Goal: Task Accomplishment & Management: Complete application form

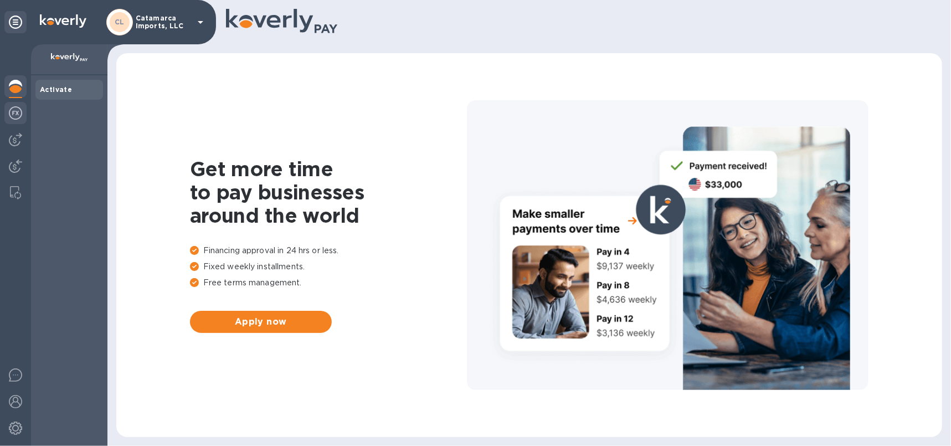
click at [7, 113] on div at bounding box center [15, 114] width 22 height 24
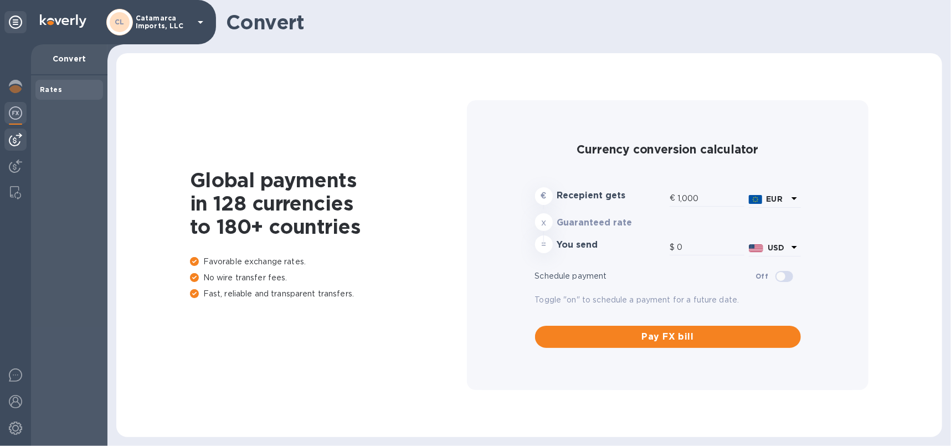
type input "1,167.62"
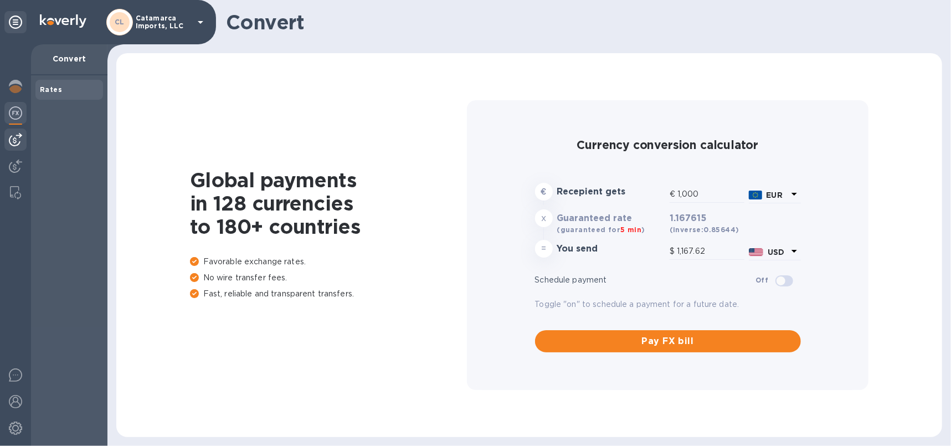
click at [20, 134] on img at bounding box center [15, 139] width 13 height 13
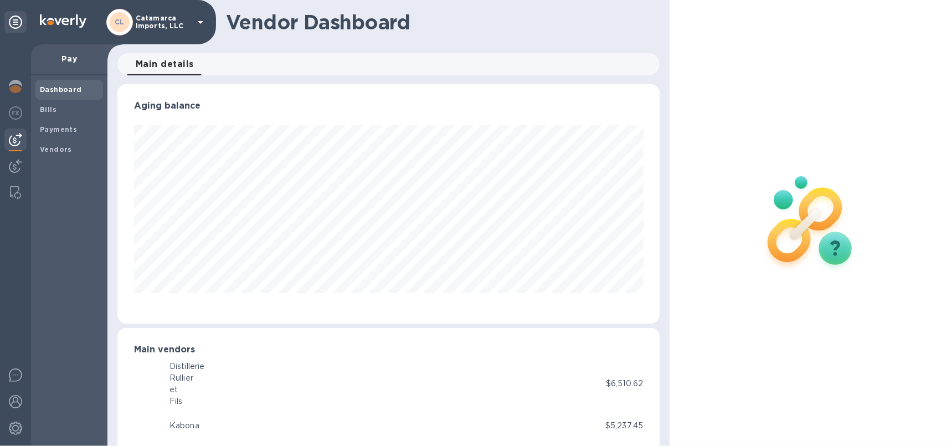
scroll to position [553714, 553415]
click at [57, 125] on b "Payments" at bounding box center [58, 129] width 37 height 8
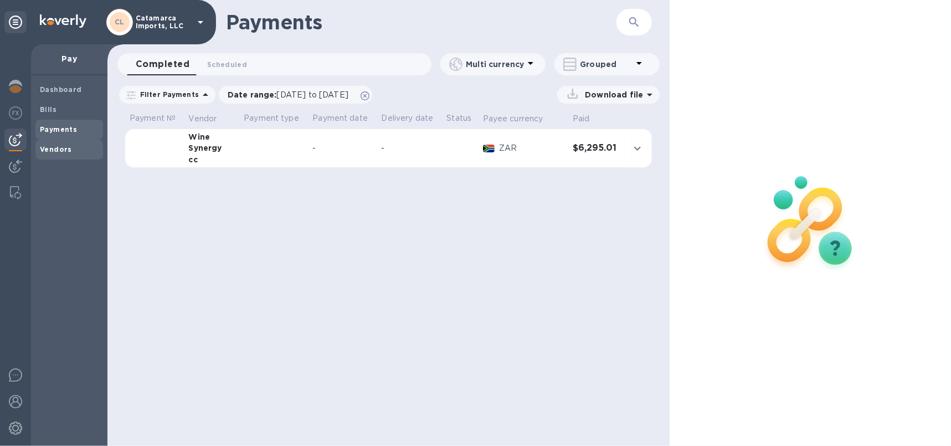
click at [60, 150] on b "Vendors" at bounding box center [56, 149] width 32 height 8
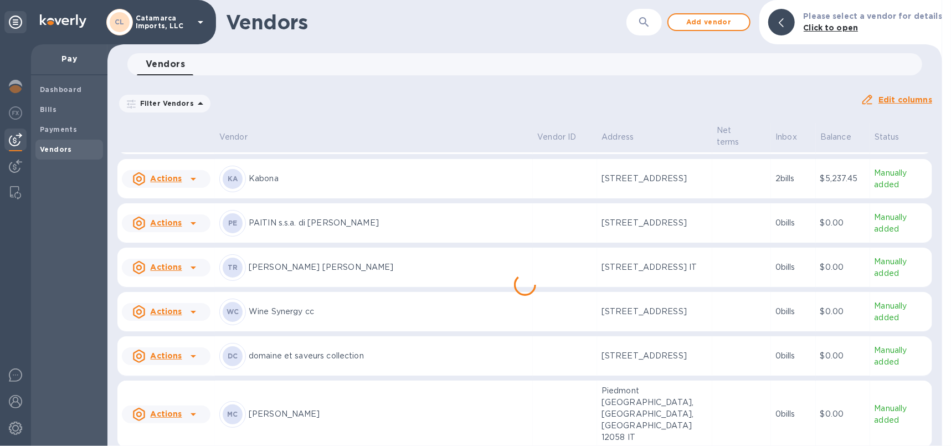
scroll to position [186, 0]
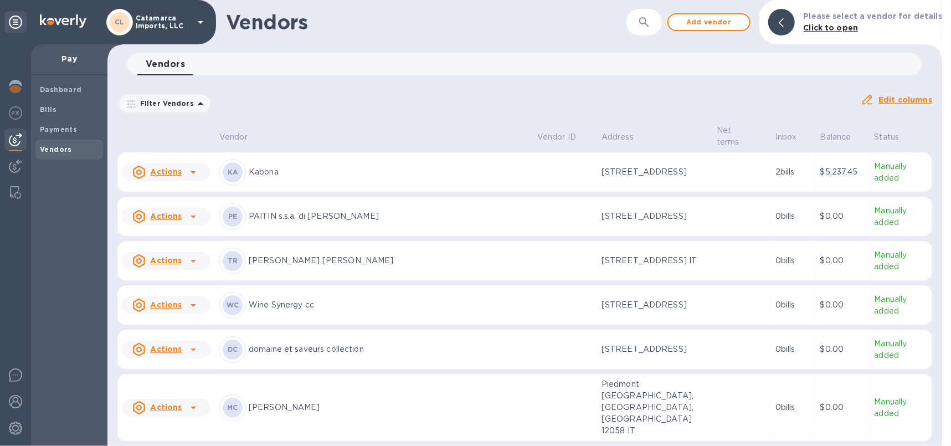
click at [277, 266] on p "[PERSON_NAME] [PERSON_NAME]" at bounding box center [389, 261] width 280 height 12
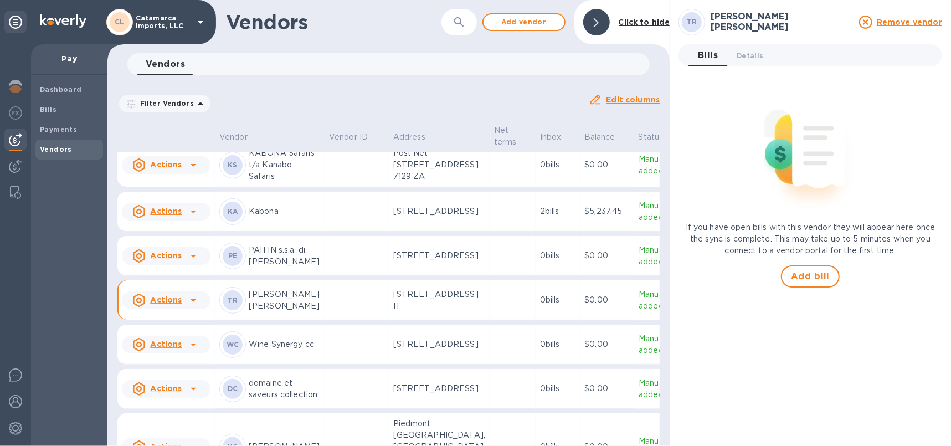
scroll to position [291, 0]
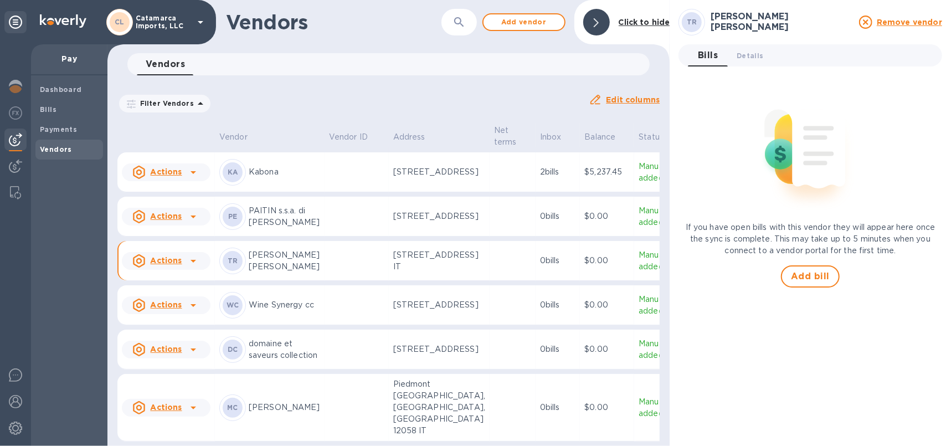
click at [295, 273] on p "[PERSON_NAME] [PERSON_NAME]" at bounding box center [284, 260] width 71 height 23
click at [169, 265] on u "Actions" at bounding box center [166, 260] width 32 height 9
click at [169, 335] on b "Add new bill" at bounding box center [179, 339] width 52 height 9
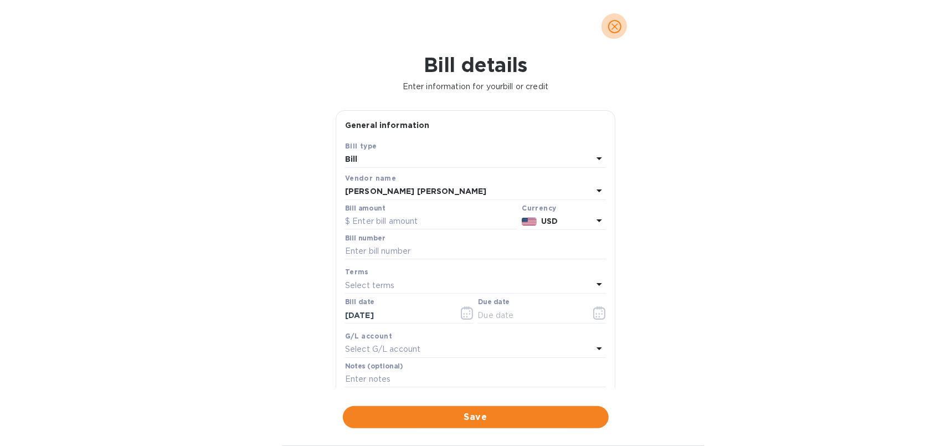
click at [619, 25] on icon "close" at bounding box center [614, 26] width 11 height 11
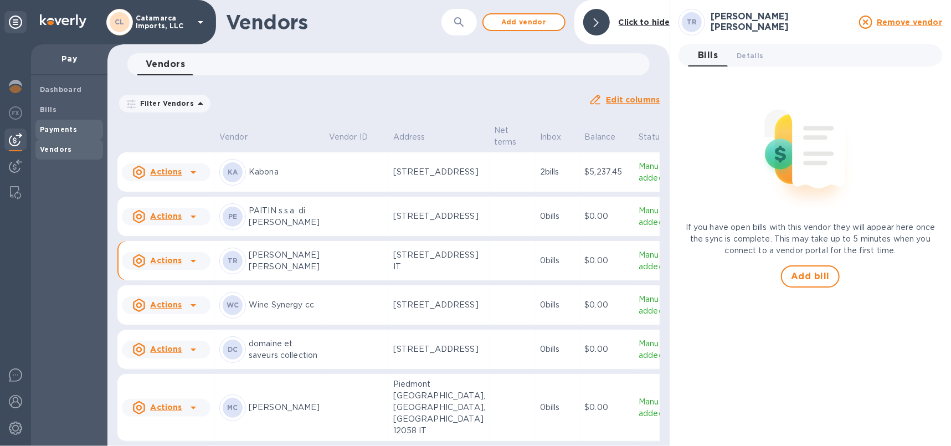
click at [73, 120] on div "Payments" at bounding box center [69, 130] width 68 height 20
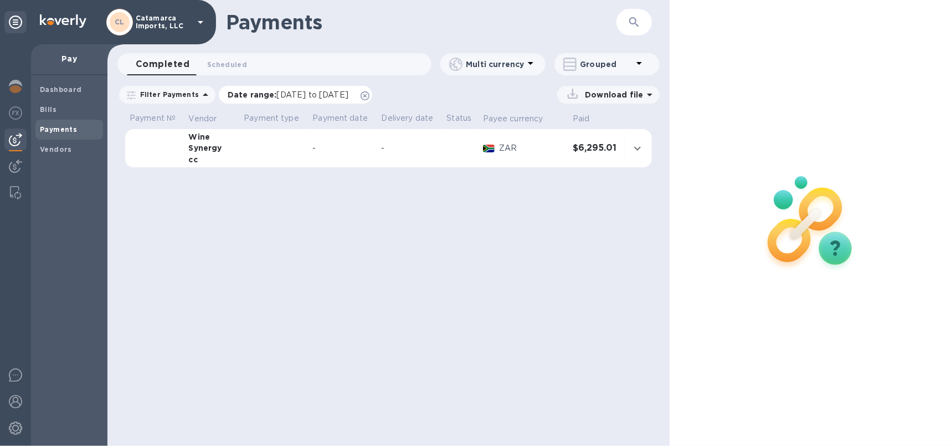
click at [261, 92] on p "Date range : [DATE] to [DATE]" at bounding box center [291, 94] width 126 height 11
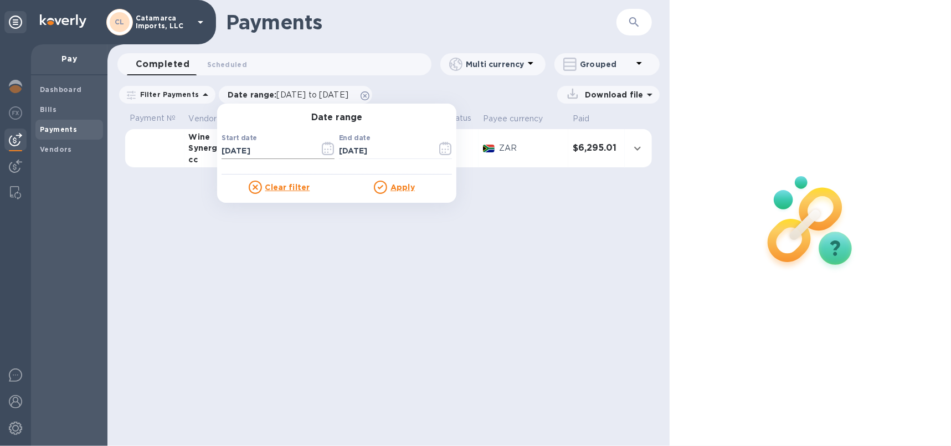
click at [322, 146] on icon "button" at bounding box center [328, 148] width 13 height 13
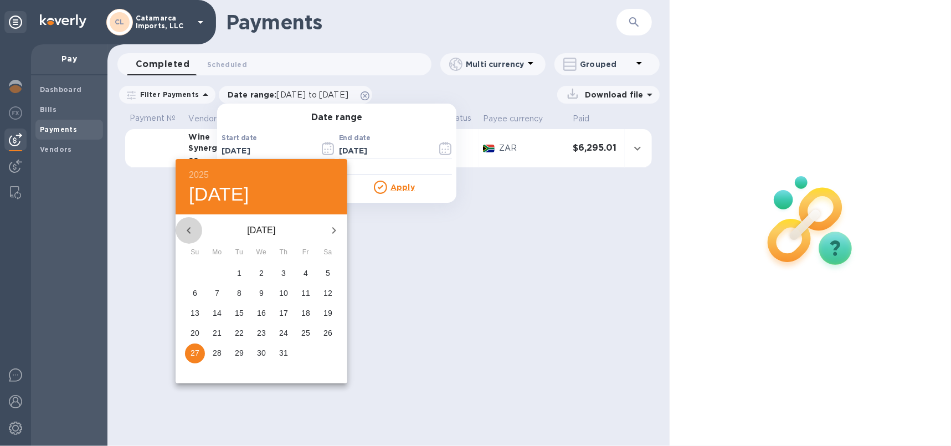
click at [189, 227] on icon "button" at bounding box center [189, 230] width 4 height 7
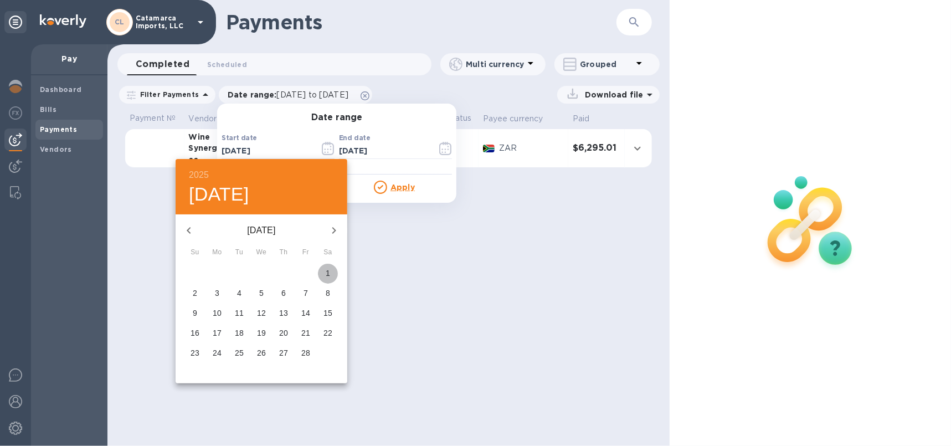
click at [326, 273] on p "1" at bounding box center [328, 273] width 4 height 11
type input "[DATE]"
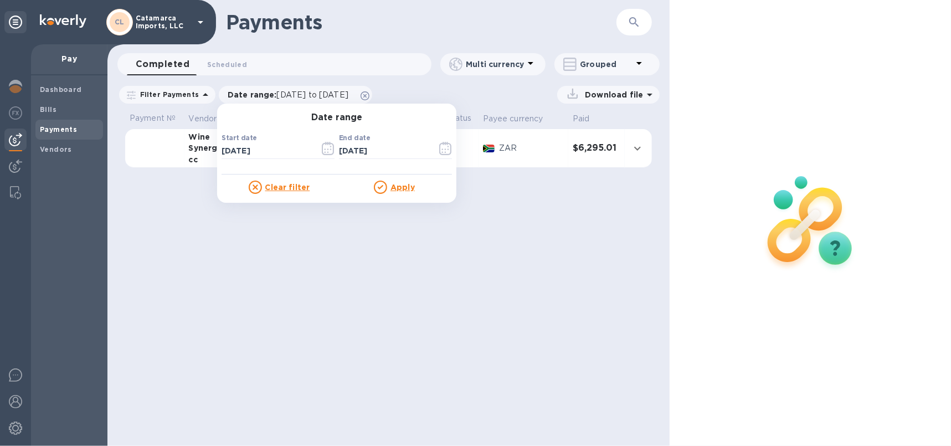
click at [395, 193] on div "Apply" at bounding box center [394, 187] width 115 height 13
click at [393, 183] on u "Apply" at bounding box center [403, 187] width 24 height 9
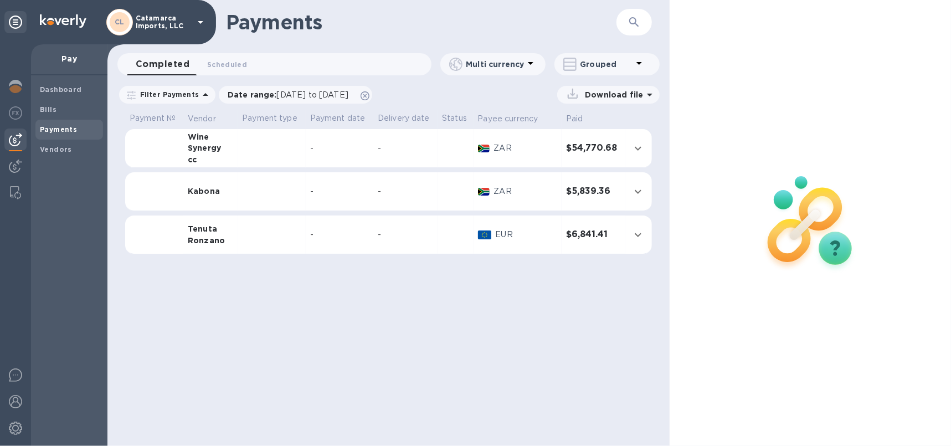
click at [203, 237] on div "Ronzano" at bounding box center [210, 240] width 45 height 11
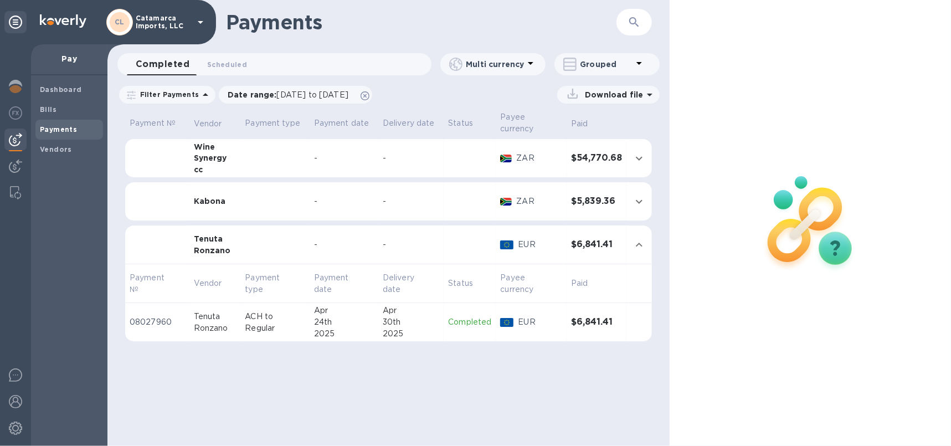
click at [225, 315] on div "Tenuta" at bounding box center [215, 317] width 43 height 12
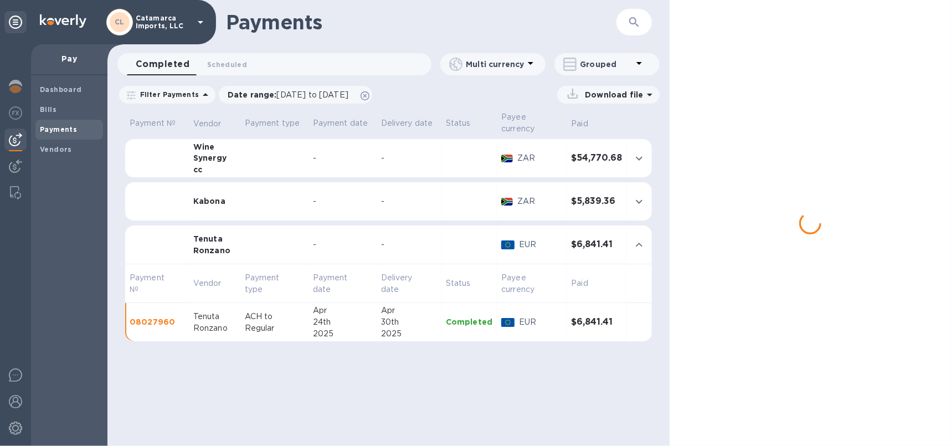
click at [225, 315] on div "Tenuta" at bounding box center [214, 317] width 43 height 12
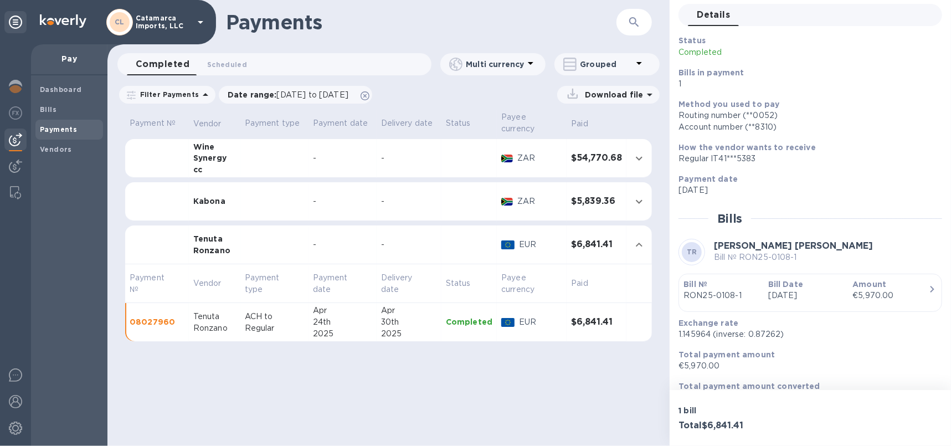
scroll to position [67, 0]
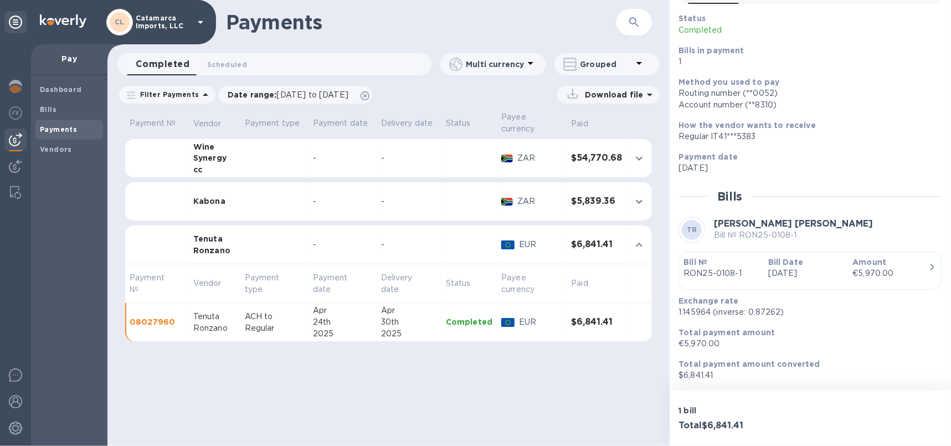
click at [199, 320] on div "Tenuta" at bounding box center [214, 317] width 43 height 12
click at [203, 238] on div "Tenuta" at bounding box center [214, 238] width 43 height 11
click at [203, 245] on div "Ronzano" at bounding box center [214, 250] width 43 height 11
click at [58, 104] on span "Bills" at bounding box center [69, 109] width 59 height 11
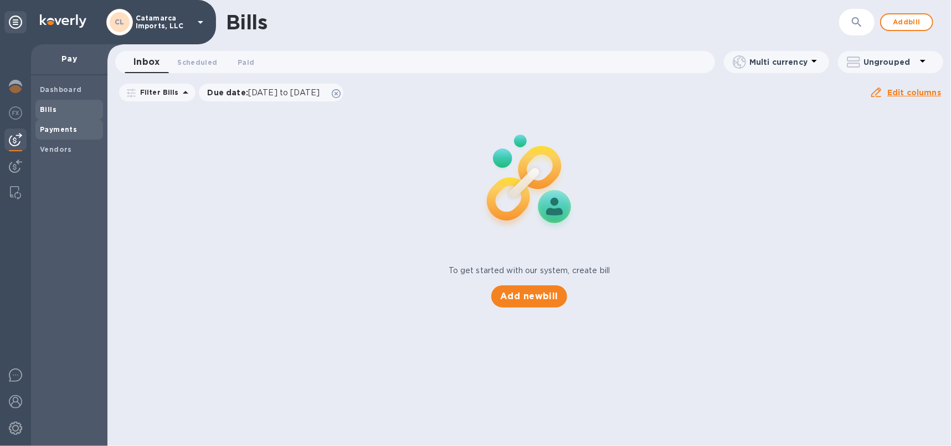
click at [58, 122] on div "Payments" at bounding box center [69, 130] width 68 height 20
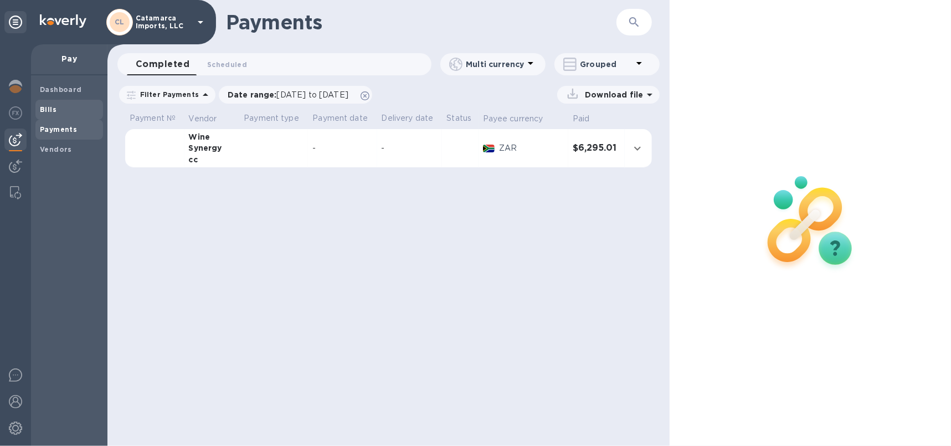
click at [55, 111] on span "Bills" at bounding box center [69, 109] width 59 height 11
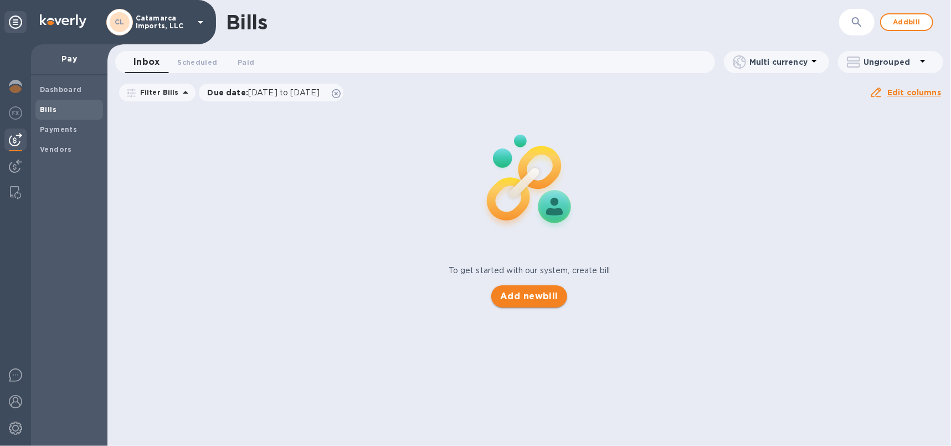
click at [523, 286] on button "Add new bill" at bounding box center [529, 296] width 76 height 22
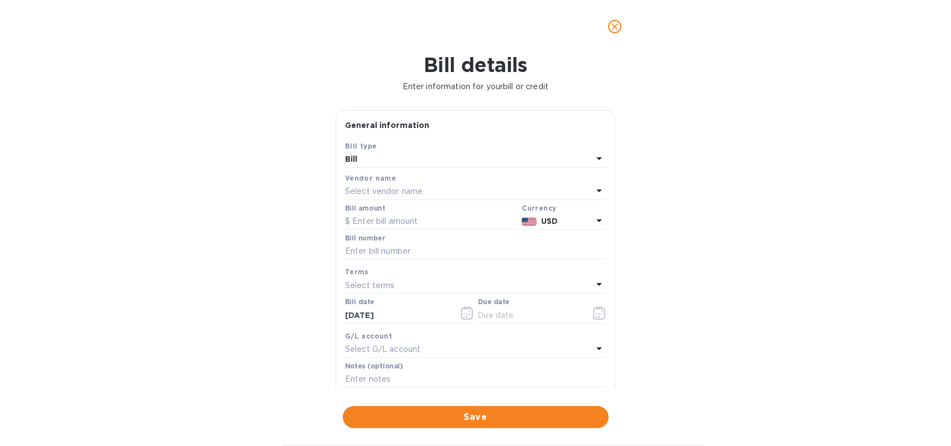
click at [421, 188] on p "Select vendor name" at bounding box center [384, 192] width 78 height 12
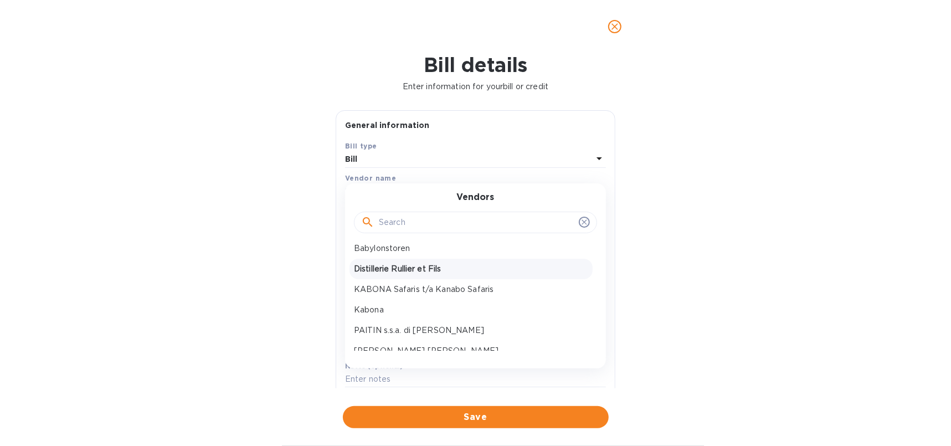
scroll to position [74, 0]
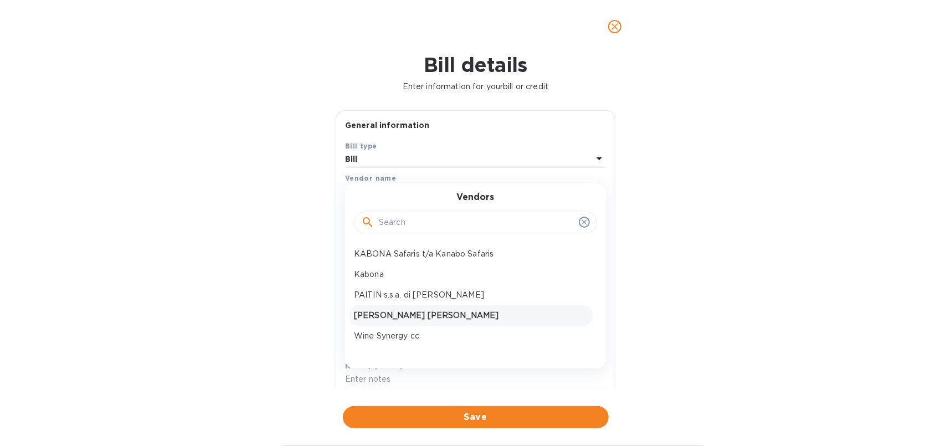
click at [404, 320] on p "[PERSON_NAME] [PERSON_NAME]" at bounding box center [471, 316] width 234 height 12
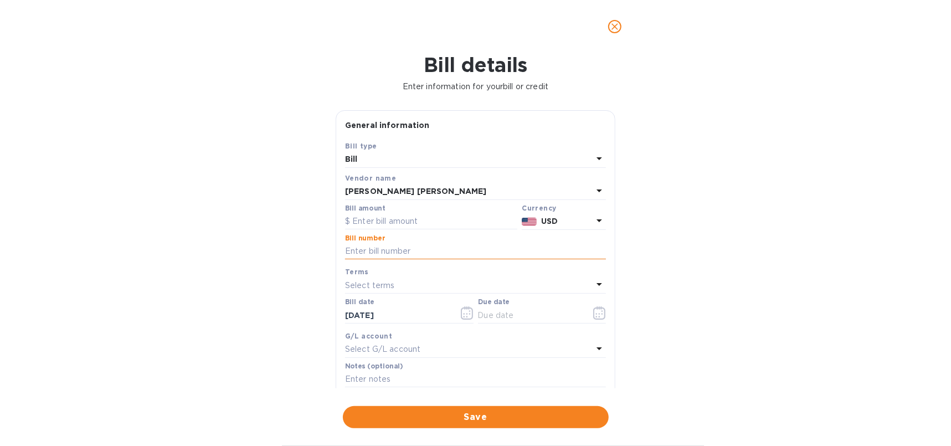
click at [396, 258] on input "text" at bounding box center [475, 251] width 261 height 17
paste input "RON25-0423"
type input "RON25-0423"
click at [400, 282] on div "Select terms" at bounding box center [469, 286] width 248 height 16
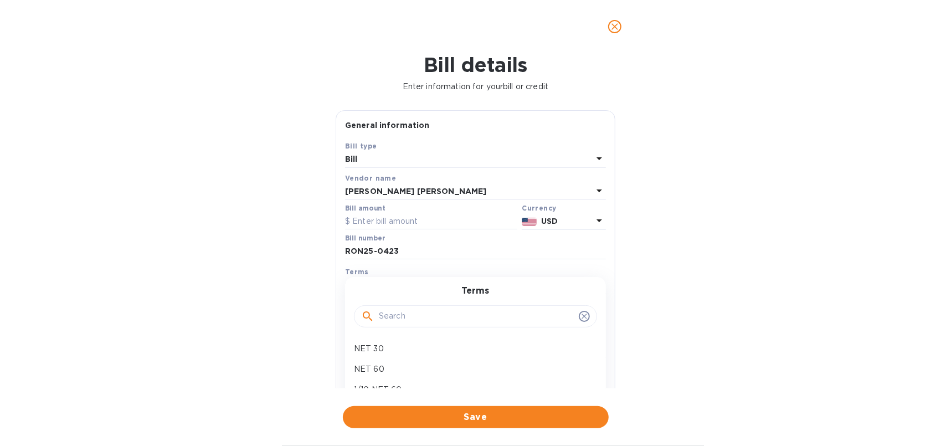
click at [580, 321] on icon at bounding box center [584, 316] width 9 height 9
click at [405, 269] on div "Terms Select terms Terms NET 30 NET 60 1/10 NET 60 2/10 NET 60 Create new" at bounding box center [475, 280] width 265 height 32
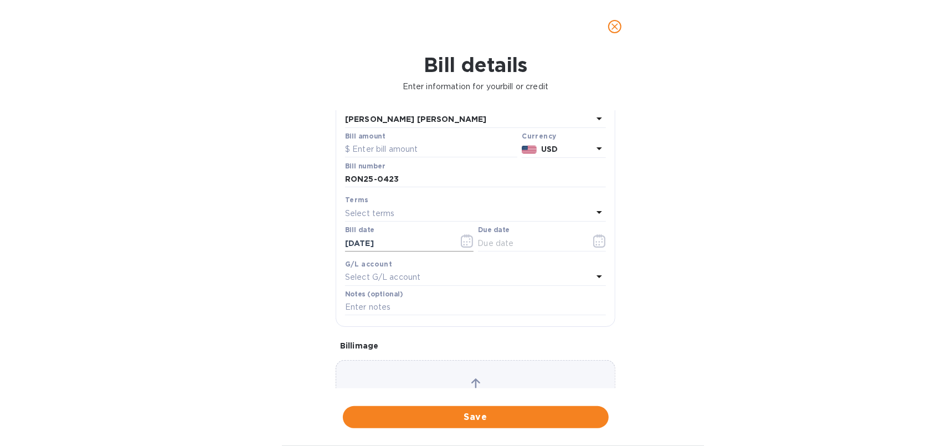
scroll to position [142, 0]
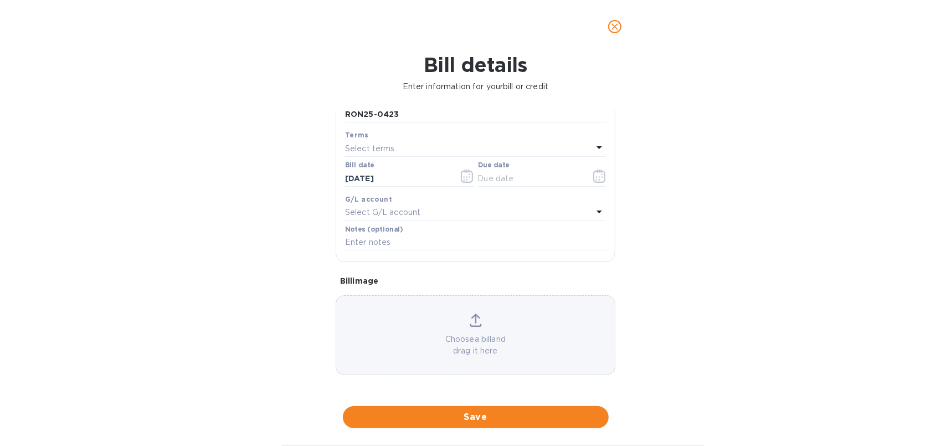
click at [383, 207] on p "Select G/L account" at bounding box center [382, 213] width 75 height 12
click at [383, 207] on div "Accounts No options" at bounding box center [475, 249] width 261 height 90
click at [585, 242] on span at bounding box center [584, 243] width 11 height 11
click at [580, 240] on icon at bounding box center [584, 243] width 9 height 9
click at [580, 242] on icon at bounding box center [584, 243] width 9 height 9
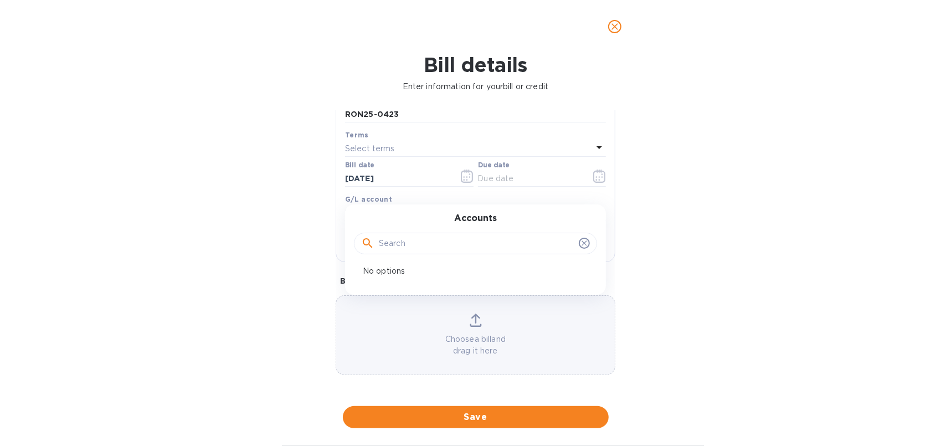
click at [582, 247] on div at bounding box center [475, 243] width 229 height 17
click at [581, 245] on icon at bounding box center [584, 243] width 9 height 9
click at [582, 242] on icon at bounding box center [584, 243] width 5 height 5
click at [474, 315] on icon at bounding box center [475, 319] width 9 height 10
click at [597, 211] on icon at bounding box center [600, 212] width 6 height 3
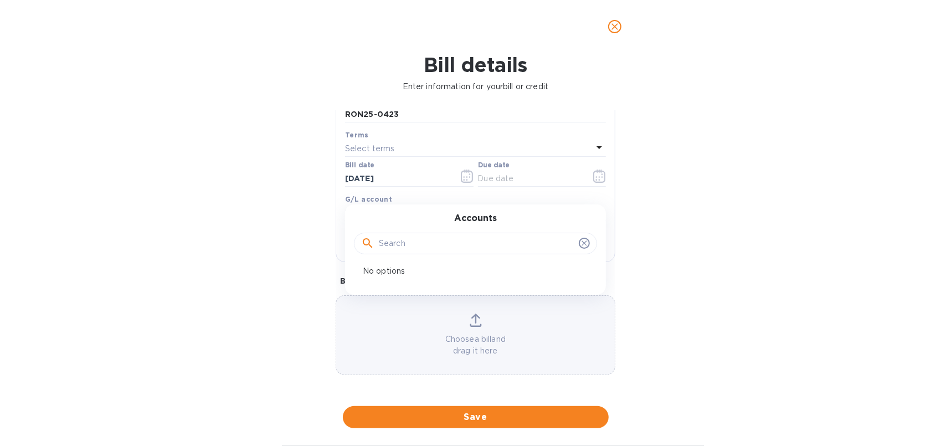
click at [580, 242] on icon at bounding box center [584, 243] width 9 height 9
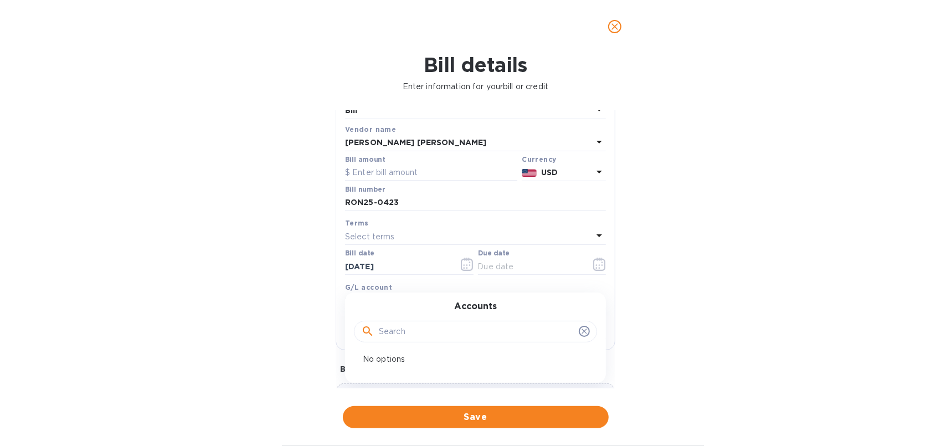
scroll to position [74, 0]
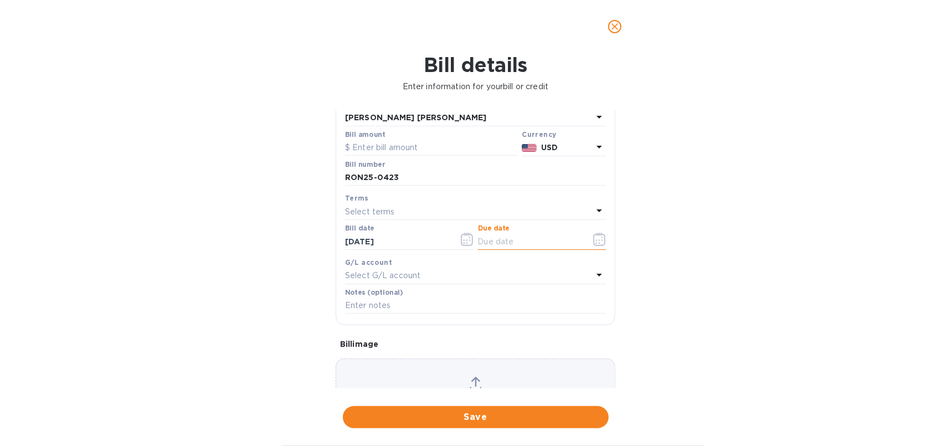
click at [506, 240] on input "text" at bounding box center [530, 241] width 105 height 17
click at [388, 244] on input "[DATE]" at bounding box center [397, 241] width 105 height 17
click at [461, 240] on icon "button" at bounding box center [467, 239] width 13 height 13
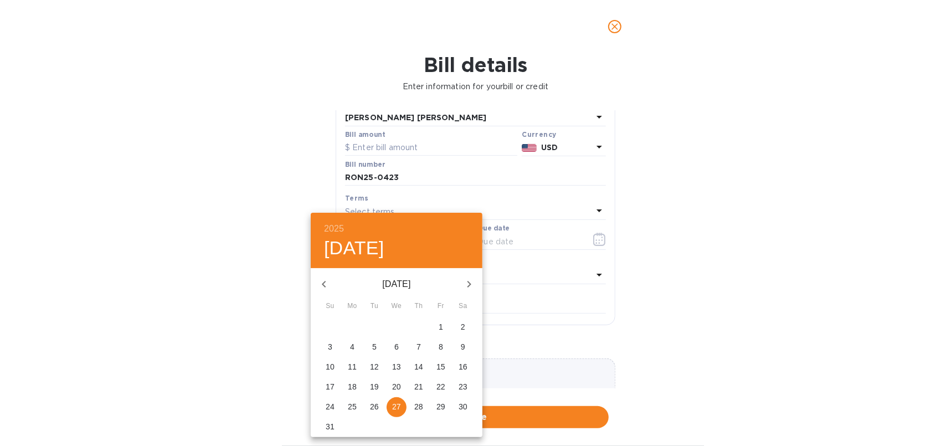
click at [317, 280] on icon "button" at bounding box center [323, 284] width 13 height 13
click at [420, 345] on p "12" at bounding box center [418, 346] width 9 height 11
type input "[DATE]"
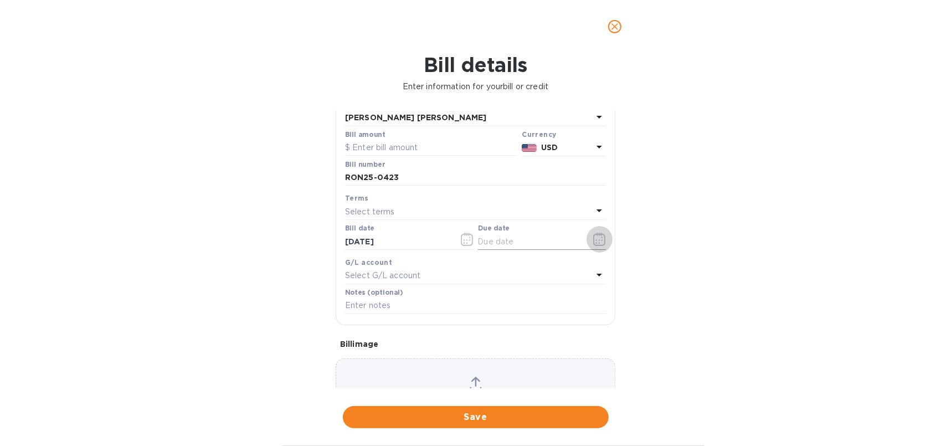
click at [602, 238] on icon "button" at bounding box center [603, 238] width 2 height 2
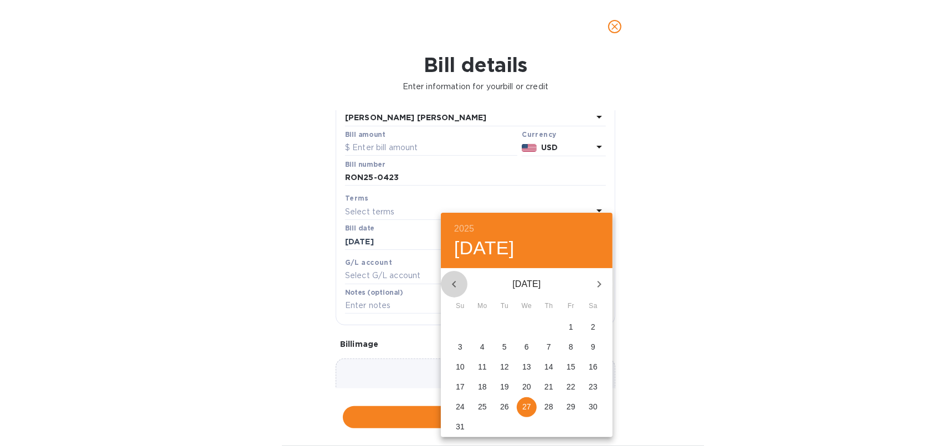
click at [456, 279] on icon "button" at bounding box center [454, 284] width 13 height 13
click at [589, 344] on p "12" at bounding box center [593, 346] width 9 height 11
type input "[DATE]"
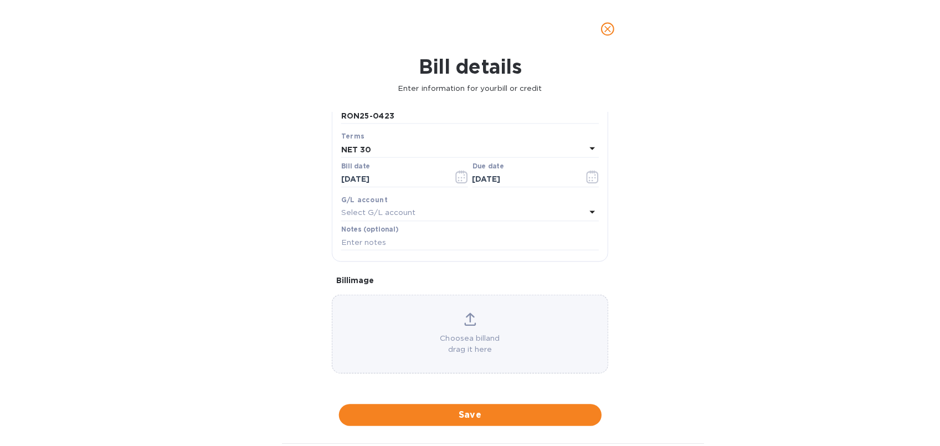
scroll to position [0, 0]
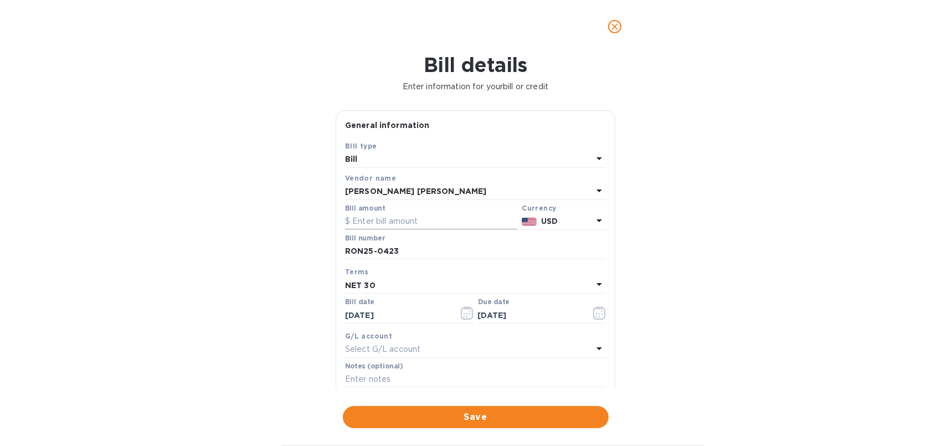
click at [439, 218] on input "text" at bounding box center [431, 221] width 172 height 17
click at [361, 224] on input "text" at bounding box center [431, 221] width 172 height 17
click at [699, 264] on div "Bill details Enter information for your bill or credit General information Save…" at bounding box center [475, 249] width 951 height 393
click at [402, 226] on input "20,531.52" at bounding box center [434, 221] width 165 height 17
drag, startPoint x: 430, startPoint y: 222, endPoint x: 351, endPoint y: 226, distance: 79.3
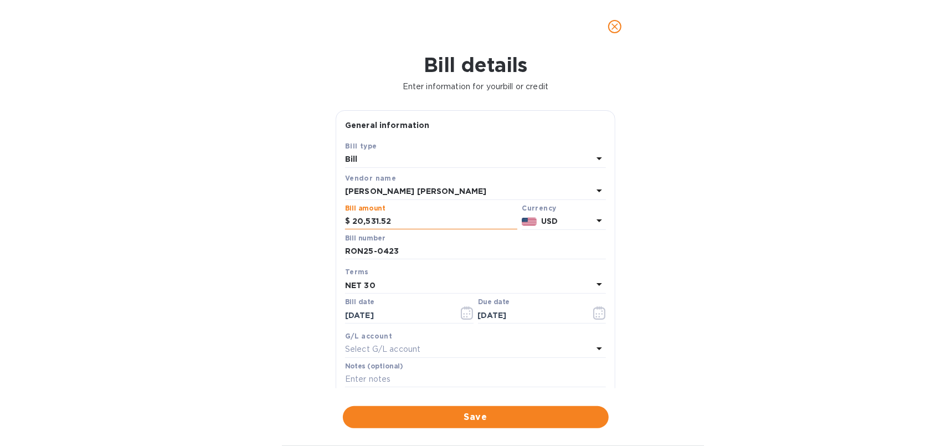
click at [351, 226] on div "$ 20,531.52" at bounding box center [431, 221] width 172 height 17
type input "17,700"
click at [598, 220] on icon at bounding box center [599, 220] width 13 height 13
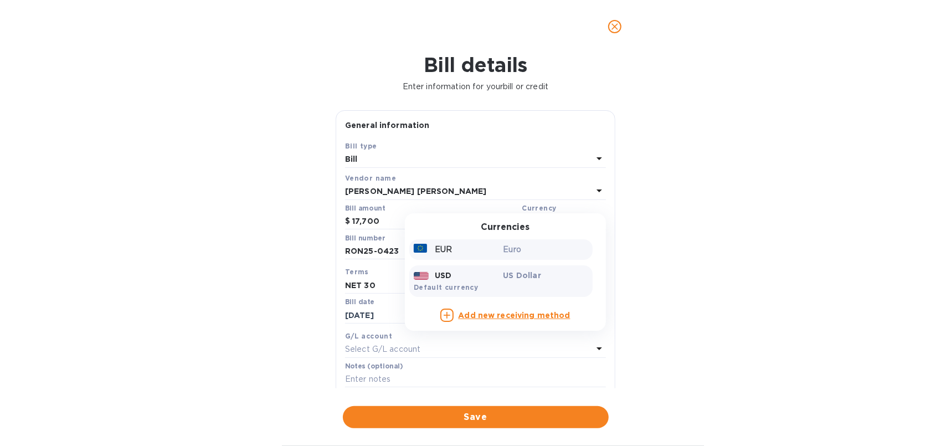
click at [435, 246] on p "EUR" at bounding box center [443, 250] width 17 height 12
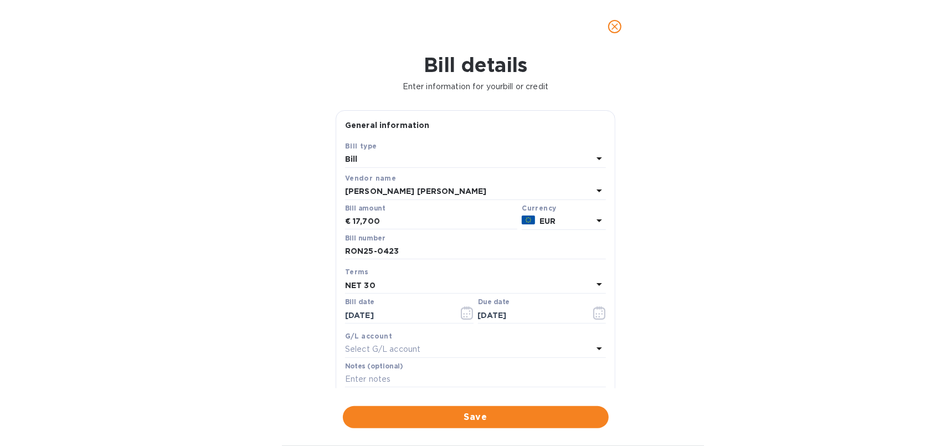
click at [635, 269] on div "Bill details Enter information for your bill or credit General information Save…" at bounding box center [475, 249] width 951 height 393
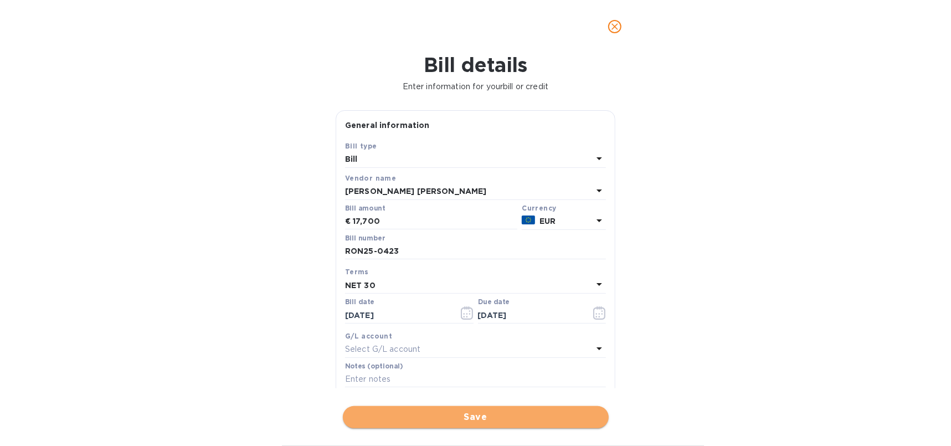
click at [481, 415] on span "Save" at bounding box center [476, 416] width 248 height 13
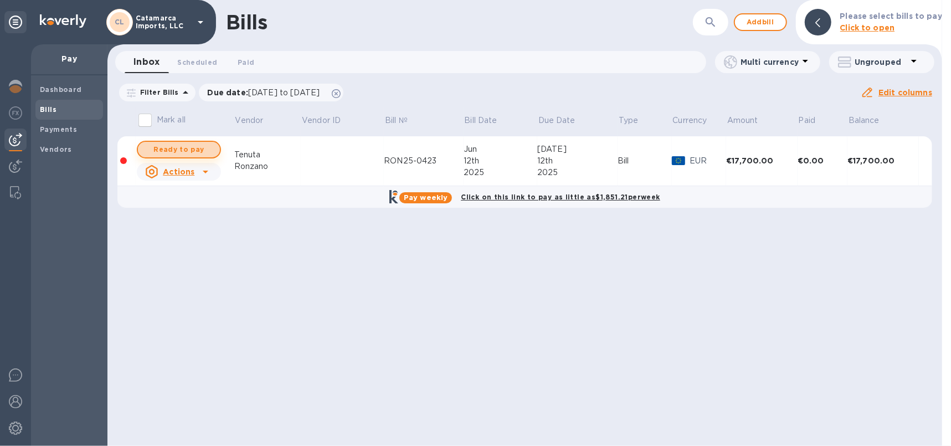
click at [167, 150] on span "Ready to pay" at bounding box center [179, 149] width 64 height 13
checkbox input "true"
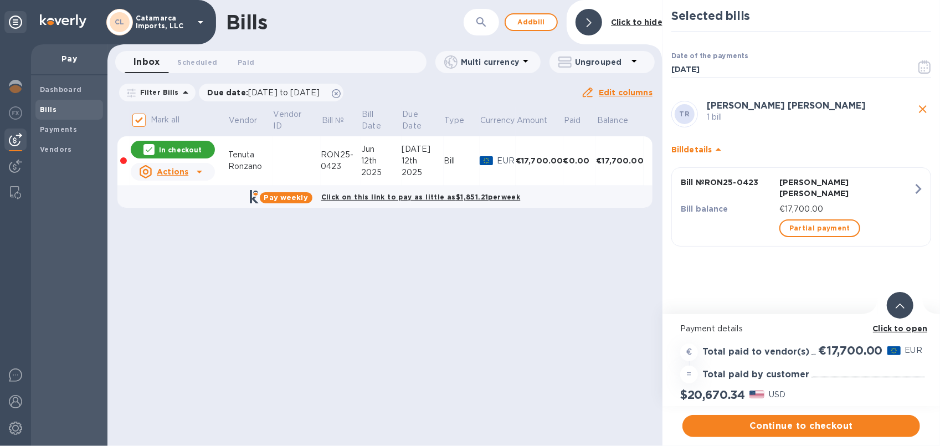
click at [550, 152] on td "€17,700.00" at bounding box center [540, 161] width 48 height 50
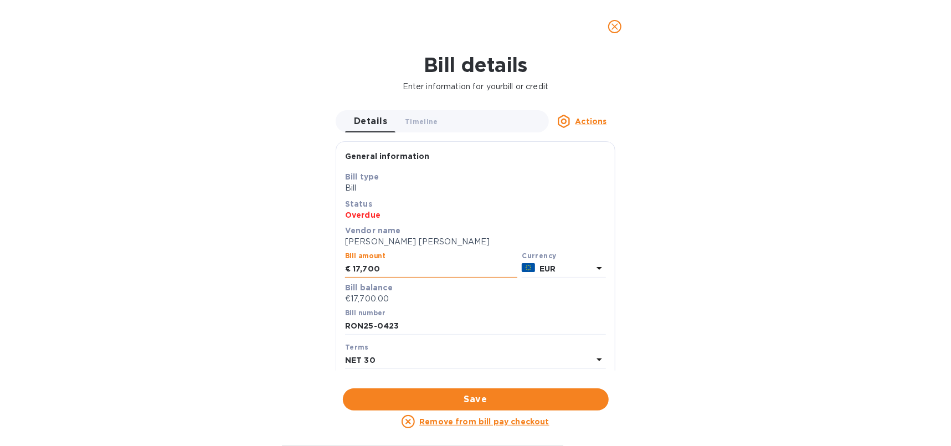
click at [386, 273] on input "17,700" at bounding box center [435, 269] width 165 height 17
type input "17,600"
click at [470, 392] on button "Save" at bounding box center [476, 399] width 266 height 22
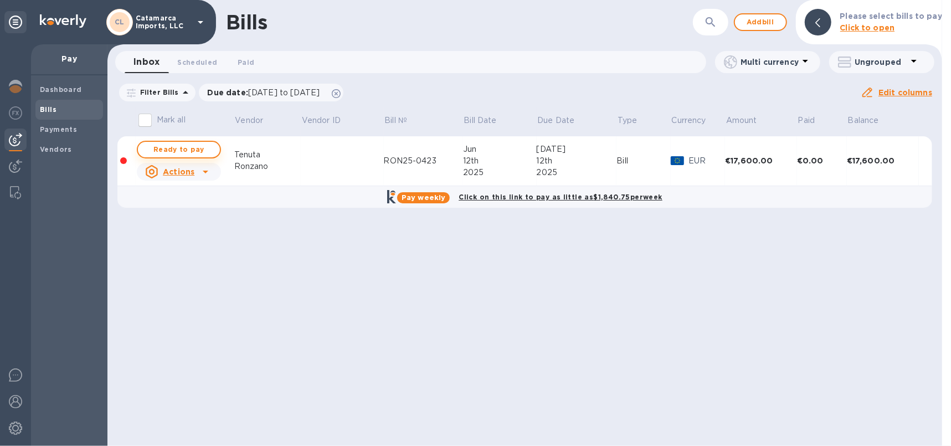
click at [179, 145] on div "Bills ​ Add bill Please select bills to pay Click to open Inbox 0 Scheduled 0 P…" at bounding box center [524, 223] width 835 height 446
click at [176, 149] on span "Ready to pay" at bounding box center [179, 149] width 64 height 13
checkbox input "true"
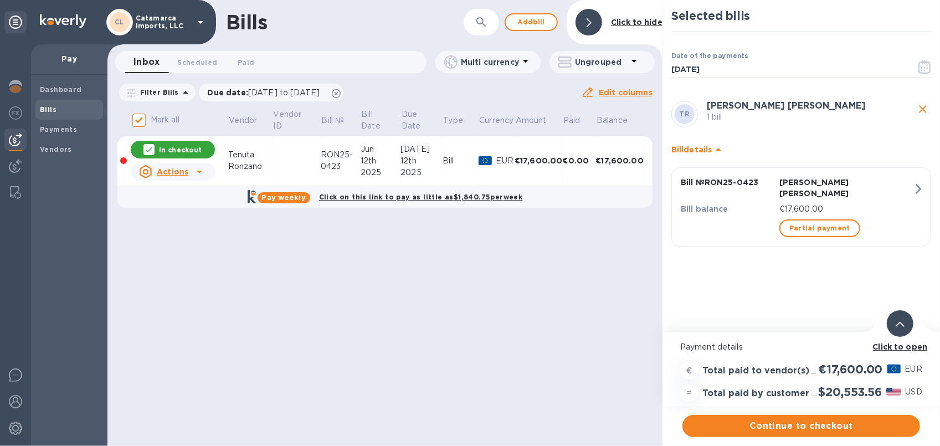
click at [355, 372] on div "Bills ​ Add [PERSON_NAME] to hide Inbox 0 Scheduled 0 Paid 0 Multi currency Ung…" at bounding box center [384, 223] width 555 height 446
click at [523, 150] on td "€17,600.00" at bounding box center [539, 161] width 48 height 50
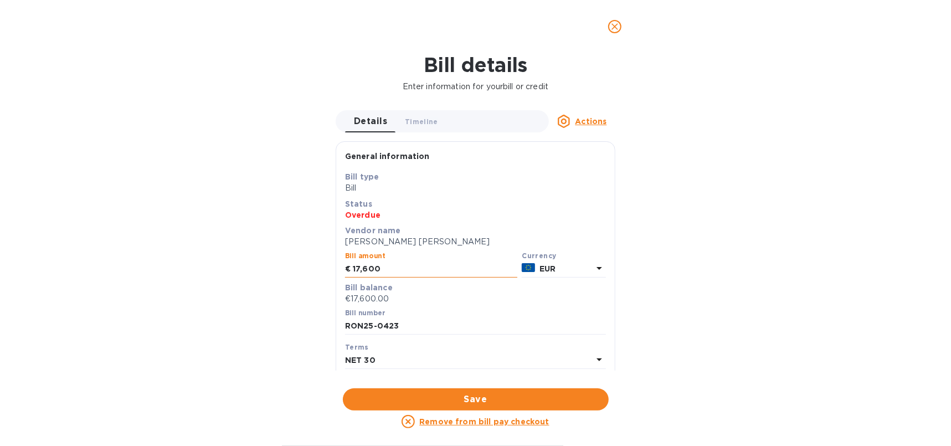
click at [406, 271] on input "17,600" at bounding box center [435, 269] width 165 height 17
type input "17,590"
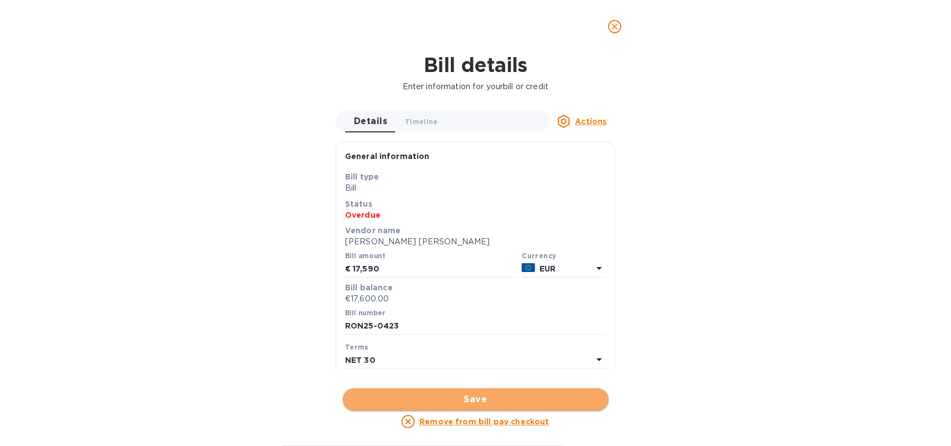
click at [461, 396] on span "Save" at bounding box center [476, 399] width 248 height 13
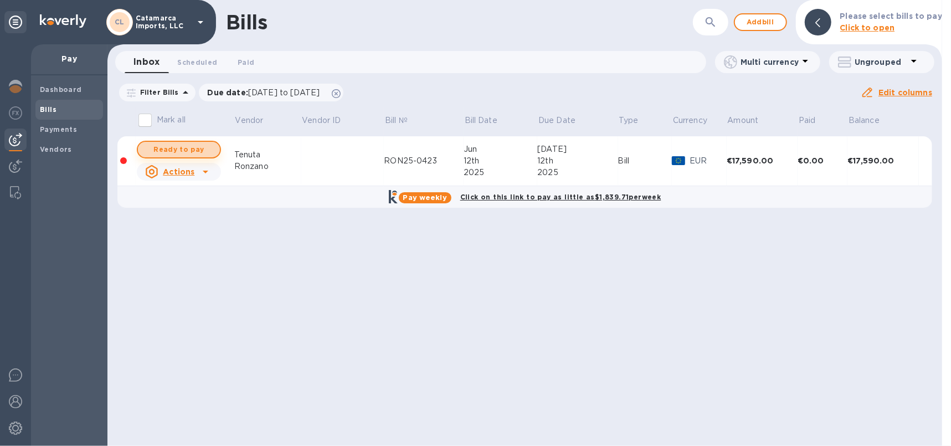
click at [175, 146] on span "Ready to pay" at bounding box center [179, 149] width 64 height 13
checkbox input "true"
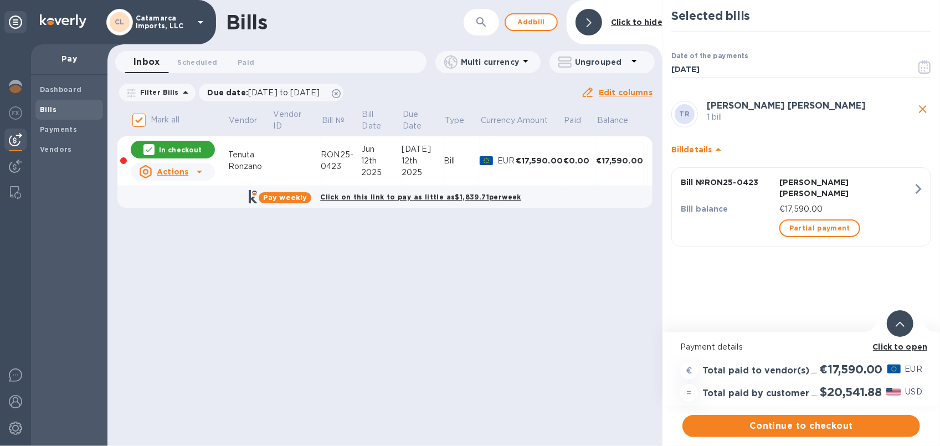
click at [559, 156] on div "€17,590.00" at bounding box center [539, 160] width 47 height 11
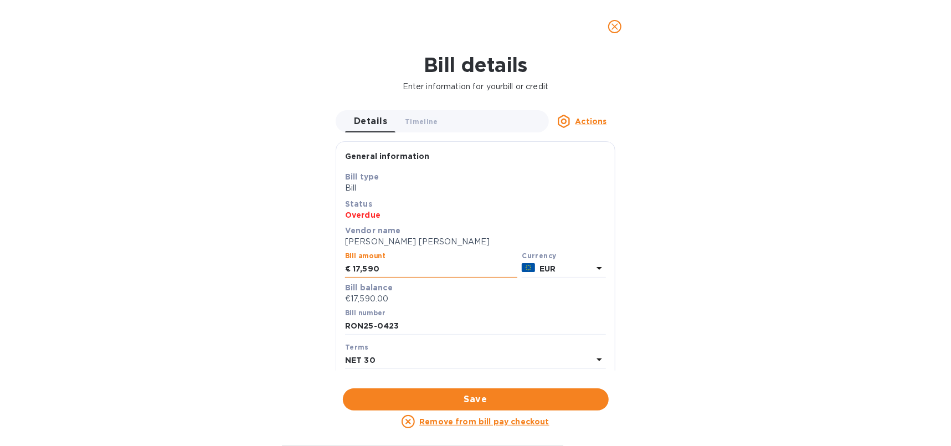
click at [410, 267] on input "17,590" at bounding box center [435, 269] width 165 height 17
type input "17,588"
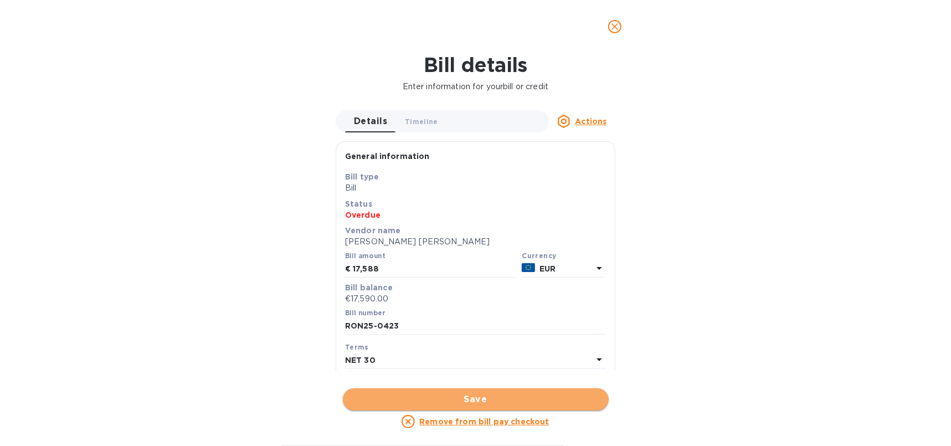
click at [492, 394] on span "Save" at bounding box center [476, 399] width 248 height 13
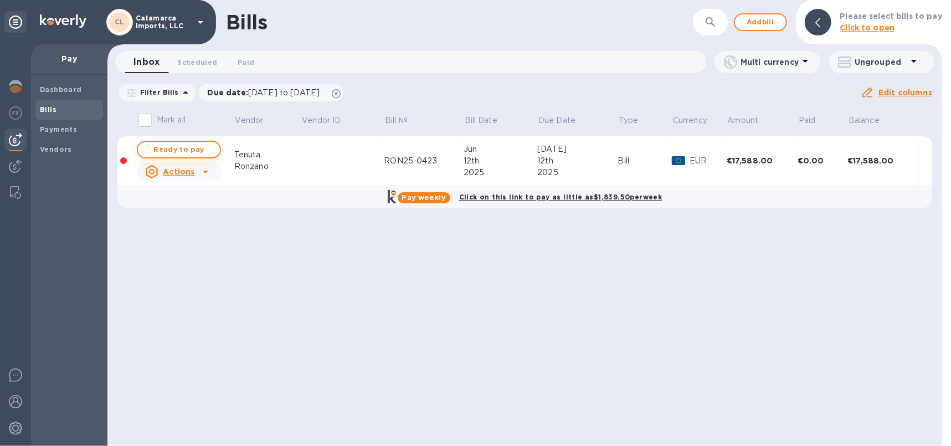
click at [179, 146] on span "Ready to pay" at bounding box center [179, 149] width 64 height 13
checkbox input "true"
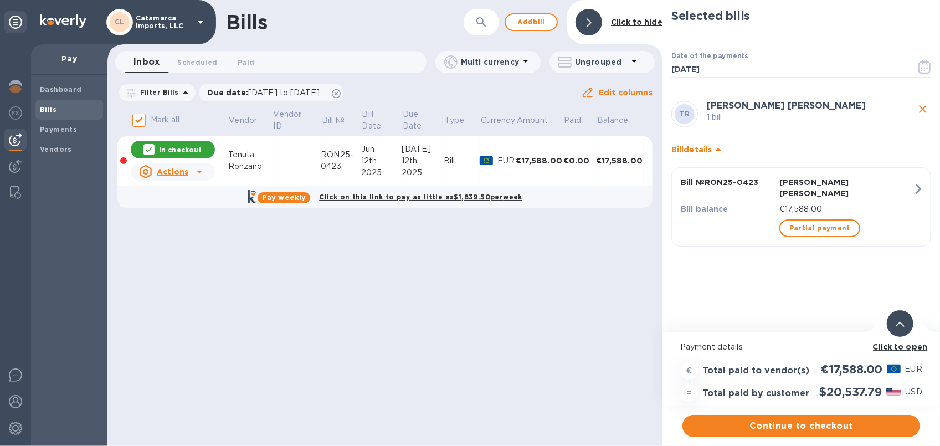
click at [548, 156] on div "€17,588.00" at bounding box center [539, 160] width 47 height 11
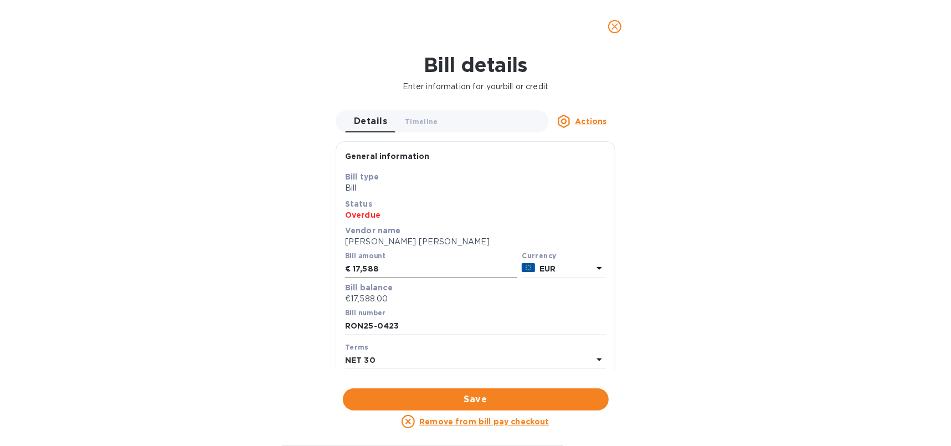
click at [406, 275] on input "17,588" at bounding box center [435, 269] width 165 height 17
type input "17,587"
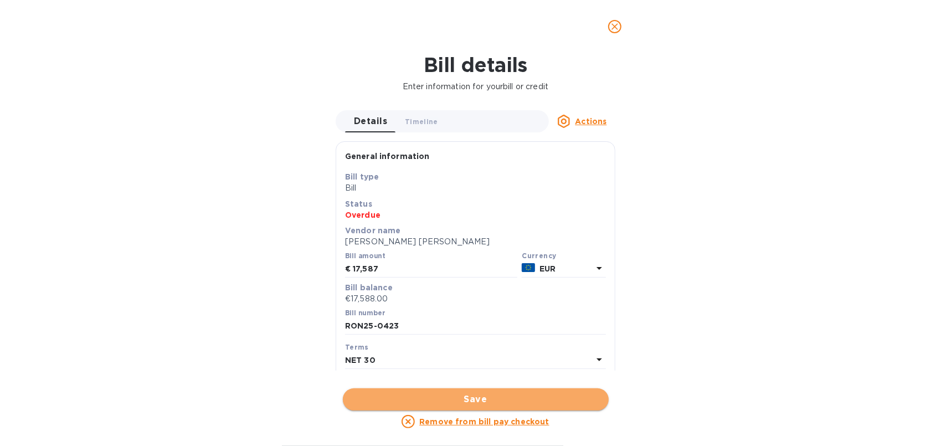
click at [452, 396] on span "Save" at bounding box center [476, 399] width 248 height 13
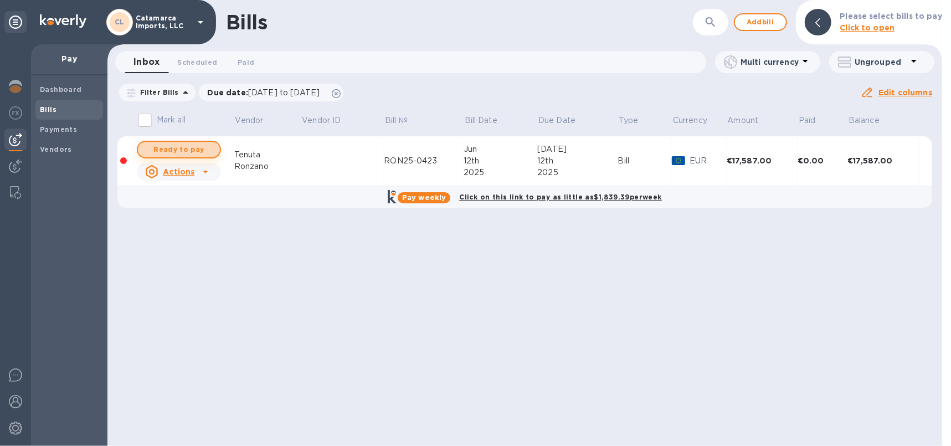
click at [166, 145] on span "Ready to pay" at bounding box center [179, 149] width 64 height 13
checkbox input "true"
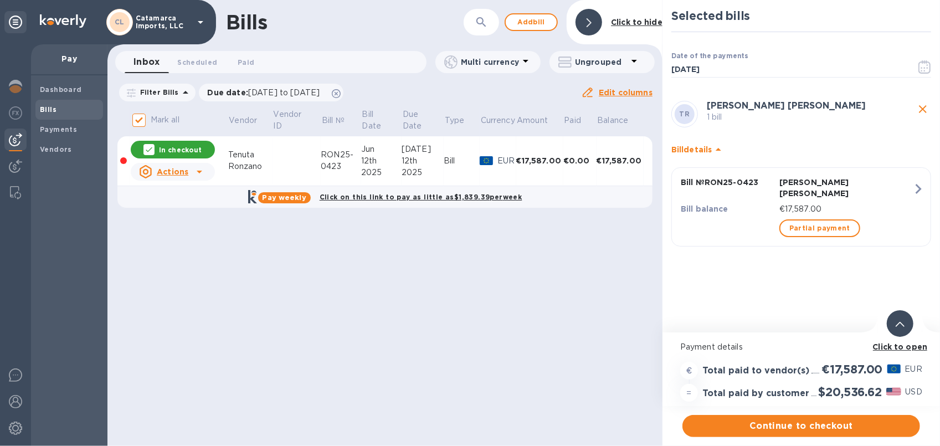
click at [544, 160] on div "€17,587.00" at bounding box center [539, 160] width 47 height 11
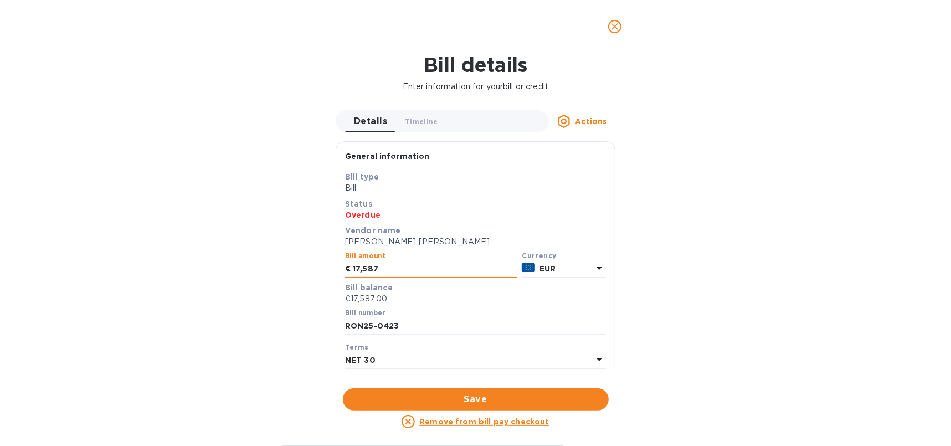
click at [379, 269] on input "17,587" at bounding box center [435, 269] width 165 height 17
type input "17,585"
click at [494, 396] on span "Save" at bounding box center [476, 399] width 248 height 13
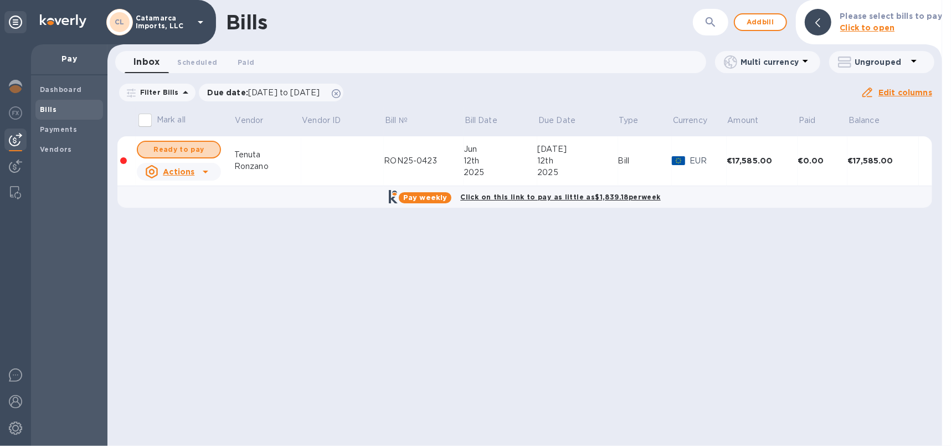
click at [183, 147] on span "Ready to pay" at bounding box center [179, 149] width 64 height 13
checkbox input "true"
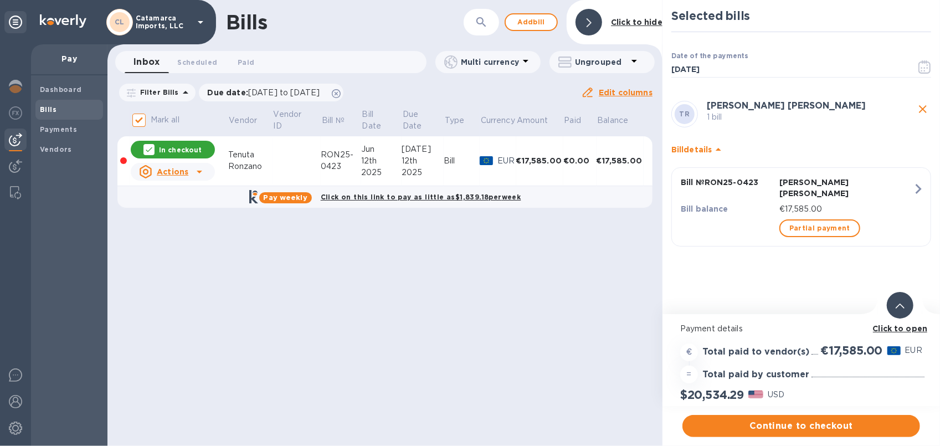
click at [530, 156] on div "€17,585.00" at bounding box center [539, 160] width 47 height 11
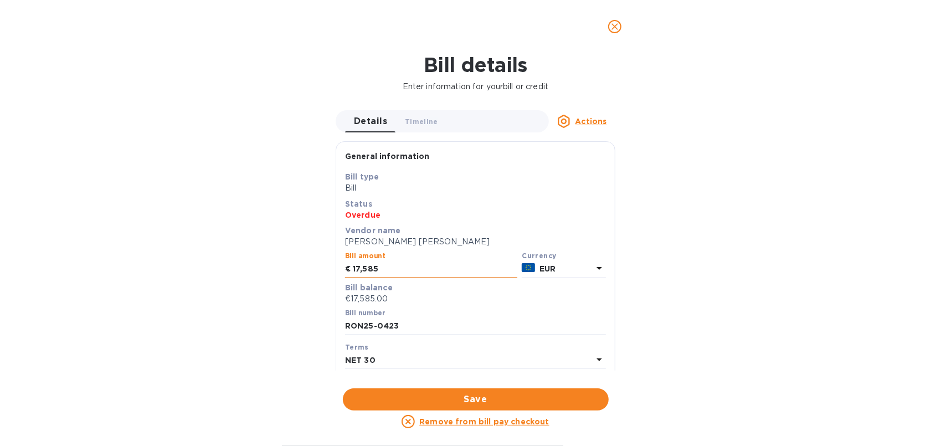
click at [387, 271] on input "17,585" at bounding box center [435, 269] width 165 height 17
type input "17,584"
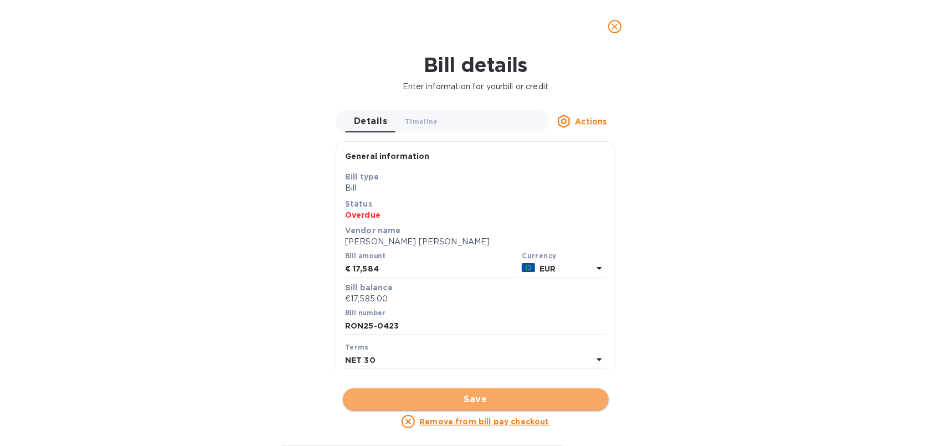
click at [488, 393] on span "Save" at bounding box center [476, 399] width 248 height 13
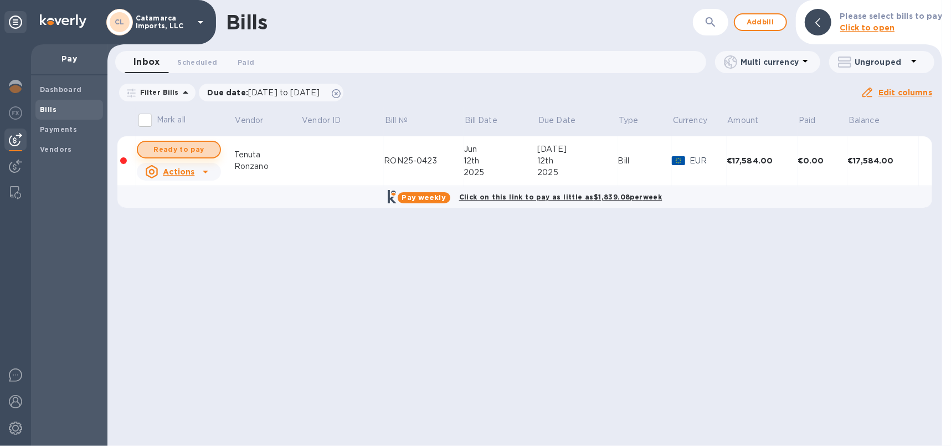
click at [176, 149] on span "Ready to pay" at bounding box center [179, 149] width 64 height 13
checkbox input "true"
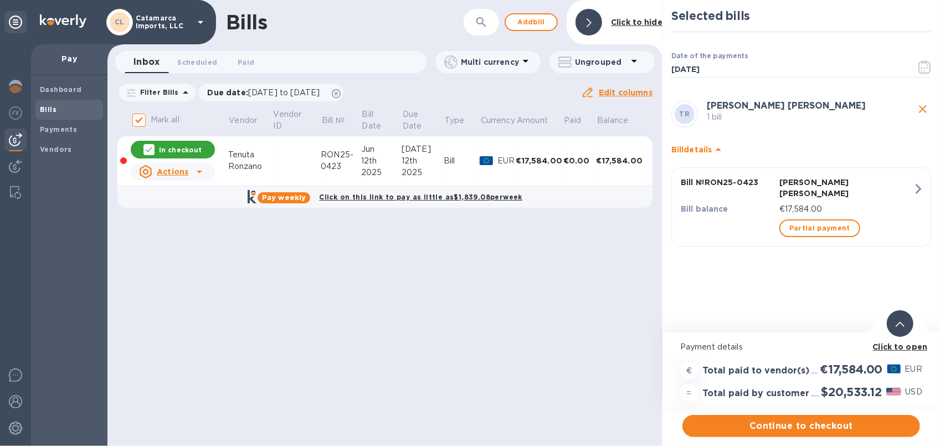
click at [546, 162] on div "€17,584.00" at bounding box center [539, 160] width 47 height 11
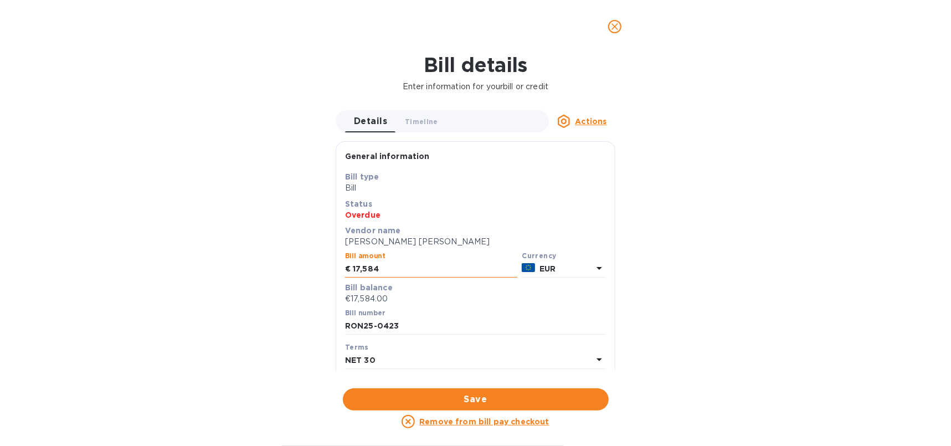
click at [413, 266] on input "17,584" at bounding box center [435, 269] width 165 height 17
type input "17,583"
click at [471, 402] on span "Save" at bounding box center [476, 399] width 248 height 13
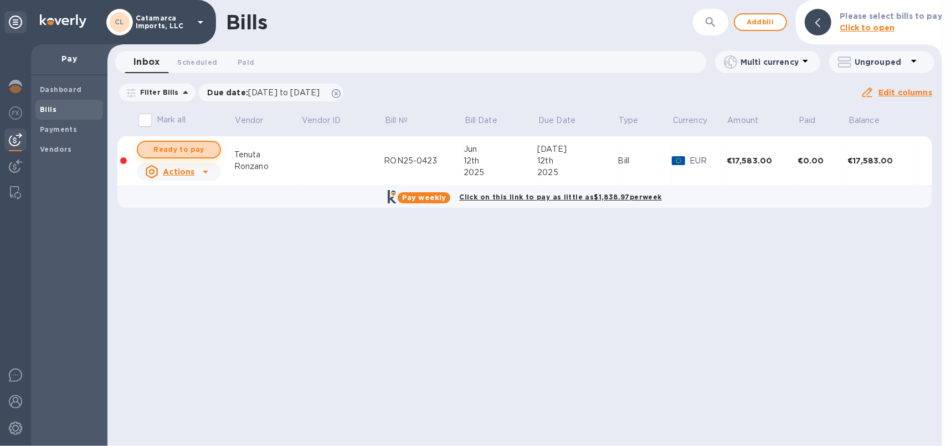
click at [183, 142] on button "Ready to pay" at bounding box center [179, 150] width 84 height 18
checkbox input "true"
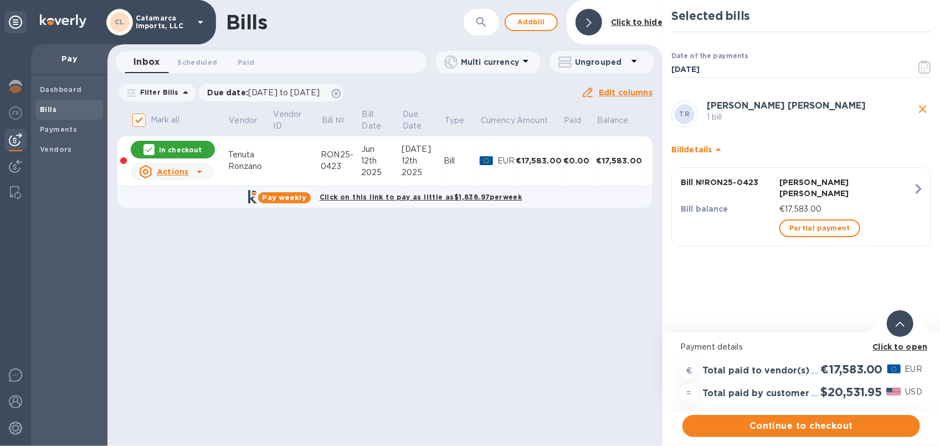
drag, startPoint x: 251, startPoint y: 259, endPoint x: 627, endPoint y: 292, distance: 377.0
click at [627, 292] on div "Bills ​ Add [PERSON_NAME] to hide Inbox 0 Scheduled 0 Paid 0 Multi currency Ung…" at bounding box center [384, 223] width 555 height 446
click at [58, 127] on b "Payments" at bounding box center [58, 129] width 37 height 8
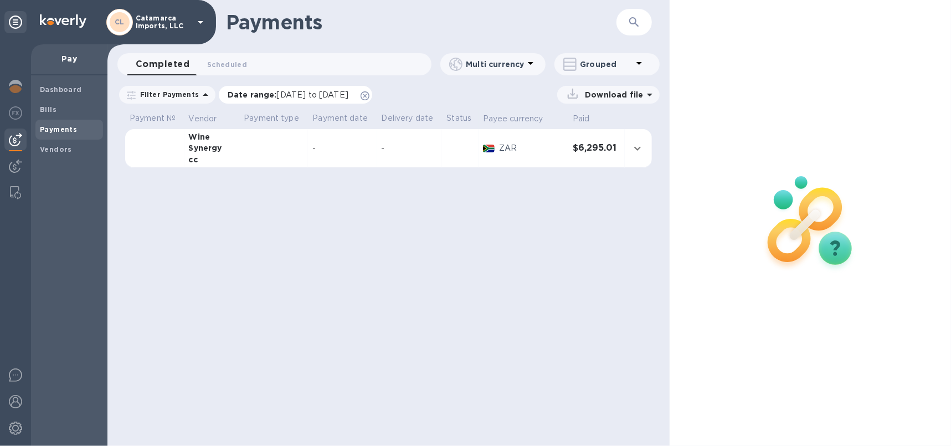
click at [288, 91] on span "[DATE] to [DATE]" at bounding box center [312, 94] width 71 height 9
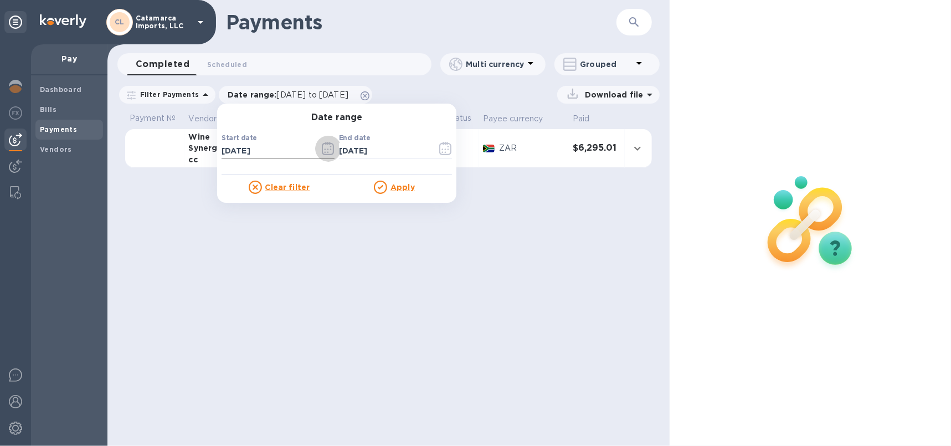
click at [322, 148] on icon "button" at bounding box center [328, 148] width 13 height 13
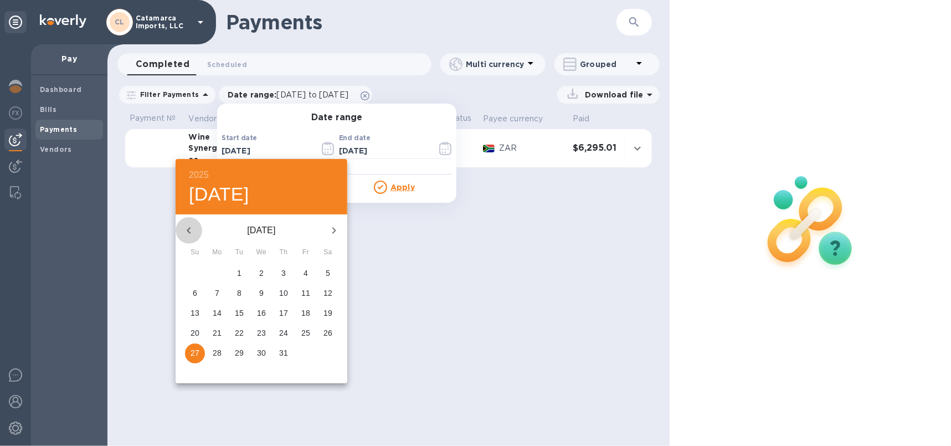
click at [185, 233] on icon "button" at bounding box center [188, 230] width 13 height 13
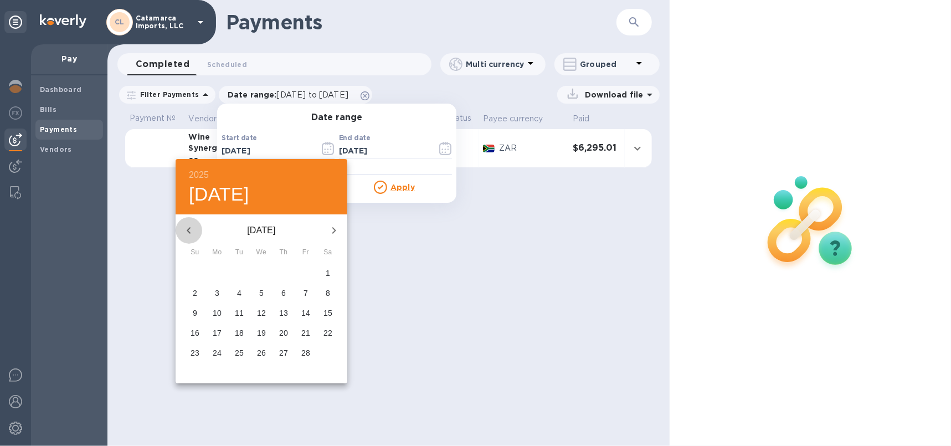
click at [185, 233] on icon "button" at bounding box center [188, 230] width 13 height 13
click at [264, 273] on span "1" at bounding box center [261, 273] width 20 height 11
type input "[DATE]"
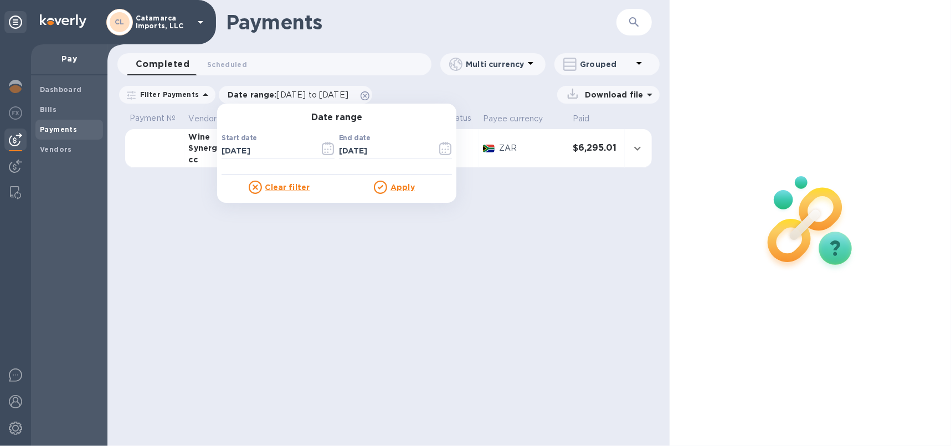
click at [403, 185] on u "Apply" at bounding box center [403, 187] width 24 height 9
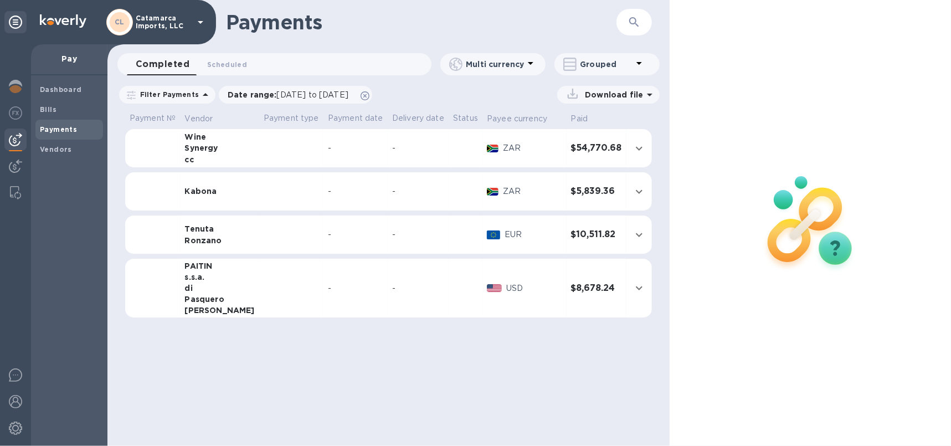
click at [197, 233] on div "Tenuta" at bounding box center [220, 228] width 70 height 11
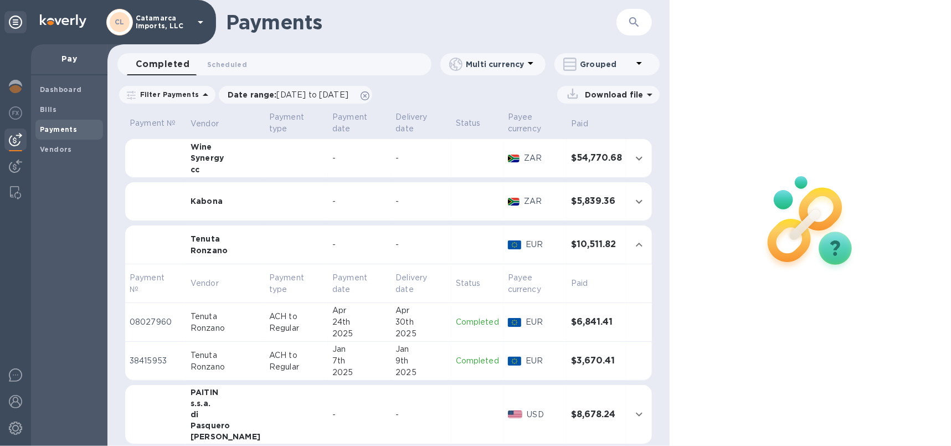
click at [211, 322] on div "Ronzano" at bounding box center [226, 328] width 70 height 12
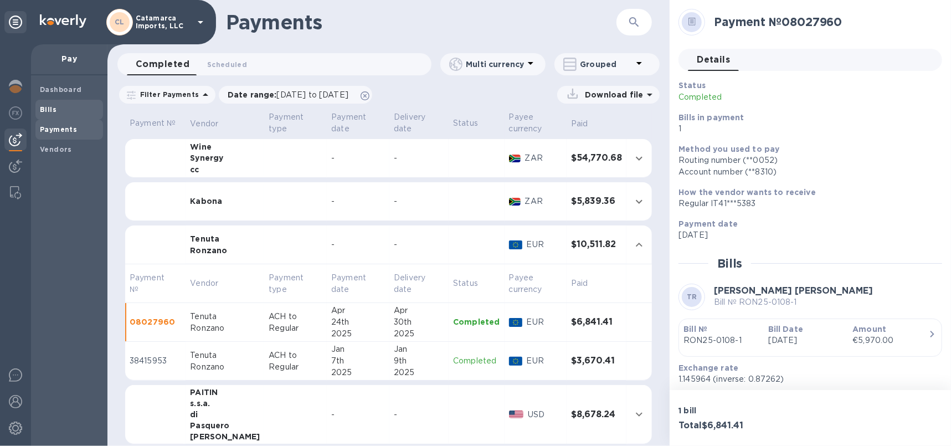
click at [51, 111] on b "Bills" at bounding box center [48, 109] width 17 height 8
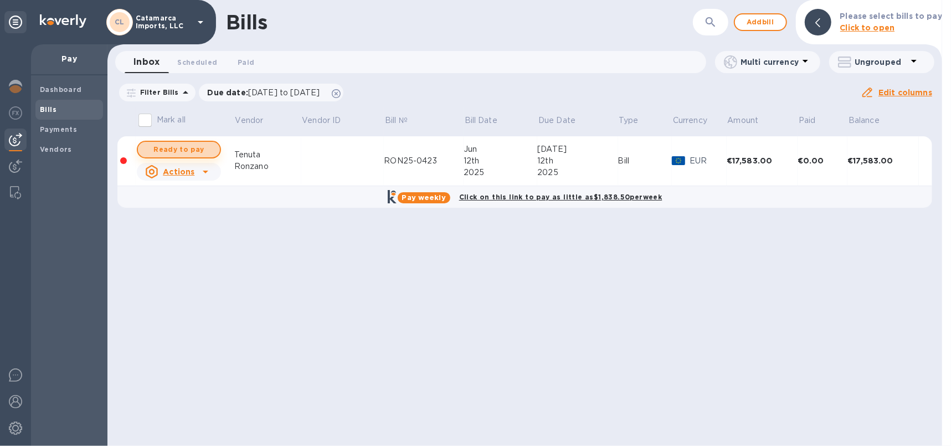
click at [173, 143] on span "Ready to pay" at bounding box center [179, 149] width 64 height 13
checkbox input "true"
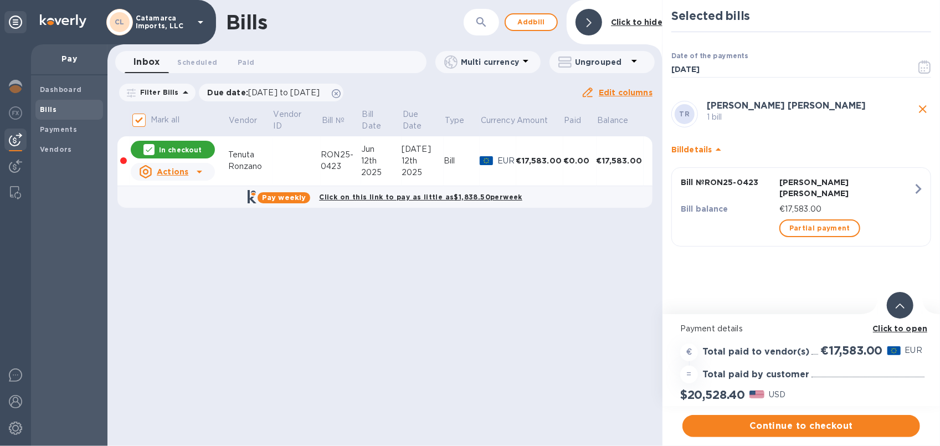
click at [528, 156] on div "€17,583.00" at bounding box center [539, 160] width 47 height 11
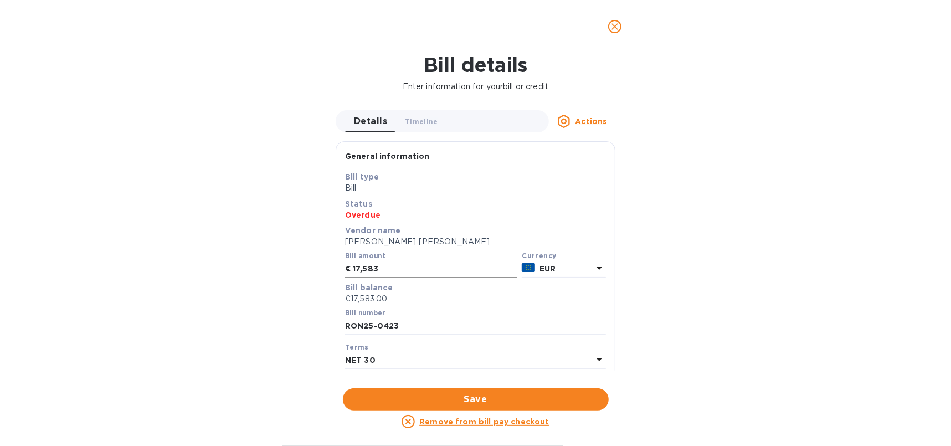
click at [393, 262] on input "17,583" at bounding box center [435, 269] width 165 height 17
type input "17,584"
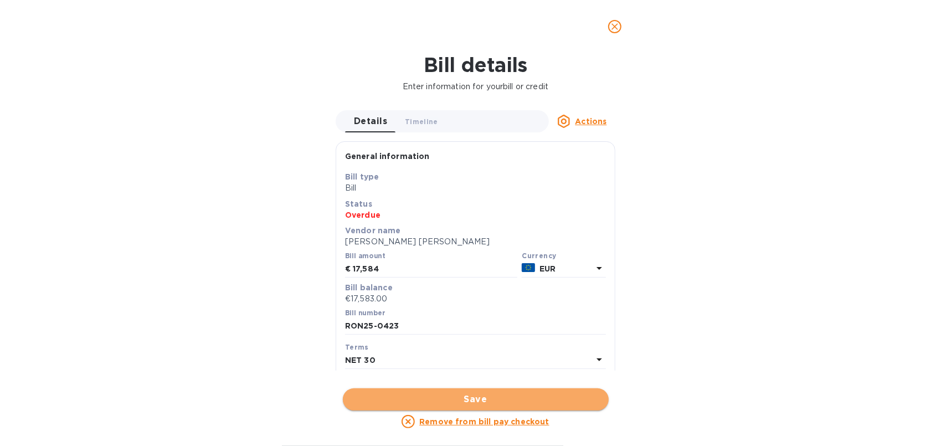
click at [474, 402] on span "Save" at bounding box center [476, 399] width 248 height 13
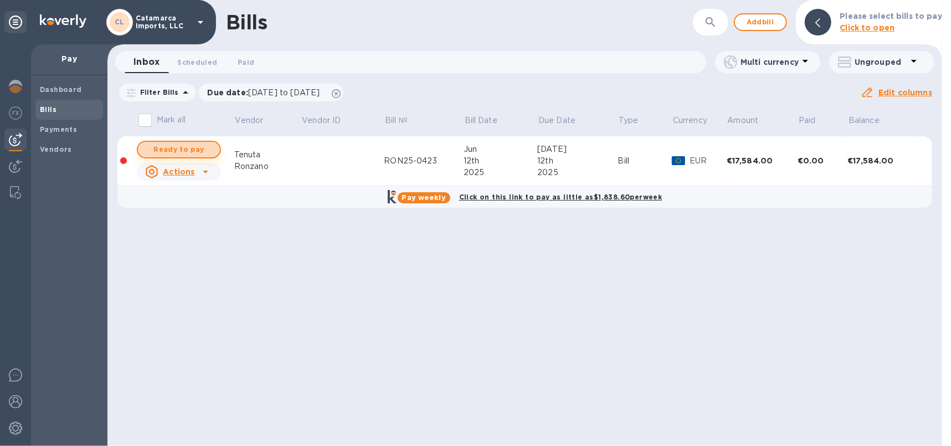
click at [171, 150] on span "Ready to pay" at bounding box center [179, 149] width 64 height 13
checkbox input "true"
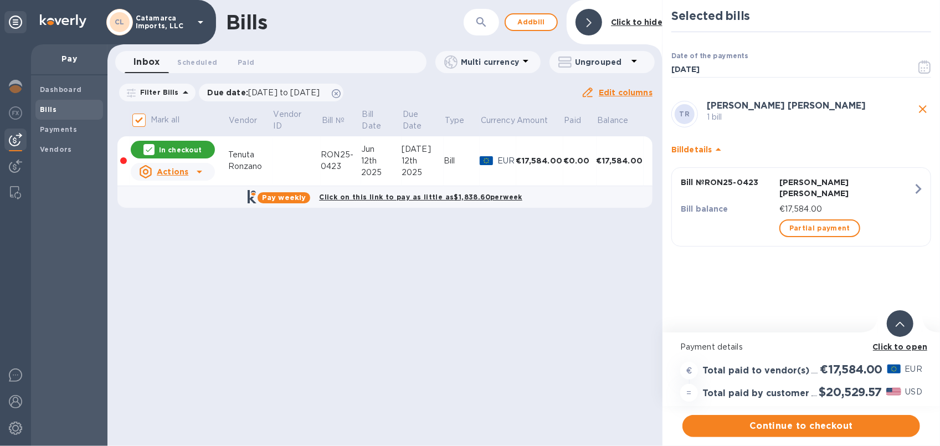
click at [535, 158] on div "€17,584.00" at bounding box center [539, 160] width 47 height 11
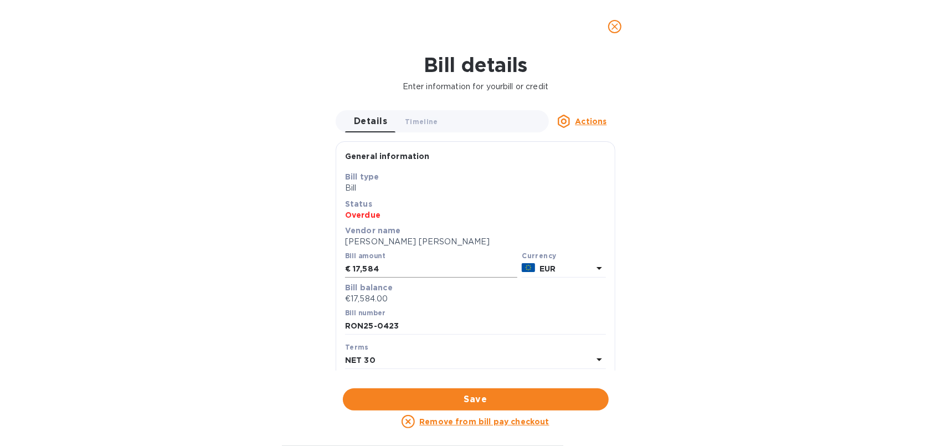
click at [404, 266] on input "17,584" at bounding box center [435, 269] width 165 height 17
type input "17,582"
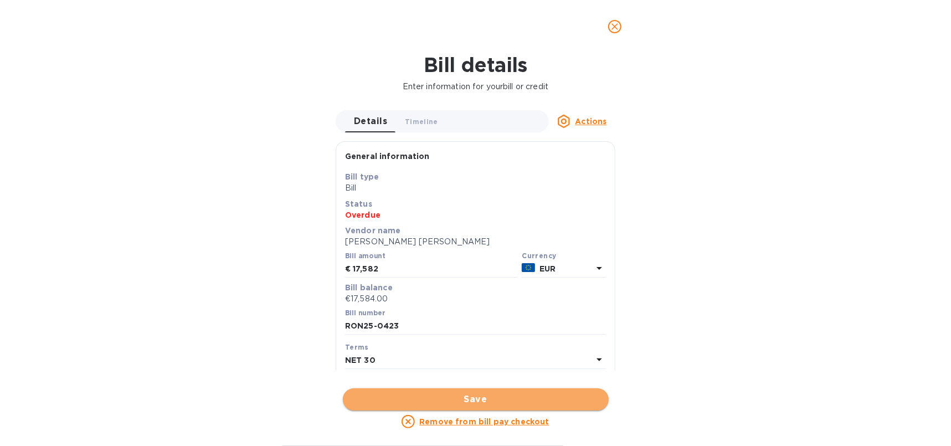
click at [497, 397] on span "Save" at bounding box center [476, 399] width 248 height 13
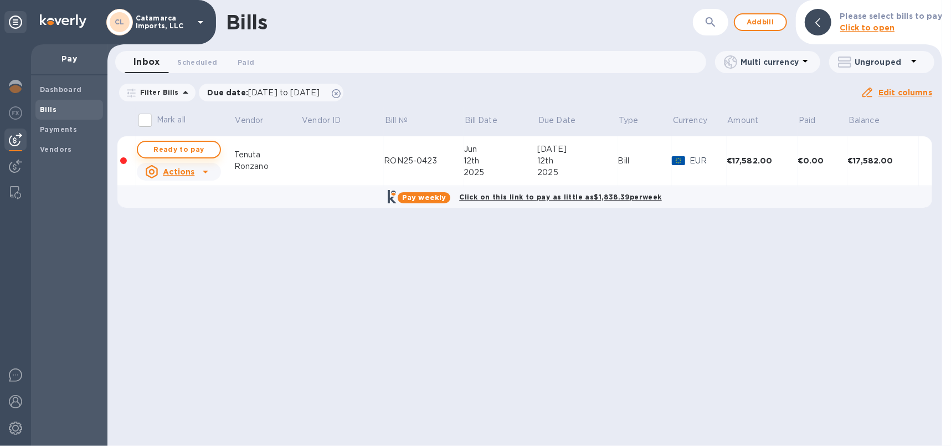
click at [191, 148] on span "Ready to pay" at bounding box center [179, 149] width 64 height 13
checkbox input "true"
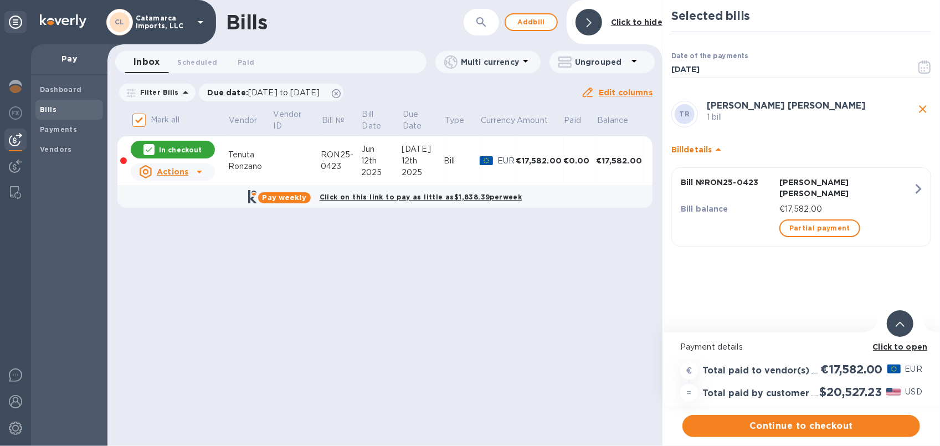
click at [537, 151] on td "€17,582.00" at bounding box center [539, 161] width 47 height 50
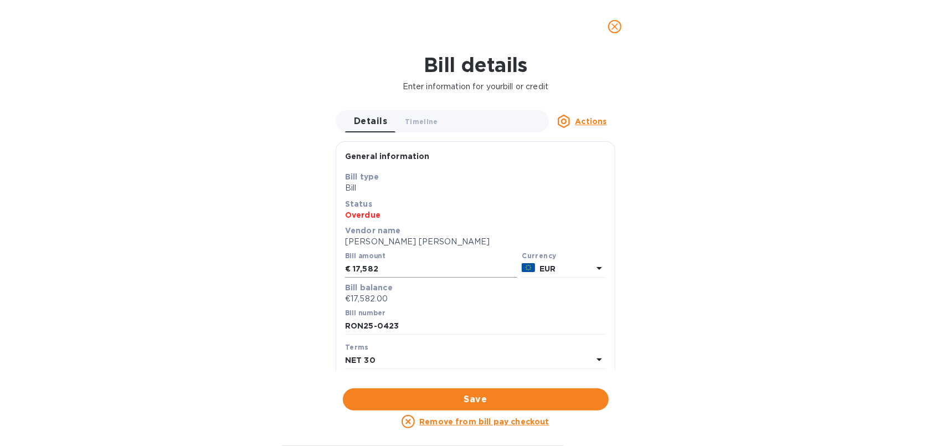
click at [419, 277] on input "17,582" at bounding box center [435, 269] width 165 height 17
type input "17,580"
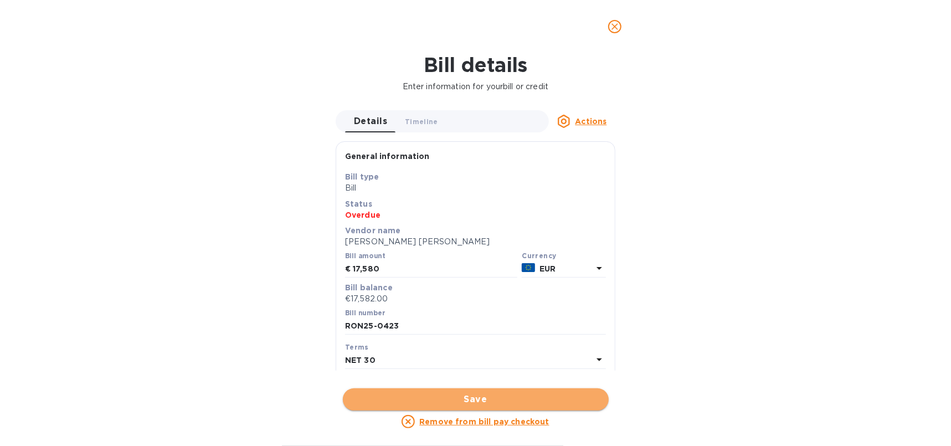
click at [470, 391] on button "Save" at bounding box center [476, 399] width 266 height 22
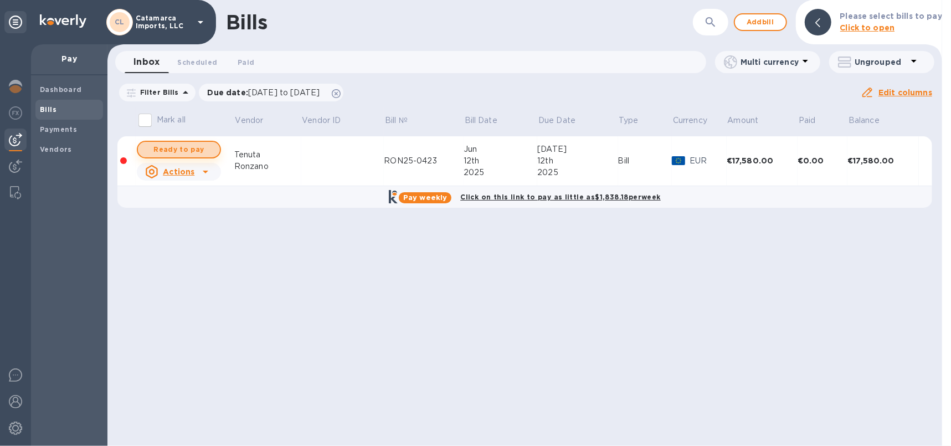
click at [165, 152] on span "Ready to pay" at bounding box center [179, 149] width 64 height 13
checkbox input "true"
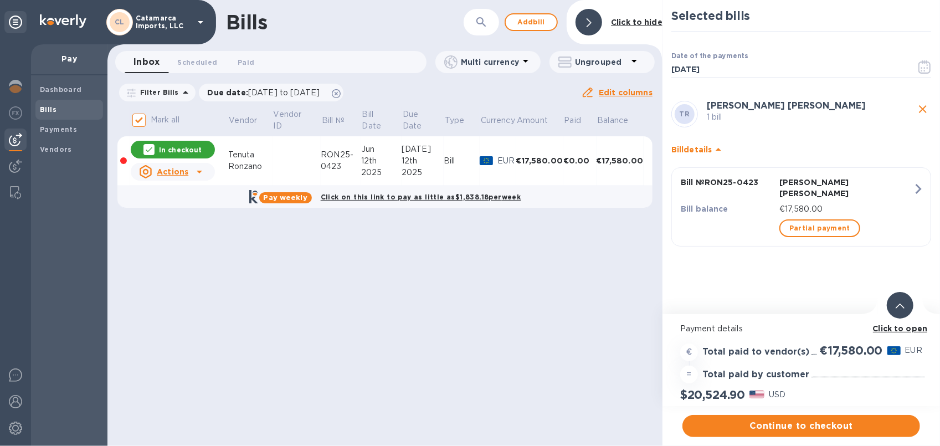
click at [535, 162] on div "€17,580.00" at bounding box center [539, 160] width 47 height 11
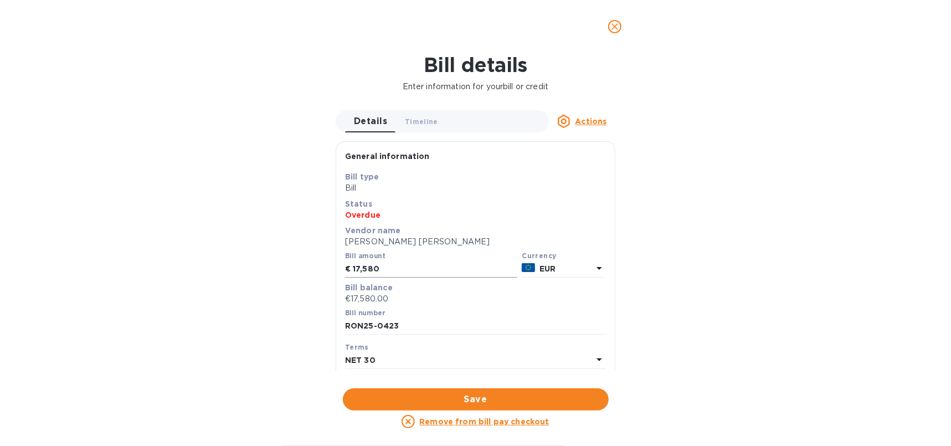
click at [384, 273] on input "17,580" at bounding box center [435, 269] width 165 height 17
type input "17,582"
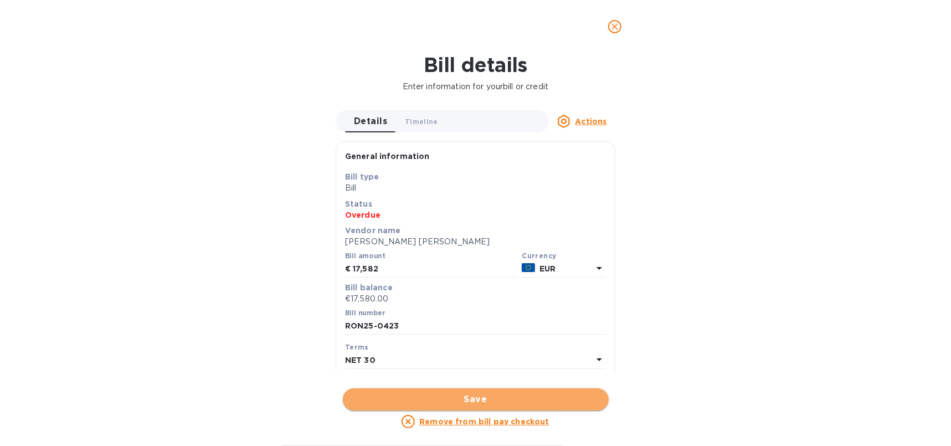
click at [475, 404] on span "Save" at bounding box center [476, 399] width 248 height 13
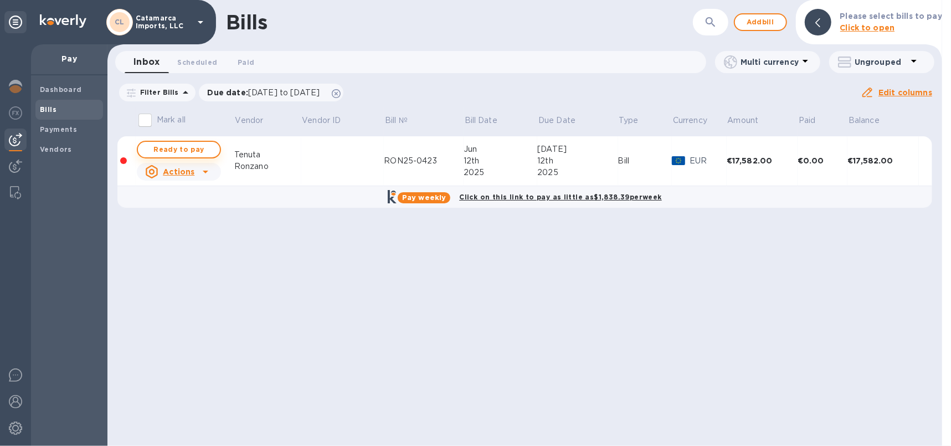
click at [160, 150] on span "Ready to pay" at bounding box center [179, 149] width 64 height 13
checkbox input "true"
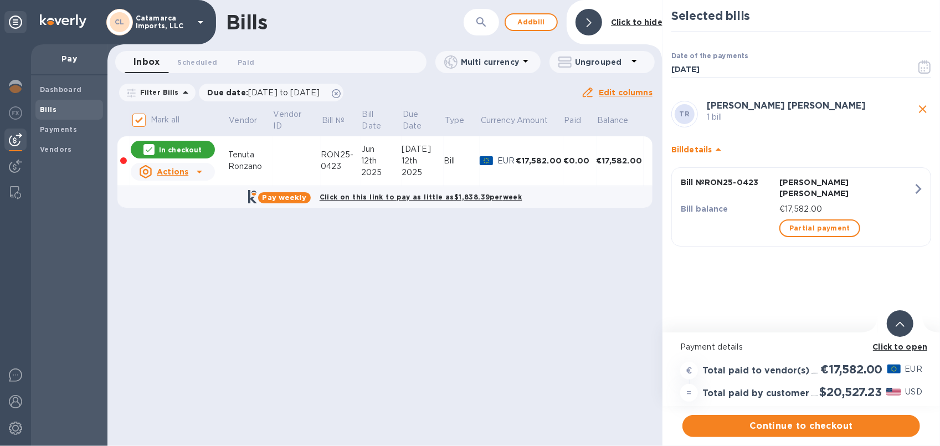
click at [545, 160] on div "€17,582.00" at bounding box center [539, 160] width 47 height 11
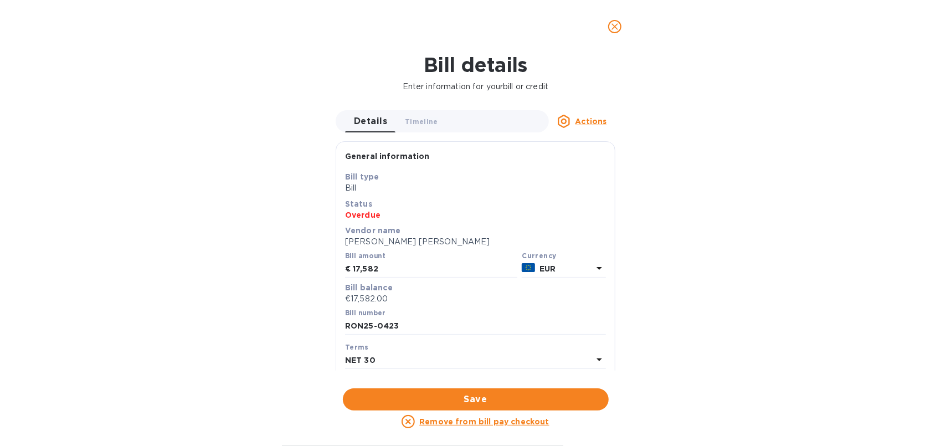
click at [380, 257] on label "Bill amount" at bounding box center [365, 256] width 40 height 7
click at [386, 269] on input "17,582" at bounding box center [435, 269] width 165 height 17
type input "17,585"
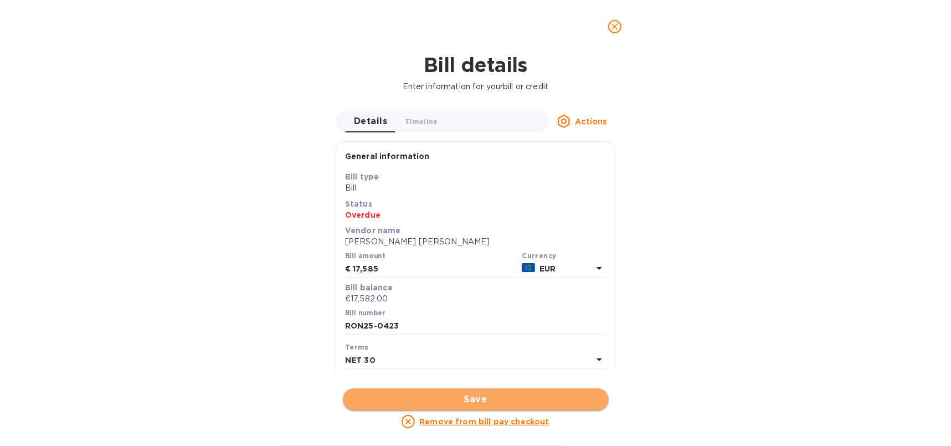
click at [461, 391] on button "Save" at bounding box center [476, 399] width 266 height 22
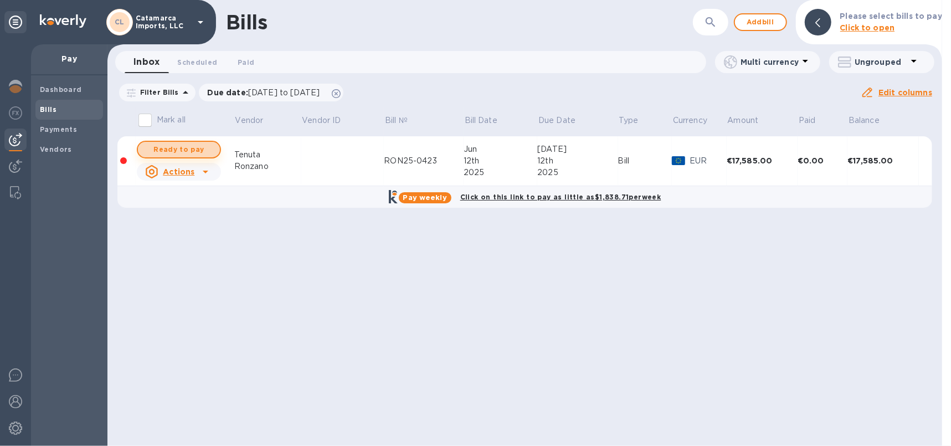
click at [187, 149] on span "Ready to pay" at bounding box center [179, 149] width 64 height 13
checkbox input "true"
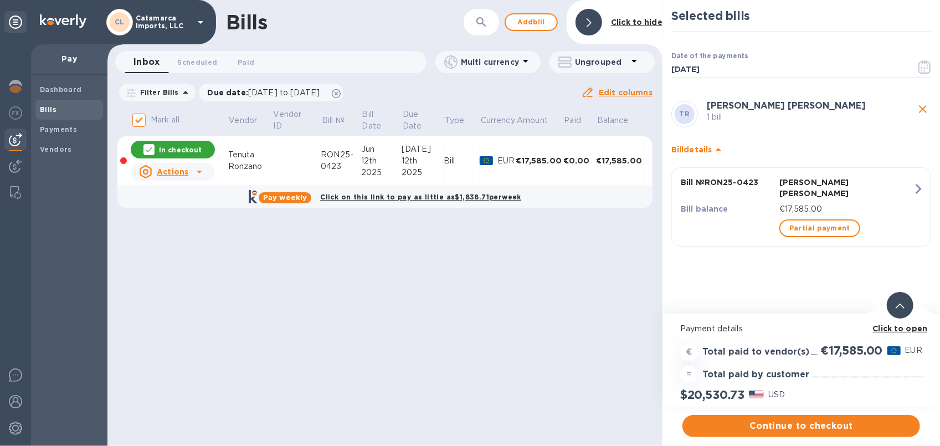
click at [531, 158] on div "€17,585.00" at bounding box center [539, 160] width 47 height 11
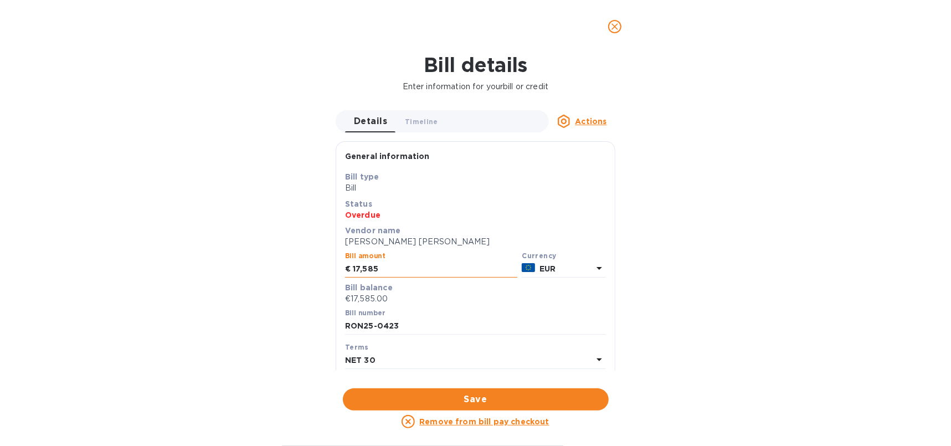
click at [388, 270] on input "17,585" at bounding box center [435, 269] width 165 height 17
type input "17,586"
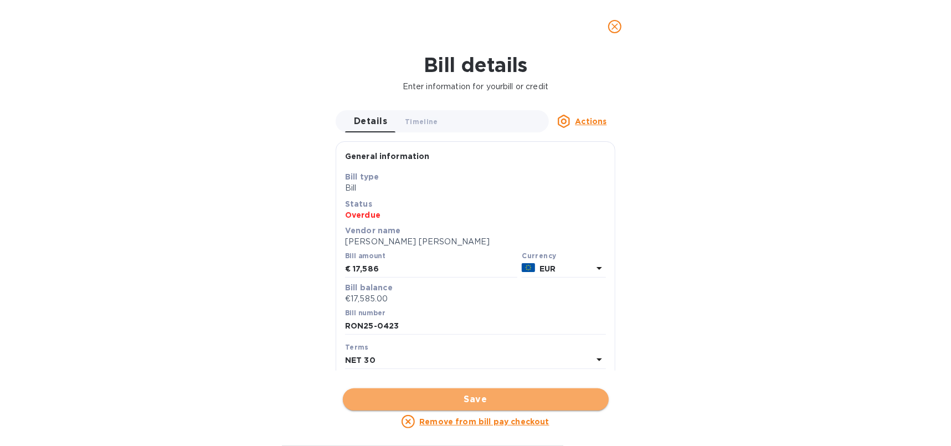
click at [472, 404] on span "Save" at bounding box center [476, 399] width 248 height 13
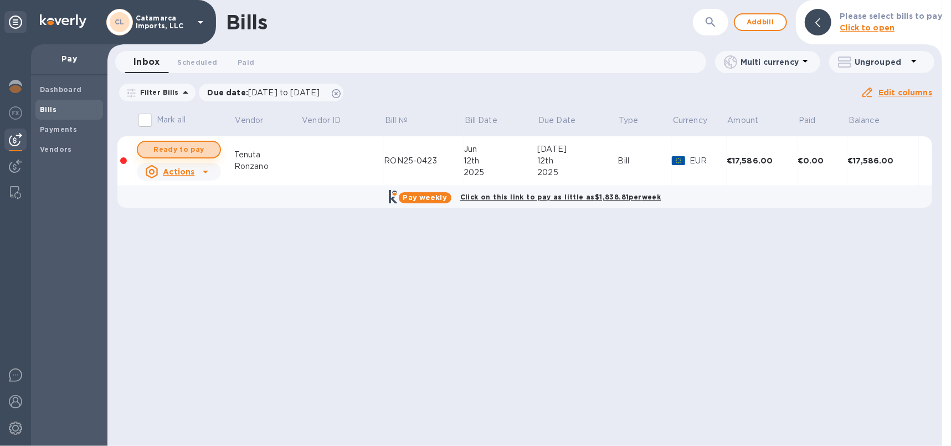
click at [169, 146] on span "Ready to pay" at bounding box center [179, 149] width 64 height 13
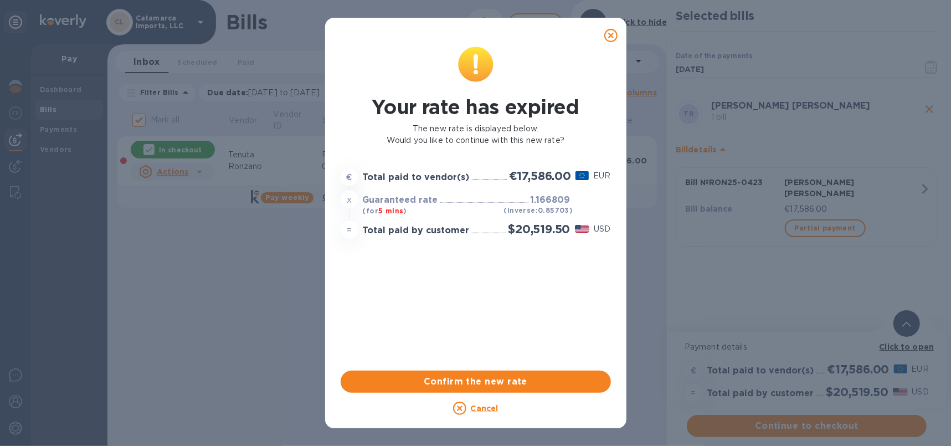
click at [608, 34] on icon at bounding box center [610, 35] width 13 height 13
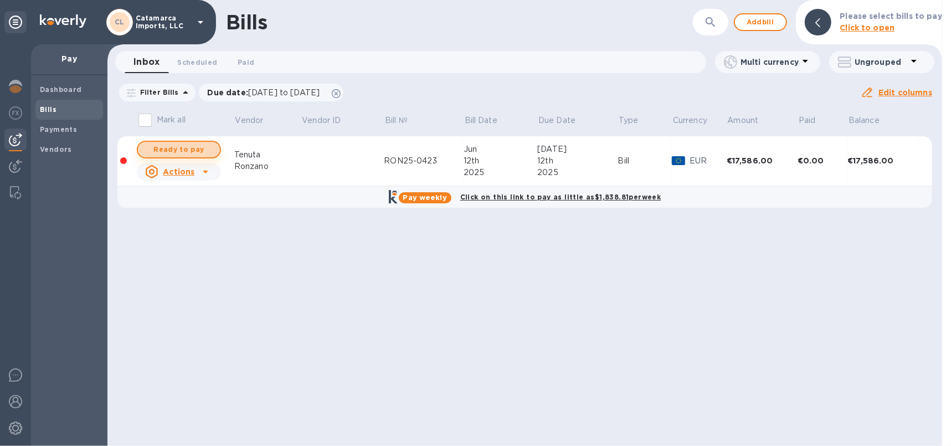
click at [174, 150] on span "Ready to pay" at bounding box center [179, 149] width 64 height 13
checkbox input "true"
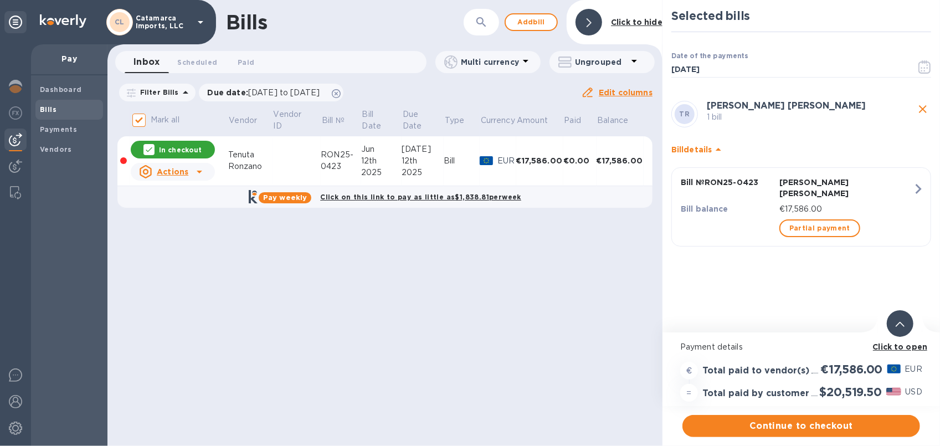
click at [536, 156] on div "€17,586.00" at bounding box center [539, 160] width 47 height 11
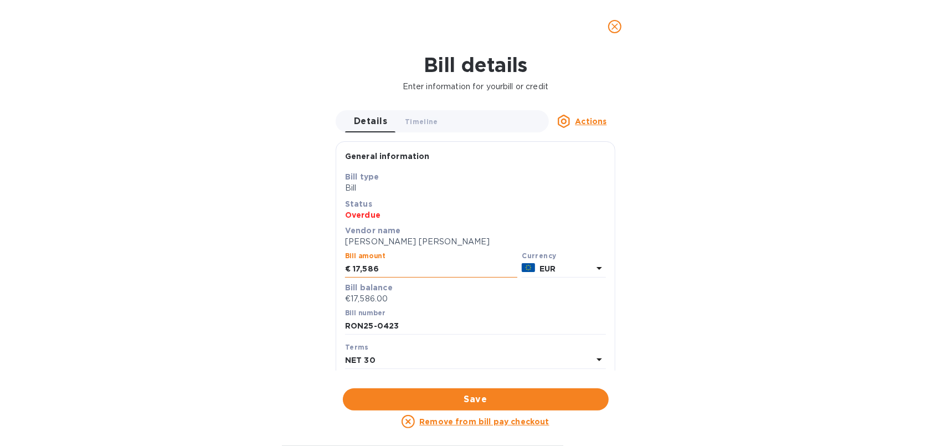
click at [419, 266] on input "17,586" at bounding box center [435, 269] width 165 height 17
type input "17,580"
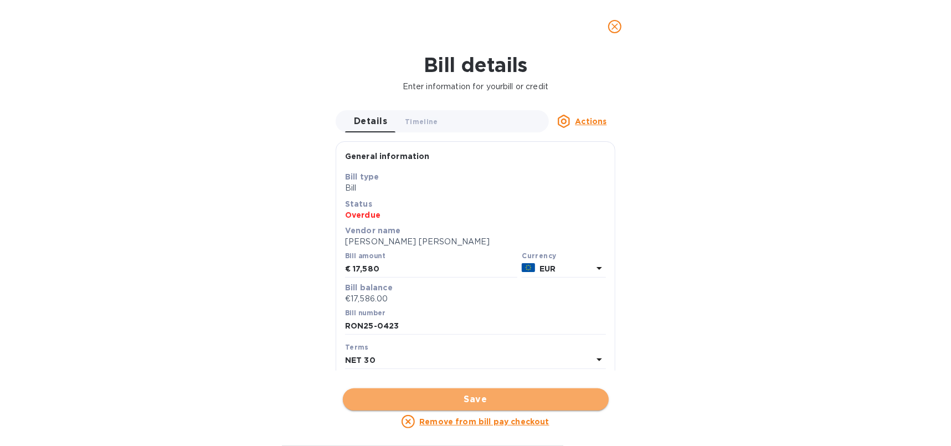
click at [490, 403] on span "Save" at bounding box center [476, 399] width 248 height 13
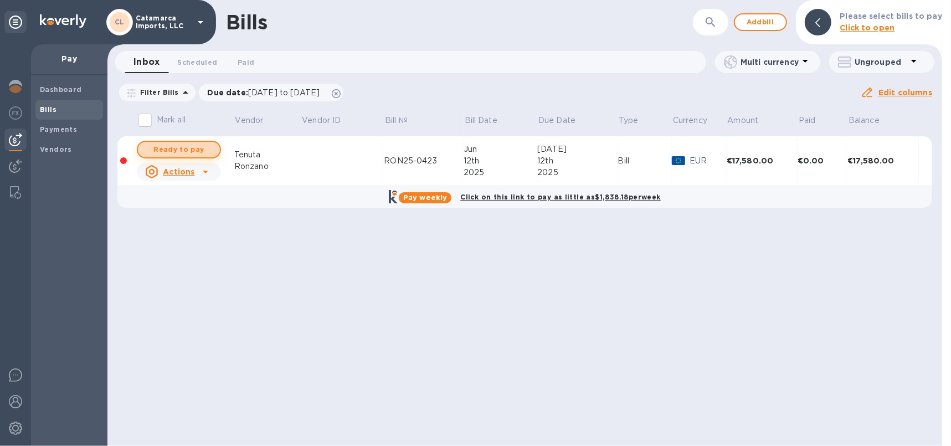
click at [178, 152] on span "Ready to pay" at bounding box center [179, 149] width 64 height 13
checkbox input "true"
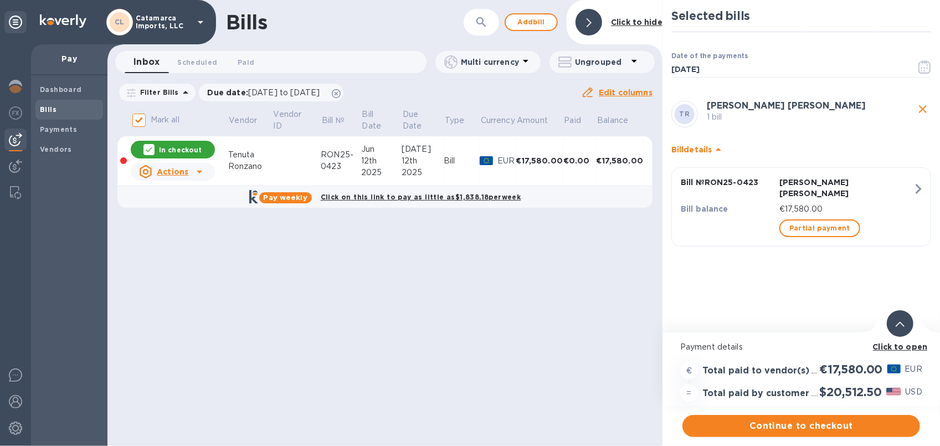
click at [548, 156] on div "€17,580.00" at bounding box center [539, 160] width 47 height 11
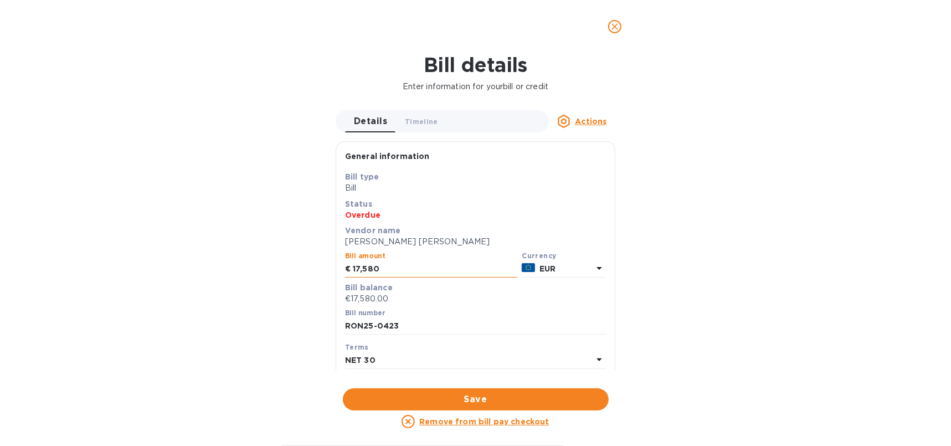
click at [399, 266] on input "17,580" at bounding box center [435, 269] width 165 height 17
type input "17,585"
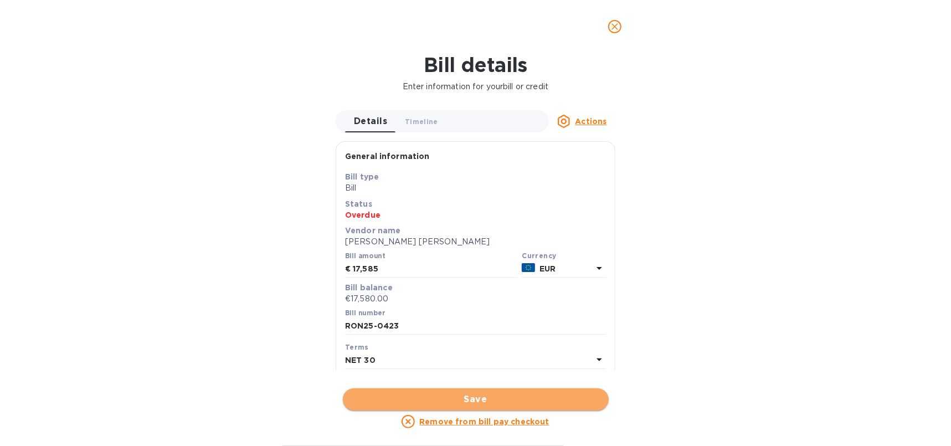
click at [484, 400] on span "Save" at bounding box center [476, 399] width 248 height 13
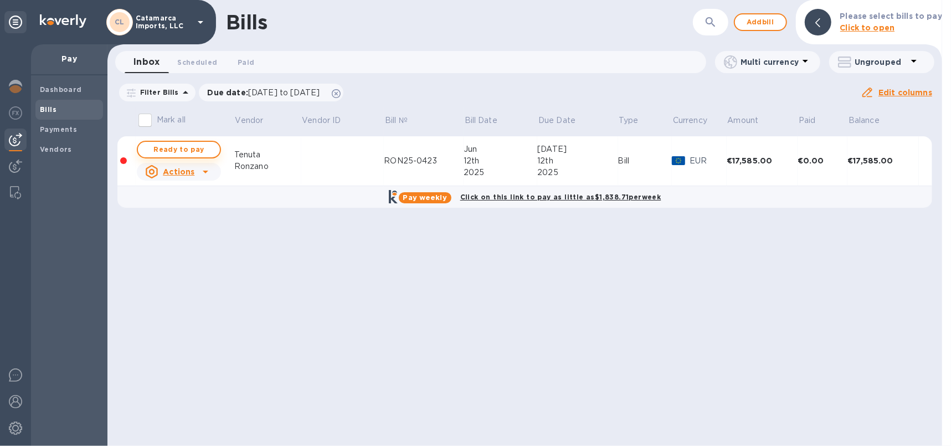
click at [176, 150] on span "Ready to pay" at bounding box center [179, 149] width 64 height 13
checkbox input "true"
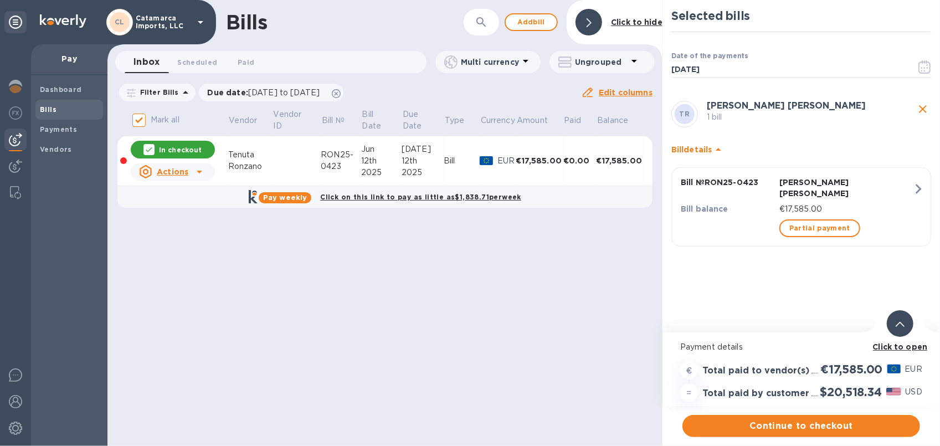
click at [530, 155] on div "€17,585.00" at bounding box center [539, 160] width 47 height 11
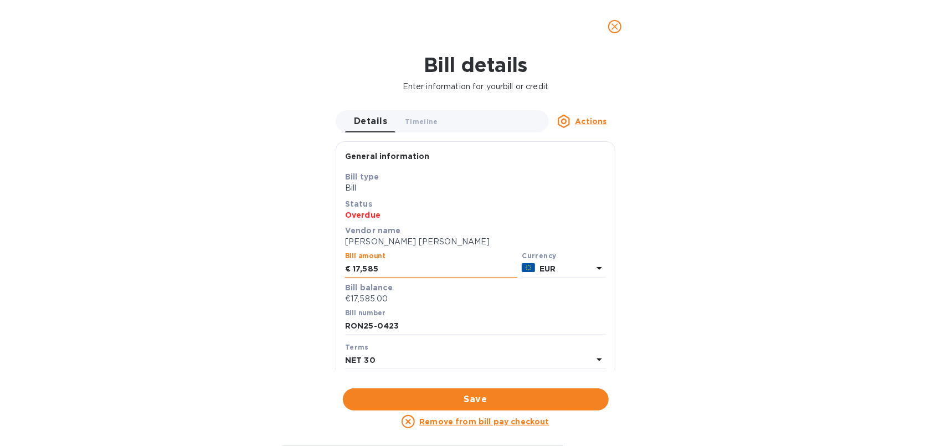
click at [392, 271] on input "17,585" at bounding box center [435, 269] width 165 height 17
type input "17,578"
click at [463, 402] on span "Save" at bounding box center [476, 399] width 248 height 13
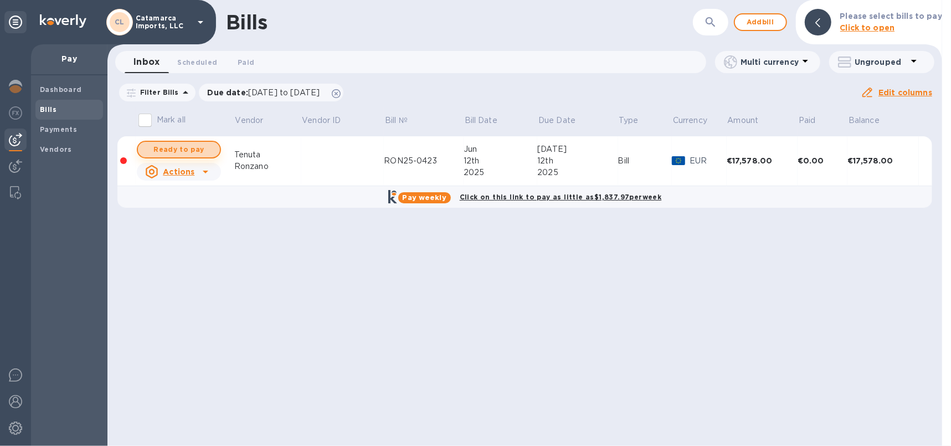
click at [165, 143] on span "Ready to pay" at bounding box center [179, 149] width 64 height 13
checkbox input "true"
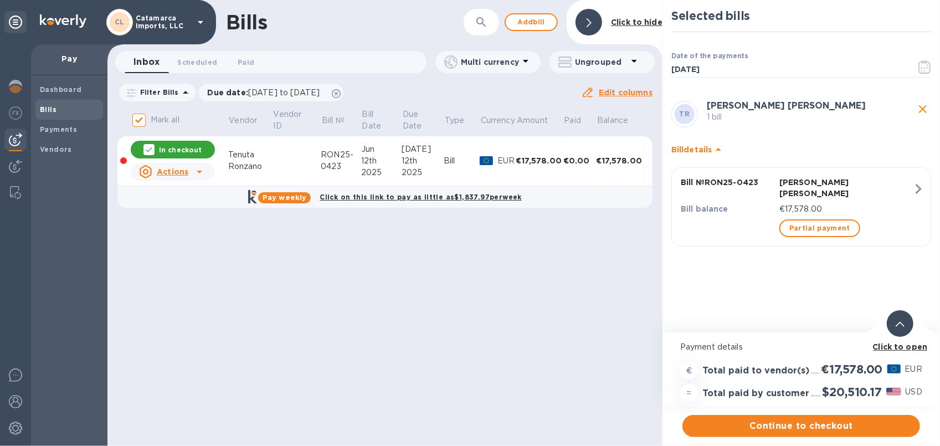
click at [537, 160] on div "€17,578.00" at bounding box center [539, 160] width 47 height 11
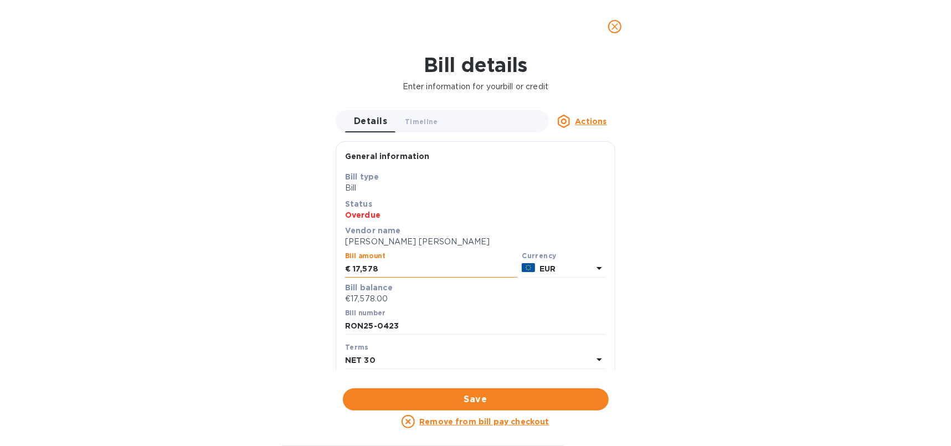
click at [404, 263] on input "17,578" at bounding box center [435, 269] width 165 height 17
type input "17,582"
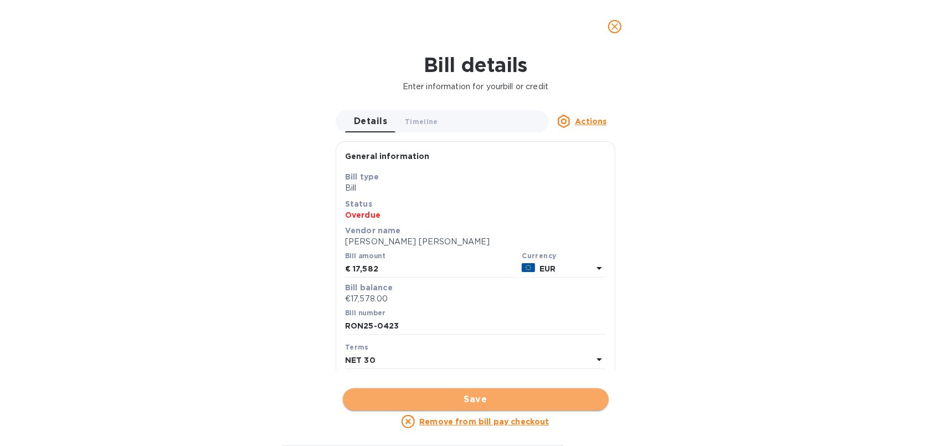
click at [479, 399] on span "Save" at bounding box center [476, 399] width 248 height 13
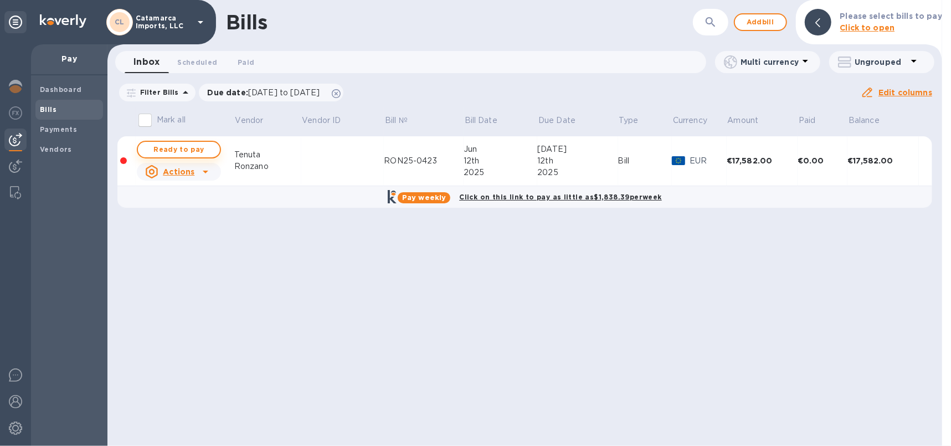
click at [196, 145] on span "Ready to pay" at bounding box center [179, 149] width 64 height 13
checkbox input "true"
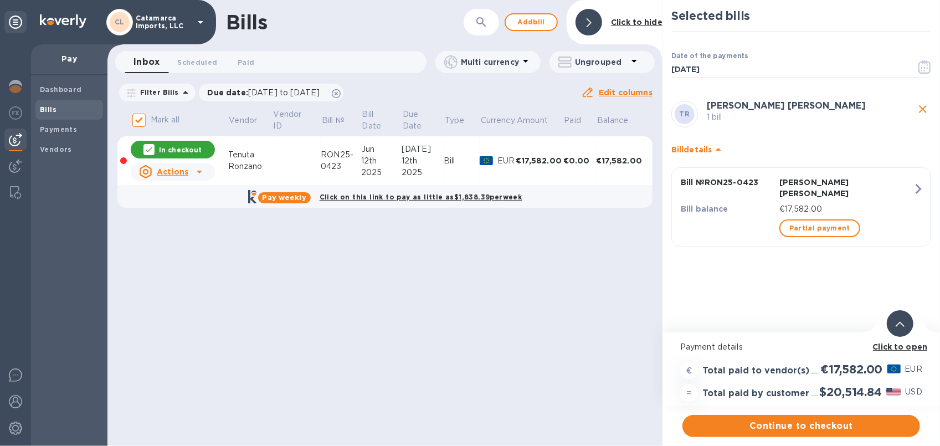
click at [537, 155] on div "€17,582.00" at bounding box center [539, 160] width 47 height 11
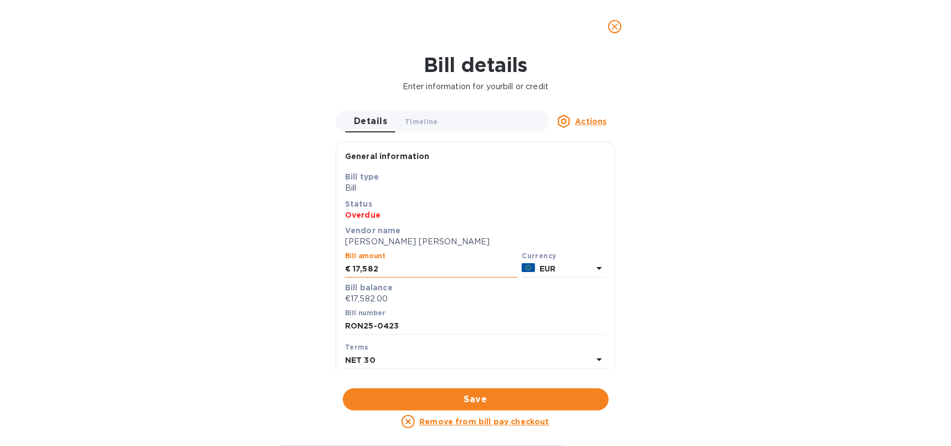
click at [379, 269] on input "17,582" at bounding box center [435, 269] width 165 height 17
type input "17,575"
click at [479, 394] on span "Save" at bounding box center [476, 399] width 248 height 13
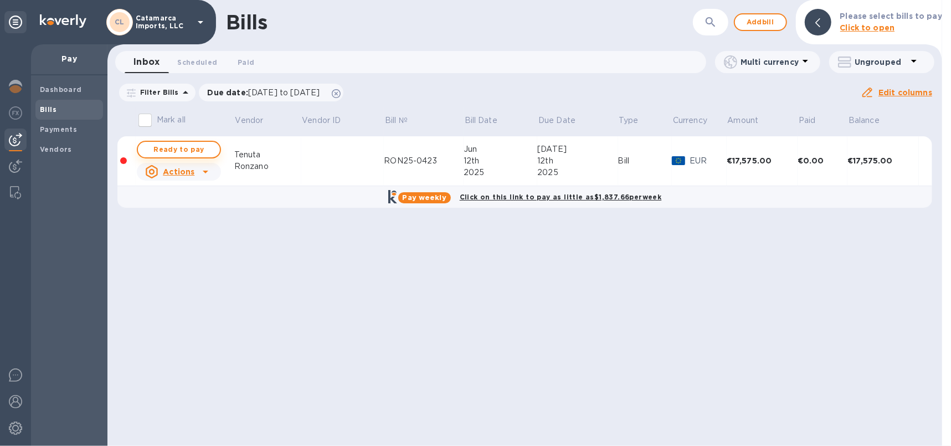
click at [168, 145] on span "Ready to pay" at bounding box center [179, 149] width 64 height 13
checkbox input "true"
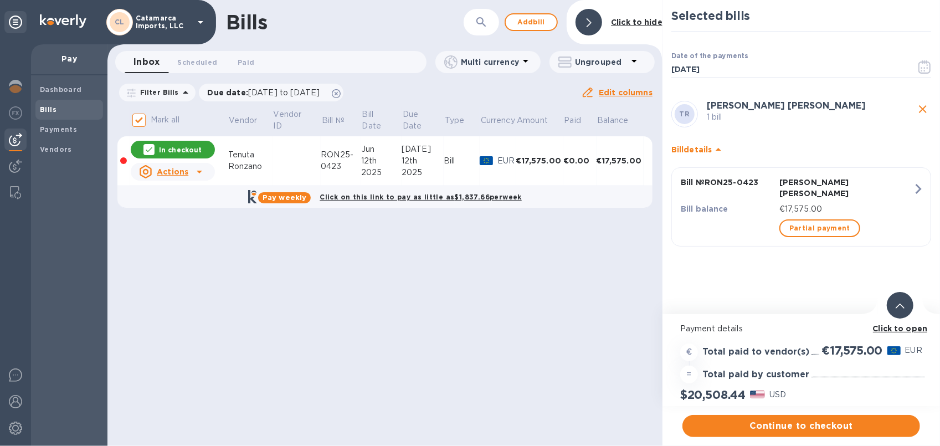
click at [536, 157] on div "€17,575.00" at bounding box center [539, 160] width 47 height 11
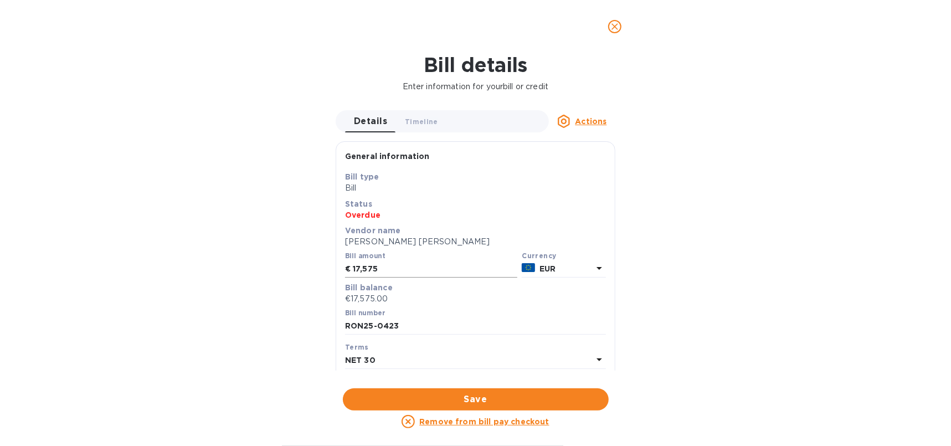
drag, startPoint x: 430, startPoint y: 267, endPoint x: 430, endPoint y: 275, distance: 7.8
click at [430, 275] on input "17,575" at bounding box center [435, 269] width 165 height 17
type input "17,580"
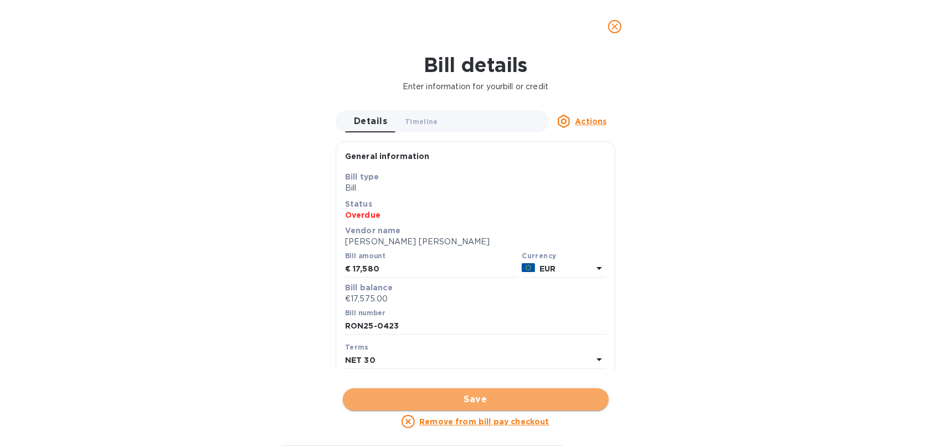
click at [490, 391] on button "Save" at bounding box center [476, 399] width 266 height 22
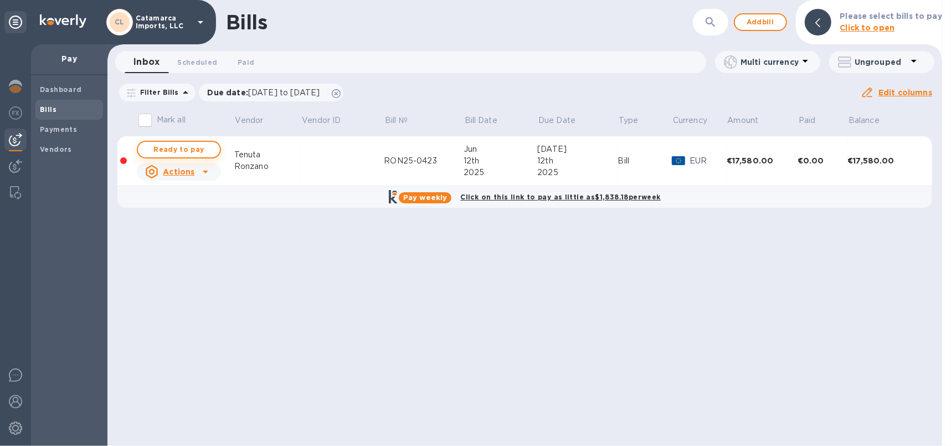
click at [170, 145] on span "Ready to pay" at bounding box center [179, 149] width 64 height 13
checkbox input "true"
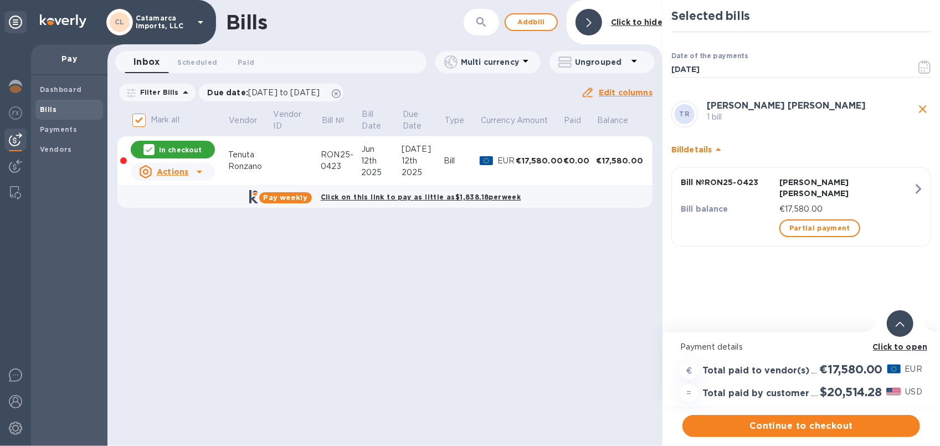
click at [542, 160] on div "€17,580.00" at bounding box center [539, 160] width 47 height 11
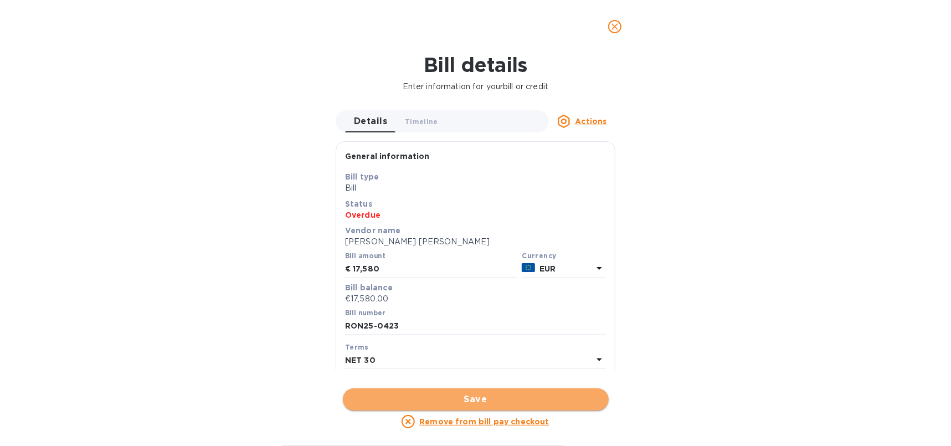
click at [481, 391] on button "Save" at bounding box center [476, 399] width 266 height 22
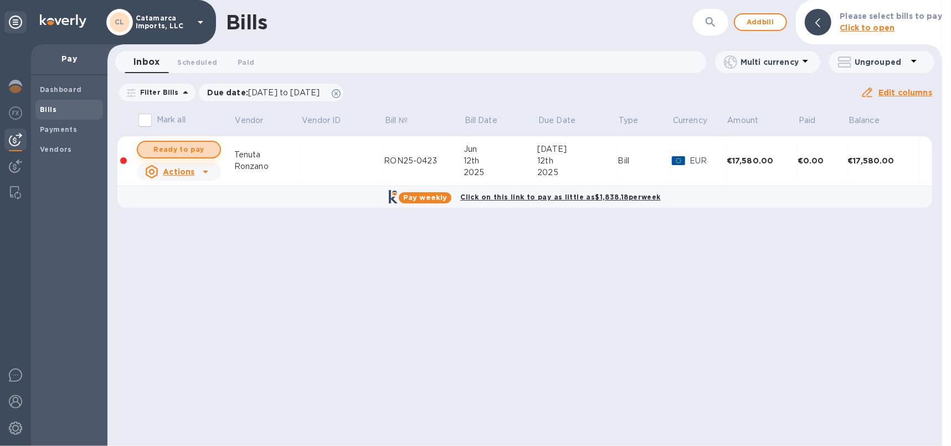
click at [162, 148] on span "Ready to pay" at bounding box center [179, 149] width 64 height 13
checkbox input "true"
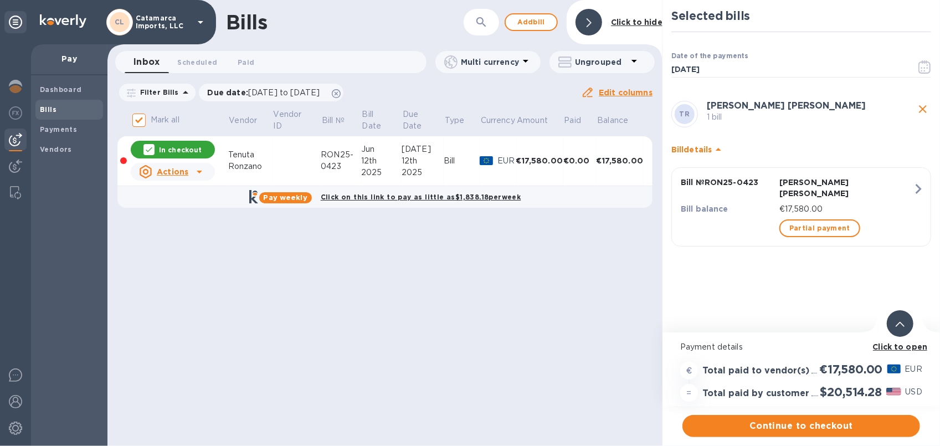
click at [542, 156] on div "€17,580.00" at bounding box center [539, 160] width 47 height 11
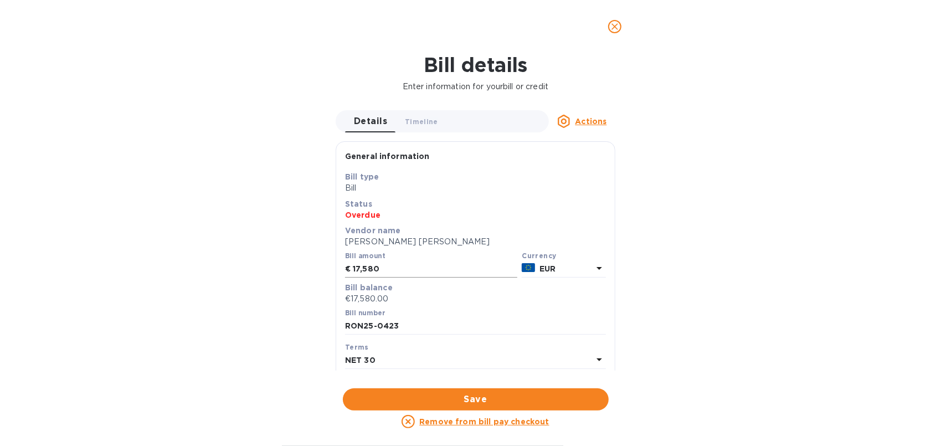
click at [391, 266] on input "17,580" at bounding box center [435, 269] width 165 height 17
type input "17,585"
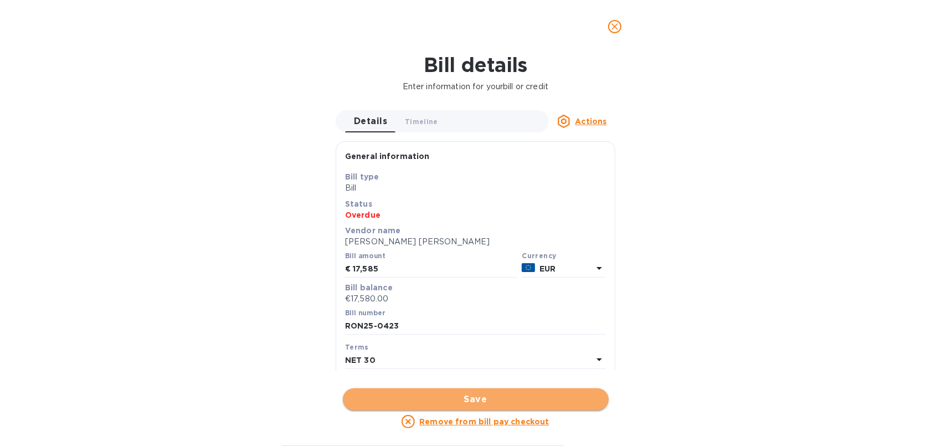
click at [459, 395] on span "Save" at bounding box center [476, 399] width 248 height 13
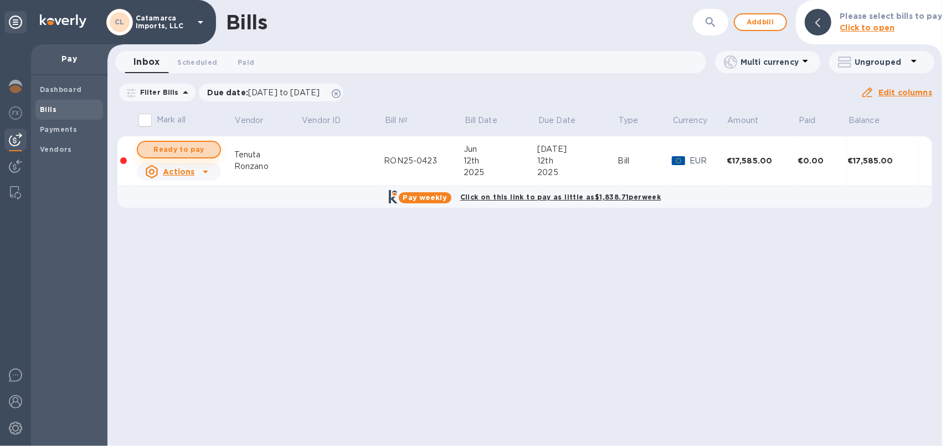
click at [171, 153] on span "Ready to pay" at bounding box center [179, 149] width 64 height 13
checkbox input "true"
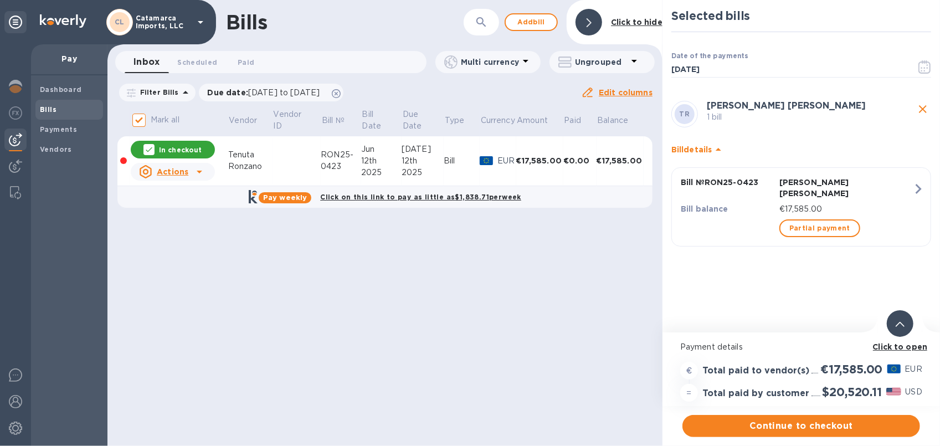
click at [538, 157] on div "€17,585.00" at bounding box center [539, 160] width 47 height 11
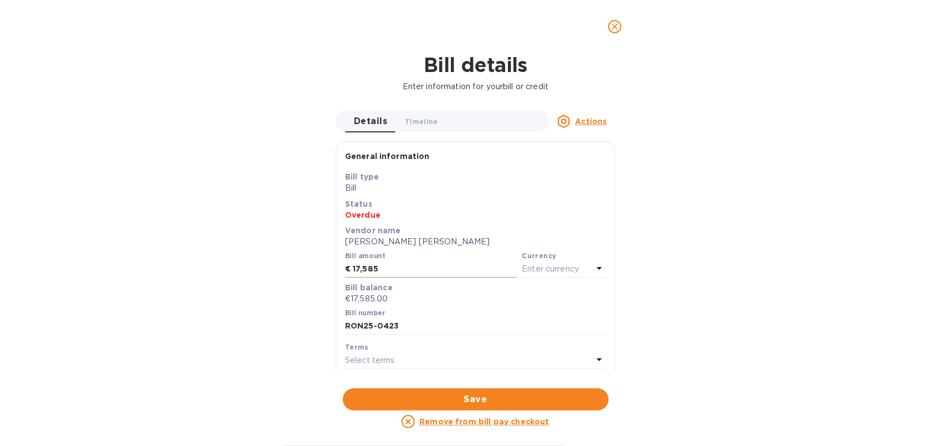
click at [377, 267] on input "17,585" at bounding box center [435, 269] width 165 height 17
type input "17,588"
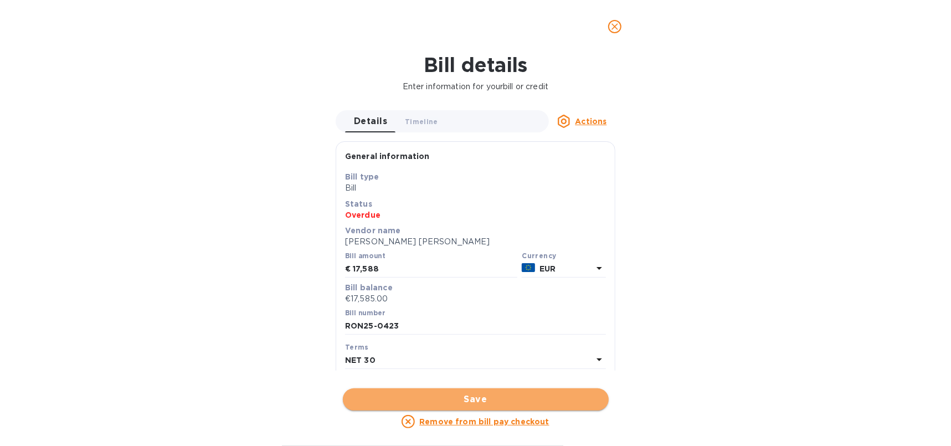
click at [470, 390] on button "Save" at bounding box center [476, 399] width 266 height 22
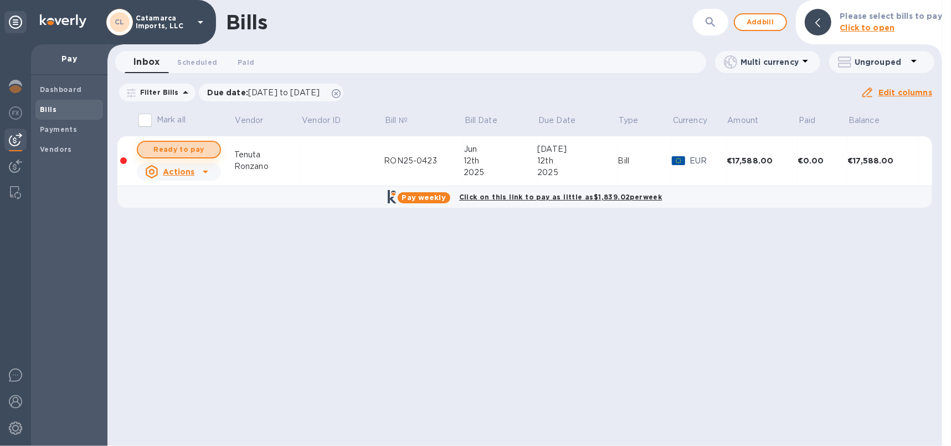
click at [150, 148] on span "Ready to pay" at bounding box center [179, 149] width 64 height 13
checkbox input "true"
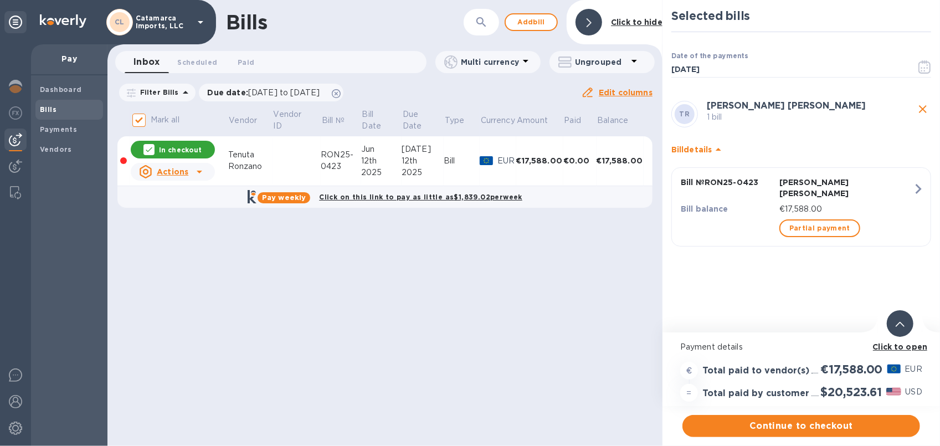
click at [521, 156] on div "€17,588.00" at bounding box center [539, 160] width 47 height 11
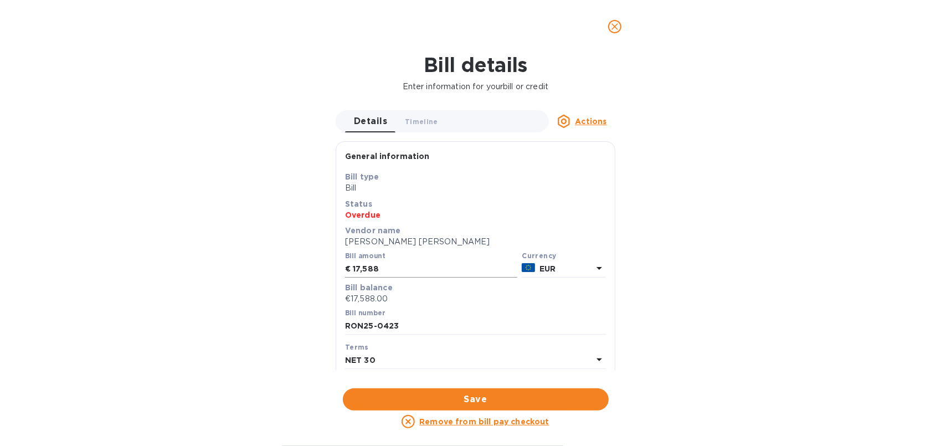
click at [382, 269] on input "17,588" at bounding box center [435, 269] width 165 height 17
type input "17,590"
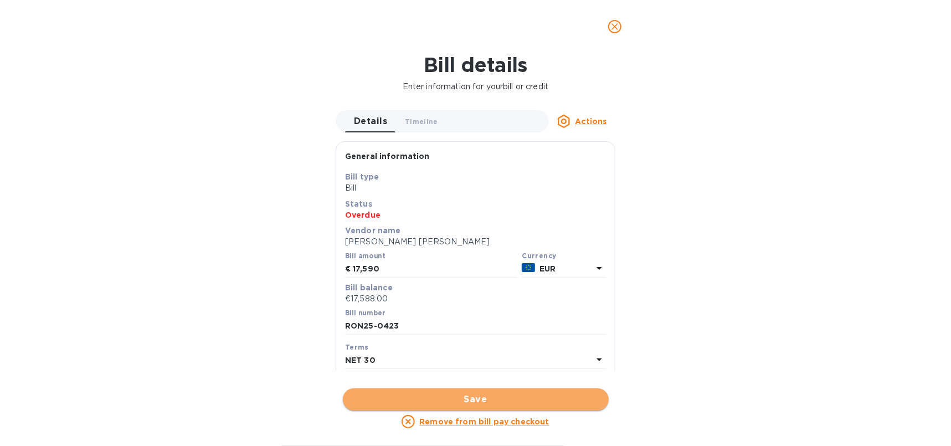
click at [486, 392] on button "Save" at bounding box center [476, 399] width 266 height 22
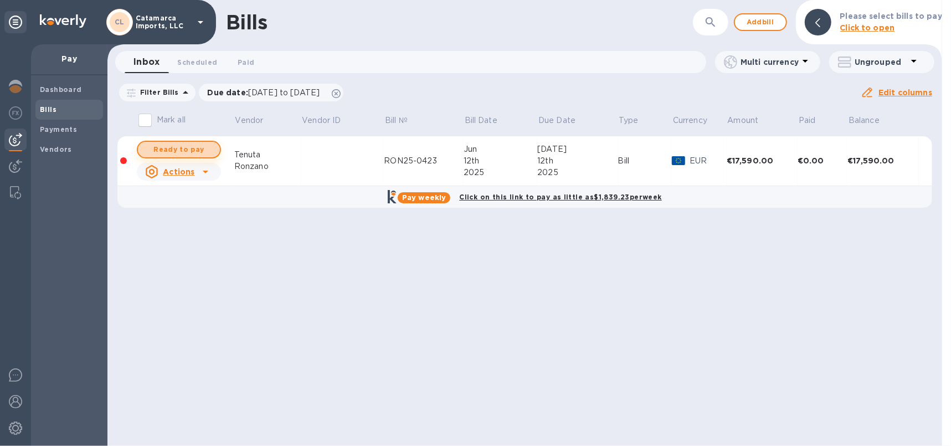
click at [175, 145] on span "Ready to pay" at bounding box center [179, 149] width 64 height 13
checkbox input "true"
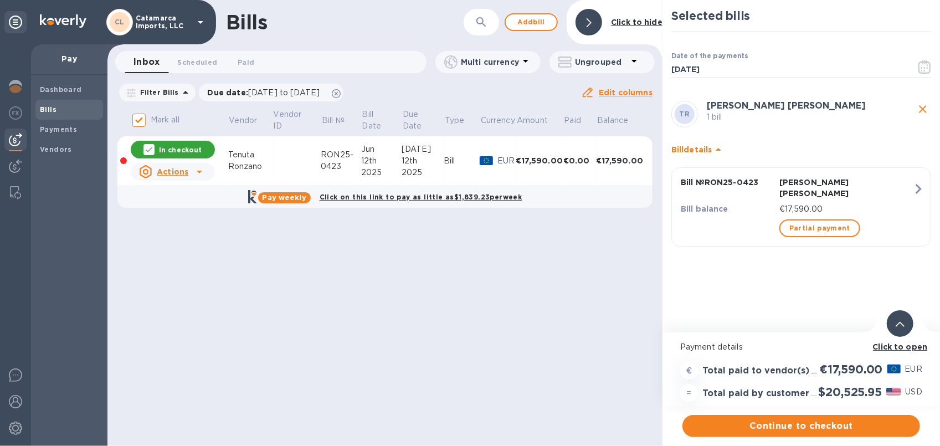
click at [532, 154] on td "€17,590.00" at bounding box center [539, 161] width 47 height 50
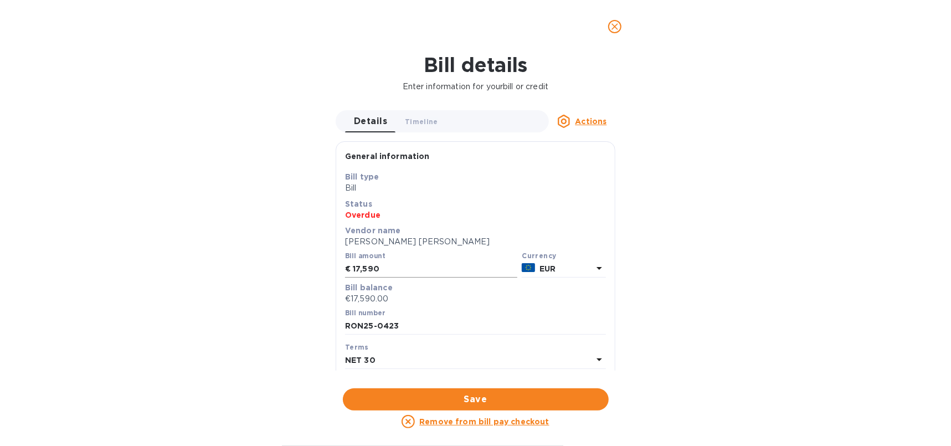
click at [400, 263] on input "17,590" at bounding box center [435, 269] width 165 height 17
type input "17,592"
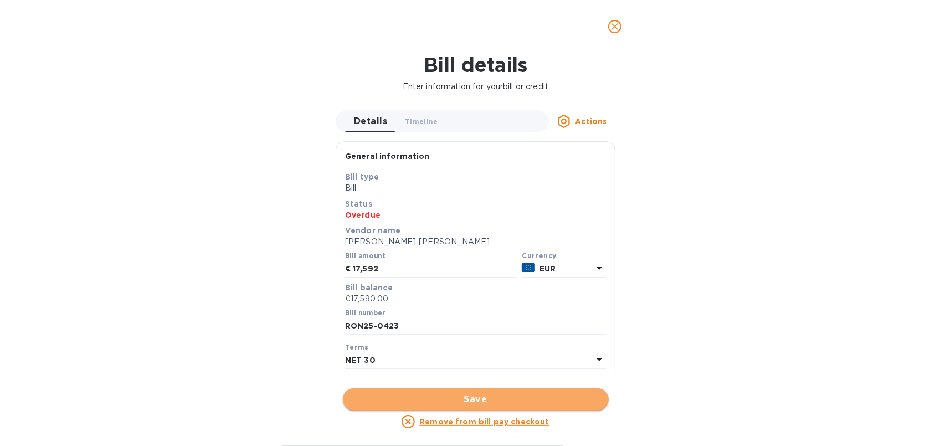
click at [466, 394] on span "Save" at bounding box center [476, 399] width 248 height 13
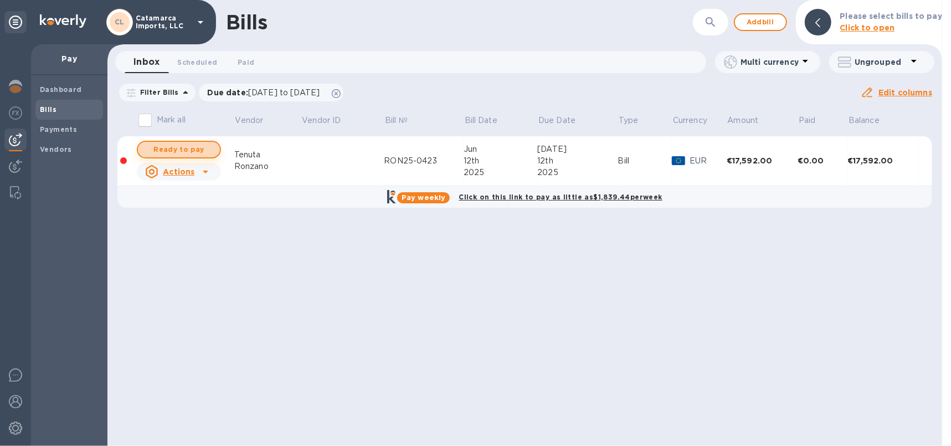
click at [176, 147] on span "Ready to pay" at bounding box center [179, 149] width 64 height 13
checkbox input "true"
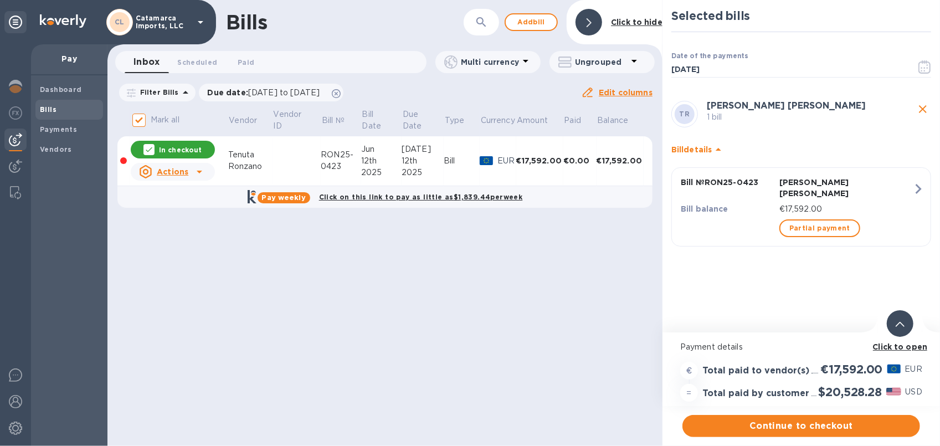
click at [535, 157] on div "€17,592.00" at bounding box center [539, 160] width 47 height 11
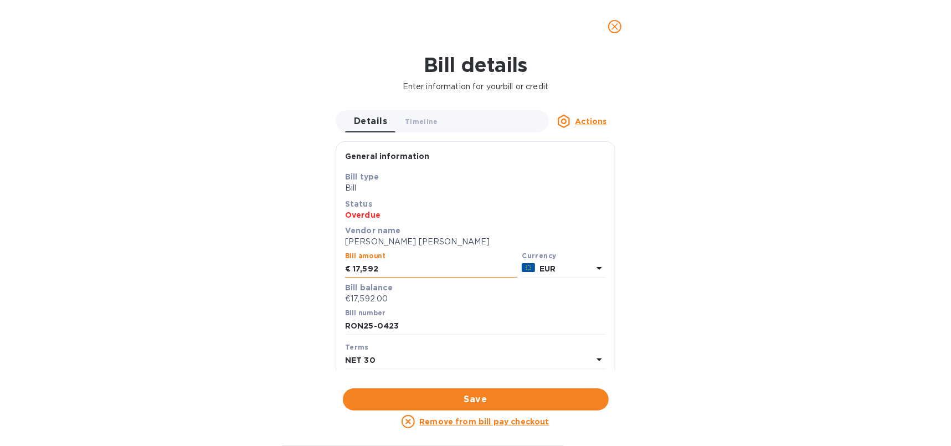
click at [389, 267] on input "17,592" at bounding box center [435, 269] width 165 height 17
type input "17,593"
click at [497, 402] on span "Save" at bounding box center [476, 399] width 248 height 13
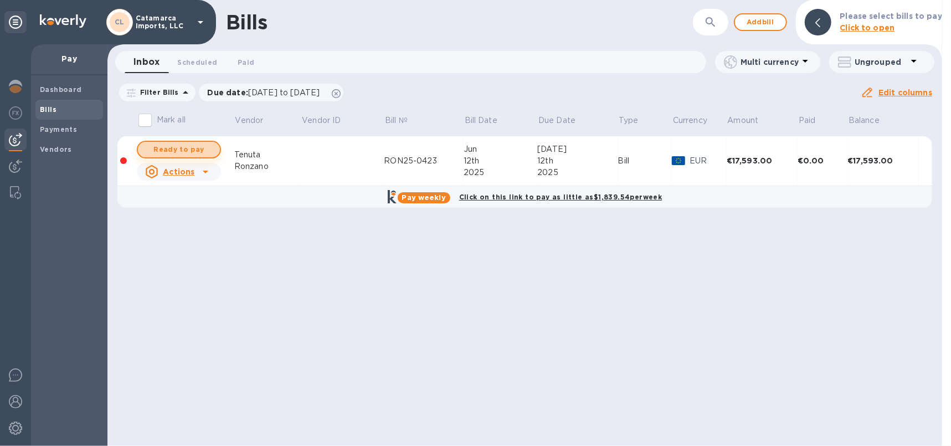
click at [176, 145] on span "Ready to pay" at bounding box center [179, 149] width 64 height 13
checkbox input "true"
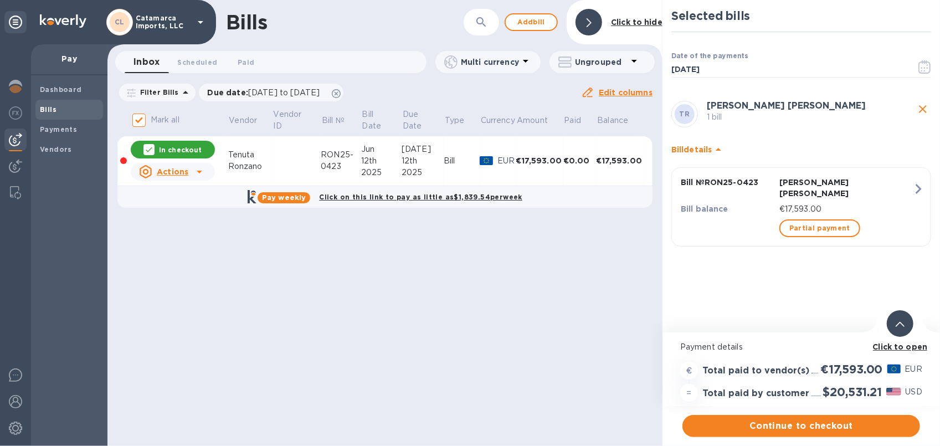
click at [537, 156] on div "€17,593.00" at bounding box center [539, 160] width 47 height 11
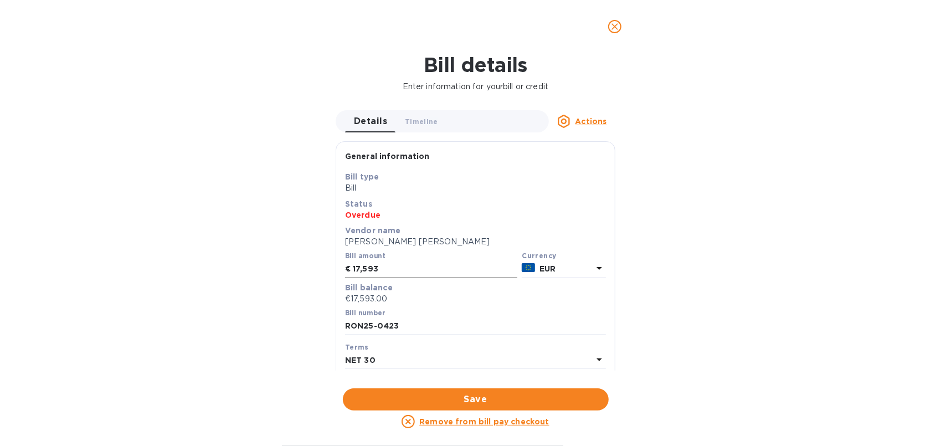
click at [395, 271] on input "17,593" at bounding box center [435, 269] width 165 height 17
type input "17,593.50"
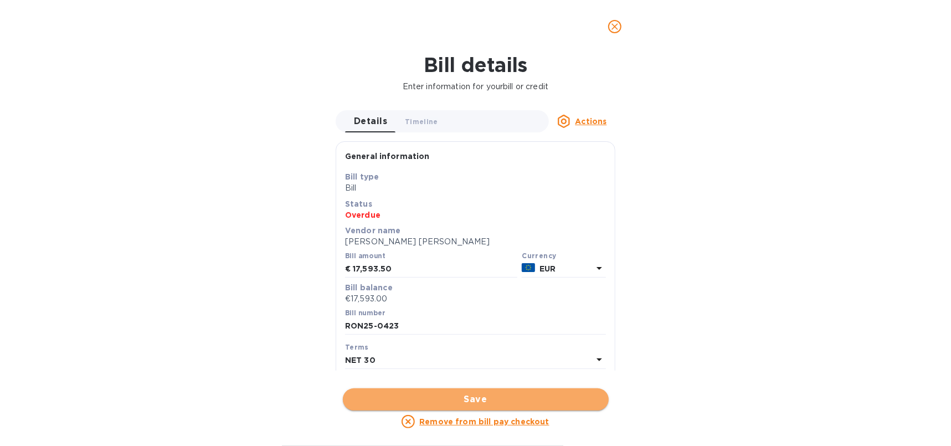
click at [502, 402] on span "Save" at bounding box center [476, 399] width 248 height 13
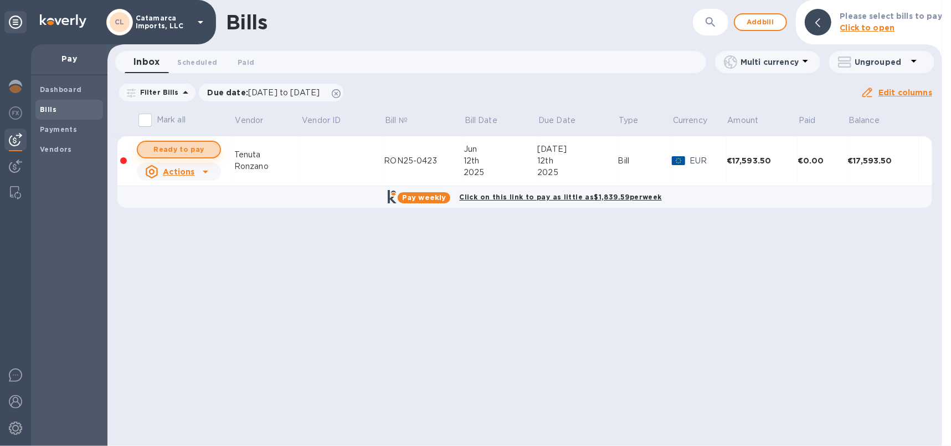
click at [160, 149] on span "Ready to pay" at bounding box center [179, 149] width 64 height 13
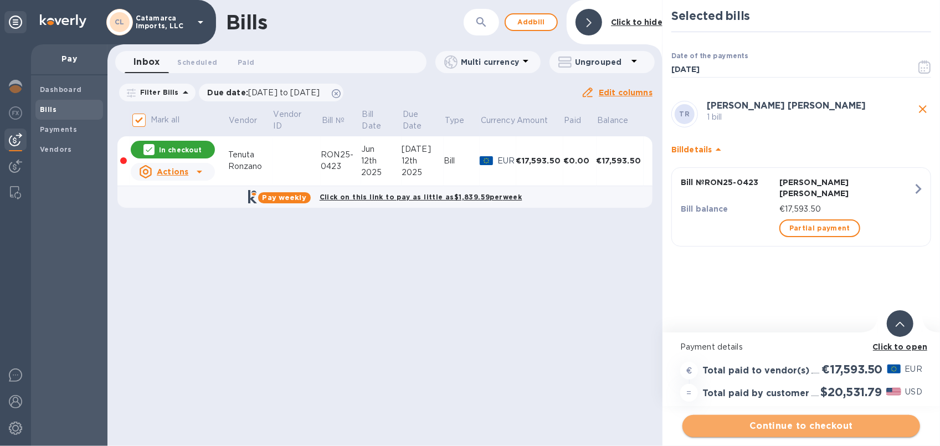
click at [768, 428] on span "Continue to checkout" at bounding box center [801, 425] width 220 height 13
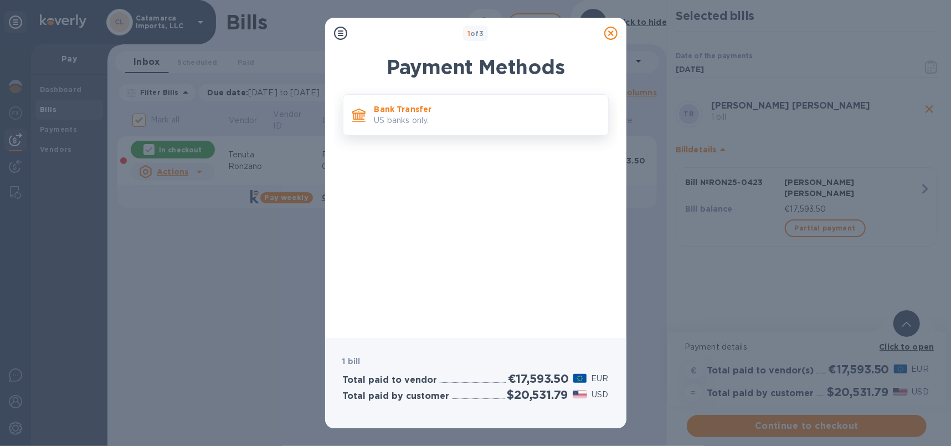
click at [408, 120] on p "US banks only." at bounding box center [486, 121] width 225 height 12
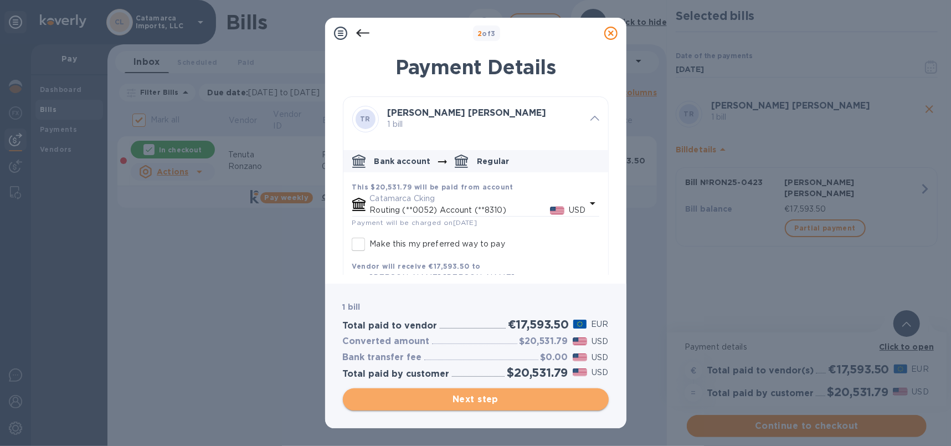
click at [465, 398] on span "Next step" at bounding box center [476, 399] width 248 height 13
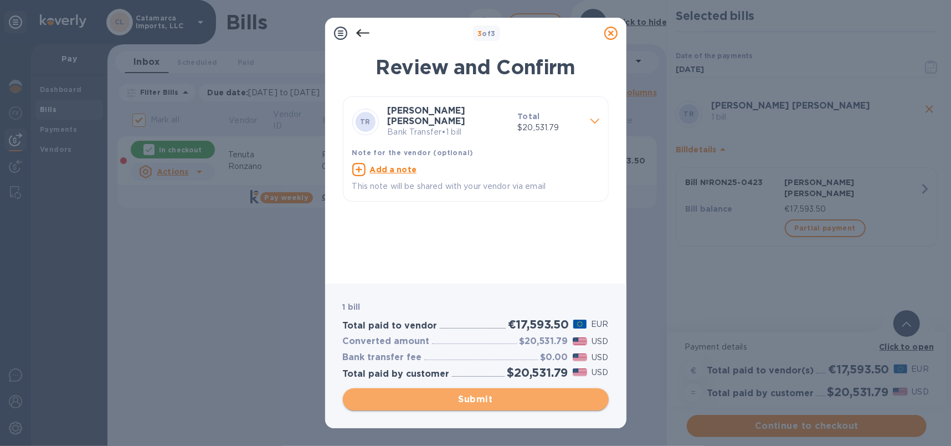
click at [475, 397] on span "Submit" at bounding box center [476, 399] width 248 height 13
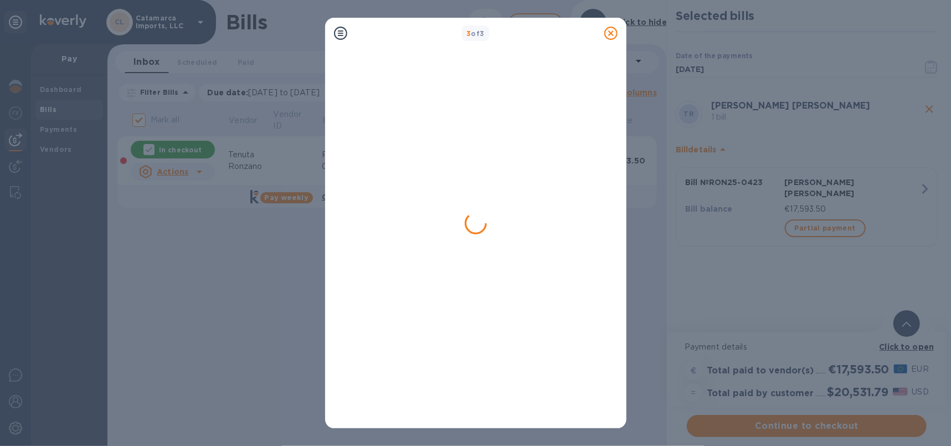
checkbox input "false"
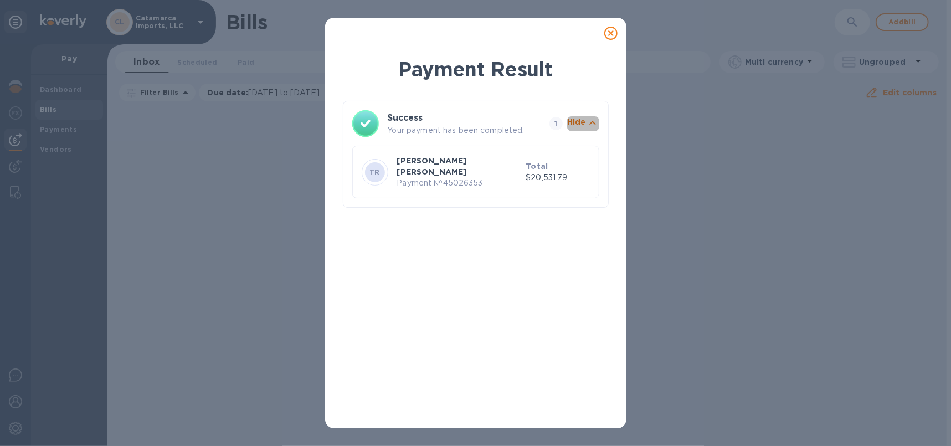
click at [593, 122] on icon "button" at bounding box center [592, 123] width 7 height 4
click at [587, 121] on icon "button" at bounding box center [592, 122] width 13 height 13
click at [610, 35] on icon at bounding box center [610, 33] width 13 height 13
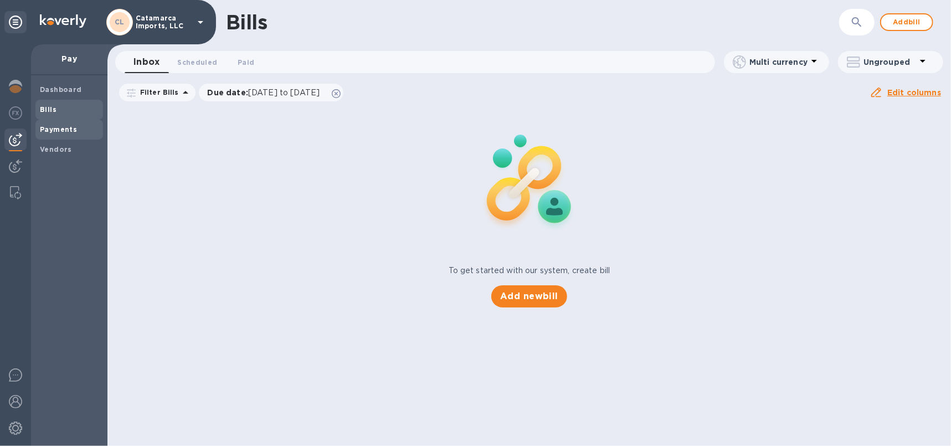
click at [50, 129] on b "Payments" at bounding box center [58, 129] width 37 height 8
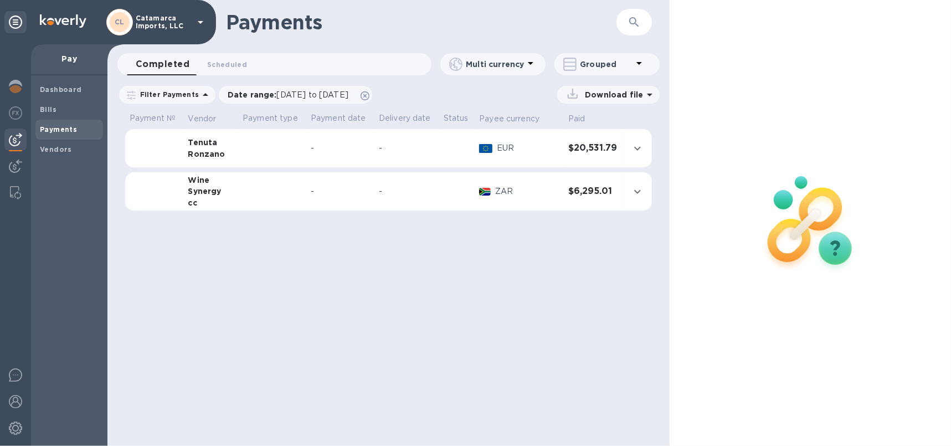
click at [229, 151] on div "Ronzano" at bounding box center [211, 153] width 46 height 11
